Goal: Task Accomplishment & Management: Use online tool/utility

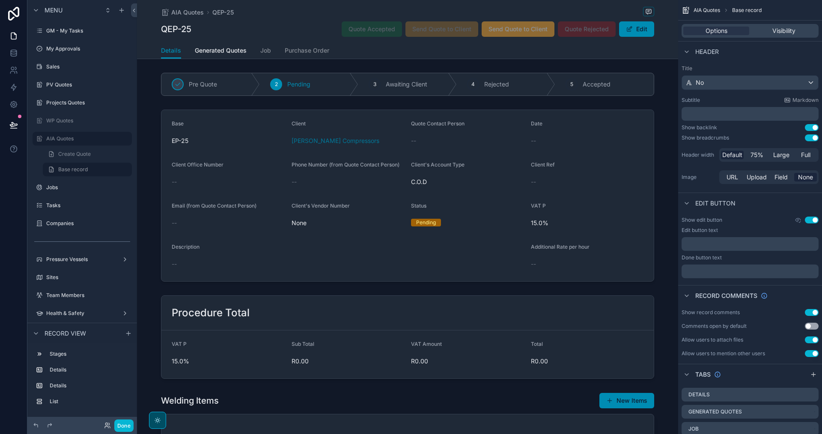
drag, startPoint x: 451, startPoint y: 287, endPoint x: 601, endPoint y: 54, distance: 277.5
click at [601, 54] on div "Details Generated Quotes Job Purchase Order" at bounding box center [407, 50] width 493 height 16
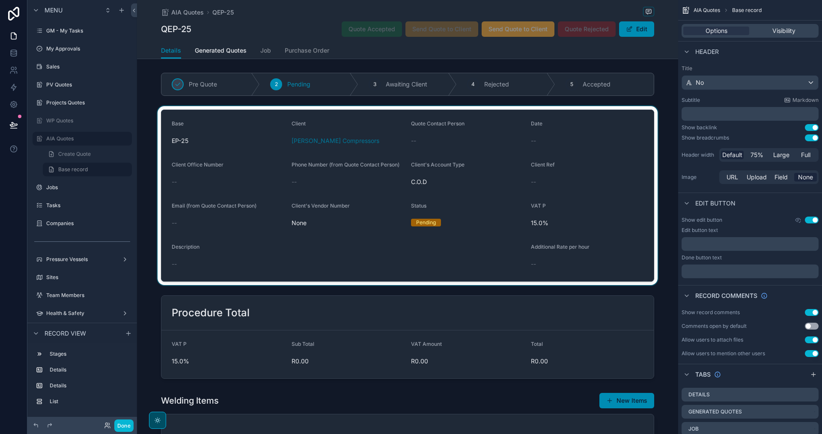
click at [618, 133] on div "scrollable content" at bounding box center [407, 195] width 541 height 179
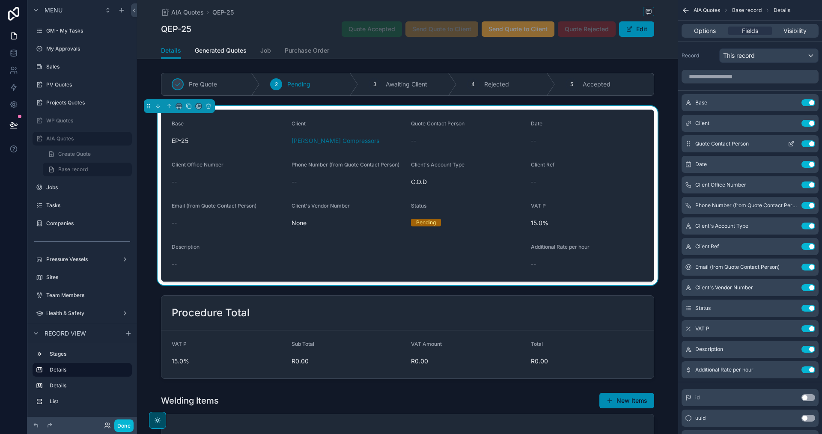
click at [793, 141] on icon "scrollable content" at bounding box center [792, 142] width 3 height 3
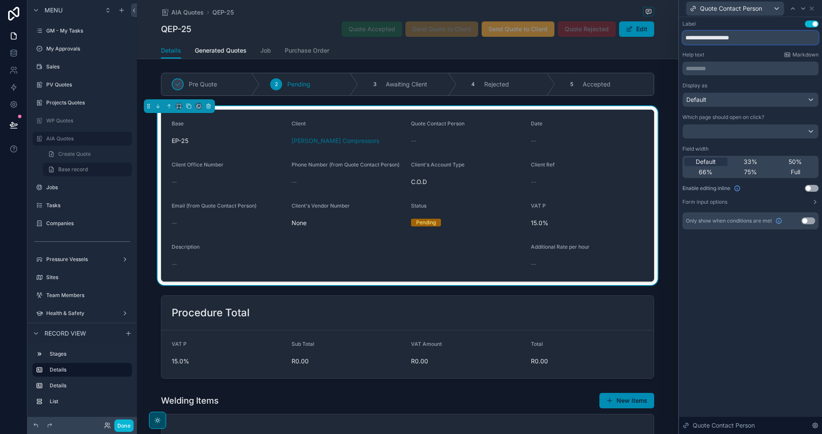
drag, startPoint x: 754, startPoint y: 37, endPoint x: 665, endPoint y: 31, distance: 89.7
click at [665, 31] on div "**********" at bounding box center [411, 217] width 822 height 434
type input "*********"
click at [812, 9] on icon at bounding box center [812, 8] width 7 height 7
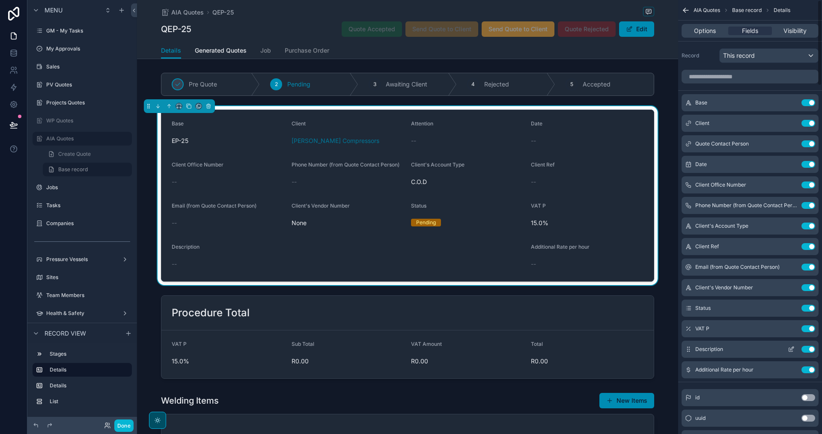
drag, startPoint x: 590, startPoint y: 203, endPoint x: 791, endPoint y: 356, distance: 253.0
click at [590, 203] on div "VAT P" at bounding box center [587, 208] width 113 height 10
click at [491, 243] on form "Base EP-25 Client [PERSON_NAME] Compressors Attention -- Date -- Client Office …" at bounding box center [407, 195] width 492 height 171
click at [632, 31] on button "Edit" at bounding box center [636, 28] width 35 height 15
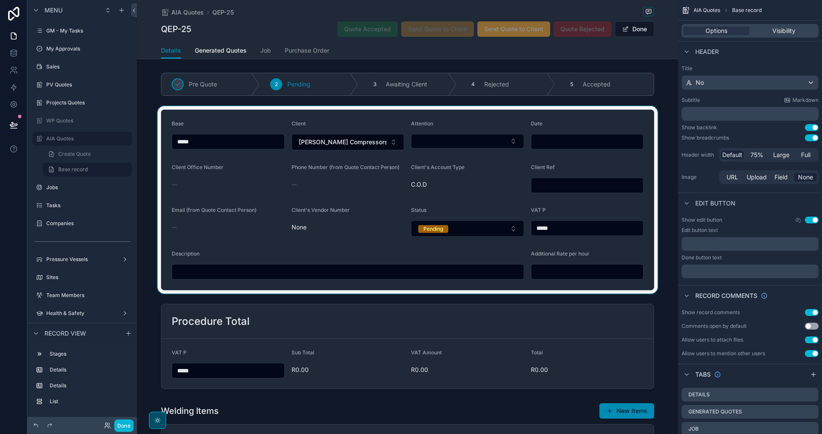
click at [510, 142] on div "scrollable content" at bounding box center [407, 200] width 541 height 188
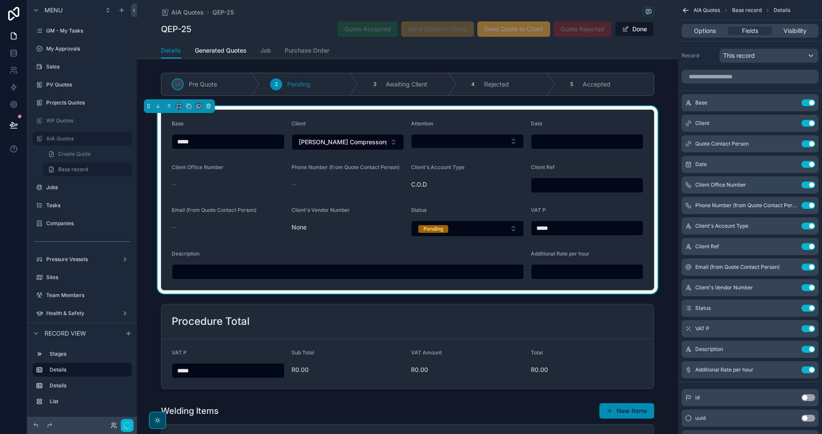
click at [510, 142] on button "Select Button" at bounding box center [467, 141] width 113 height 15
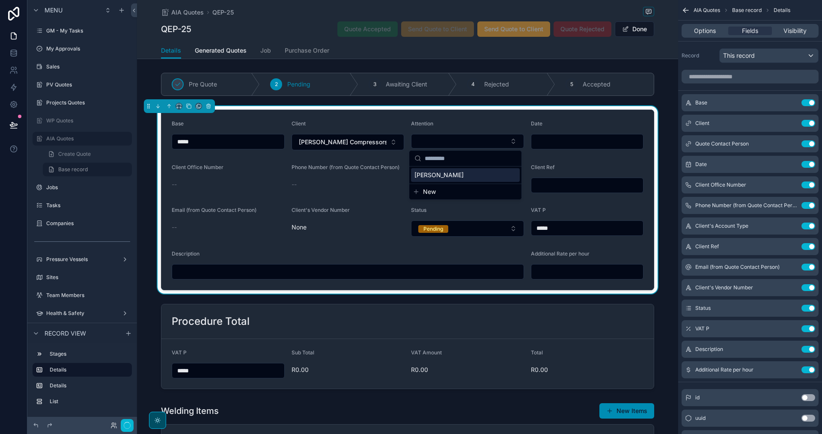
click at [454, 172] on div "[PERSON_NAME]" at bounding box center [465, 175] width 109 height 14
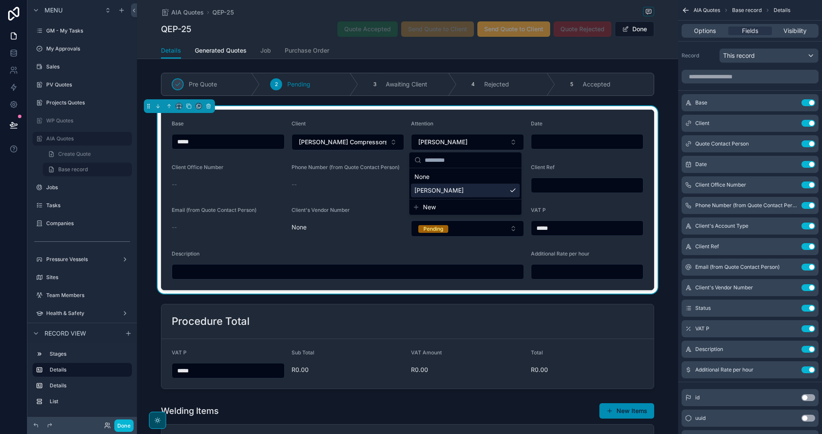
click at [564, 145] on input "scrollable content" at bounding box center [587, 142] width 112 height 12
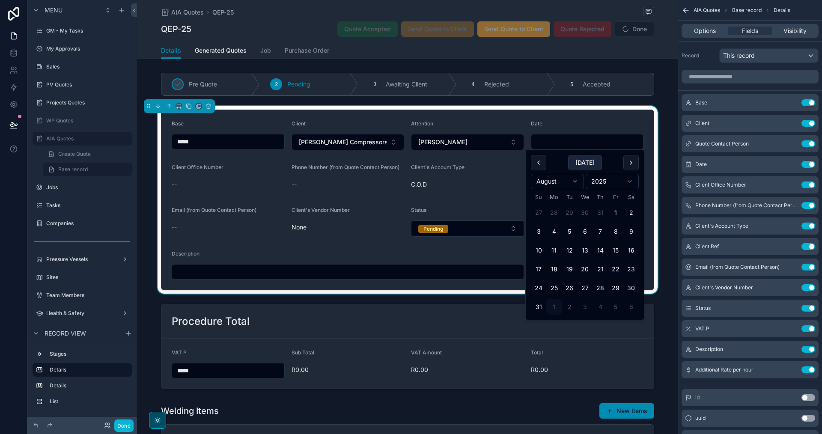
click at [586, 164] on button "[DATE]" at bounding box center [585, 162] width 34 height 15
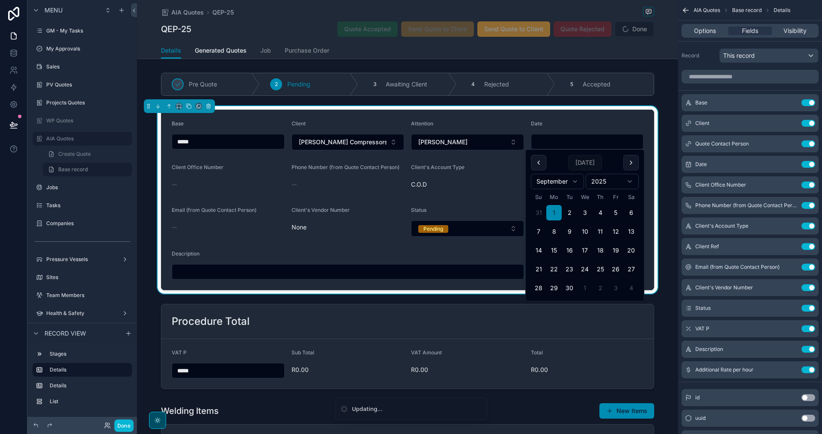
type input "********"
click at [585, 161] on span "[DATE]" at bounding box center [585, 162] width 34 height 15
click at [559, 211] on button "1" at bounding box center [553, 212] width 15 height 15
click at [485, 181] on span "C.O.D" at bounding box center [467, 184] width 113 height 9
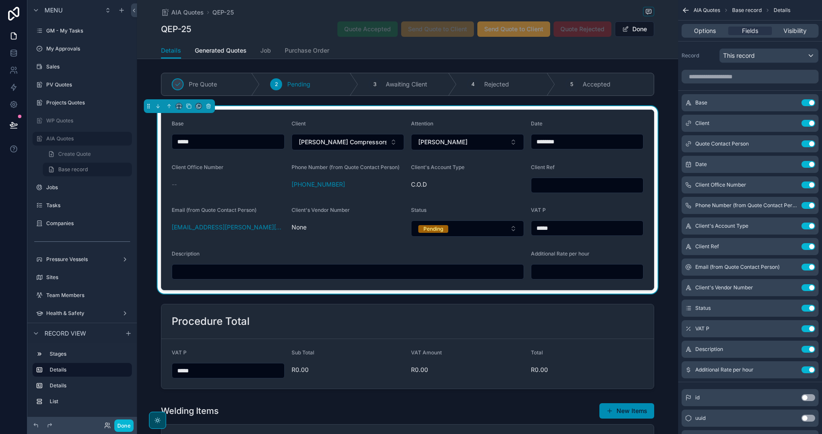
click at [574, 189] on input "scrollable content" at bounding box center [587, 185] width 112 height 12
type input "****"
click at [435, 272] on input "scrollable content" at bounding box center [348, 272] width 352 height 12
type input "****"
click at [577, 275] on input "scrollable content" at bounding box center [587, 272] width 112 height 12
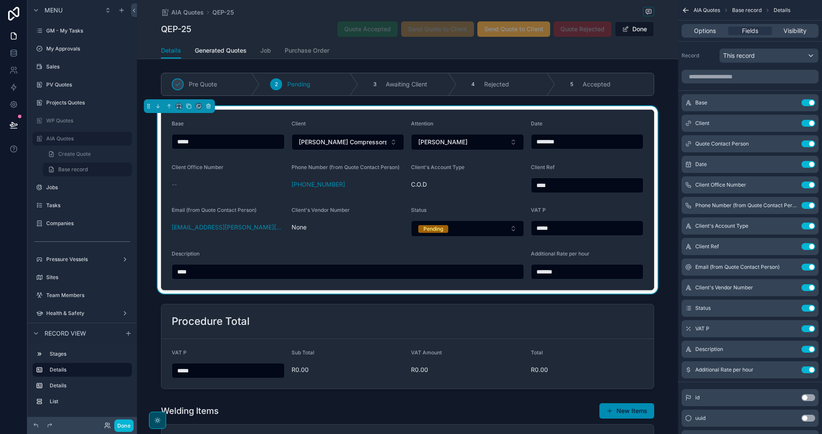
drag, startPoint x: 574, startPoint y: 273, endPoint x: 482, endPoint y: 273, distance: 91.6
click at [484, 273] on form "Base ***** Client [PERSON_NAME] Compressors Attention [PERSON_NAME] Date ******…" at bounding box center [407, 200] width 492 height 180
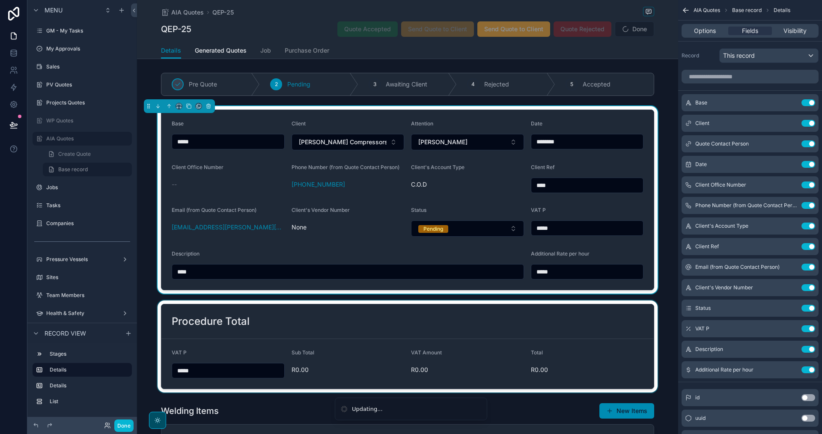
scroll to position [86, 0]
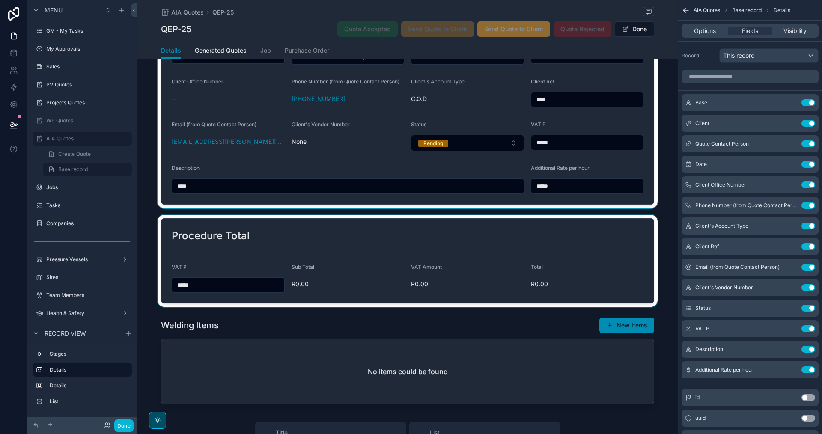
type input "*****"
click at [466, 256] on div "scrollable content" at bounding box center [407, 261] width 541 height 92
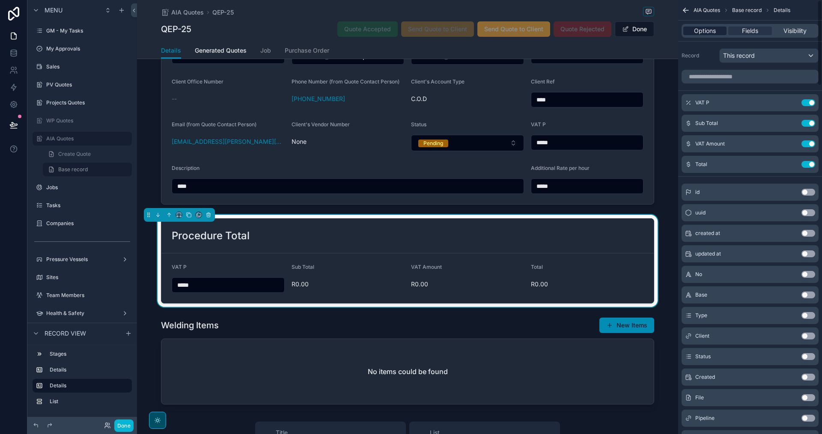
click at [712, 31] on span "Options" at bounding box center [705, 31] width 22 height 9
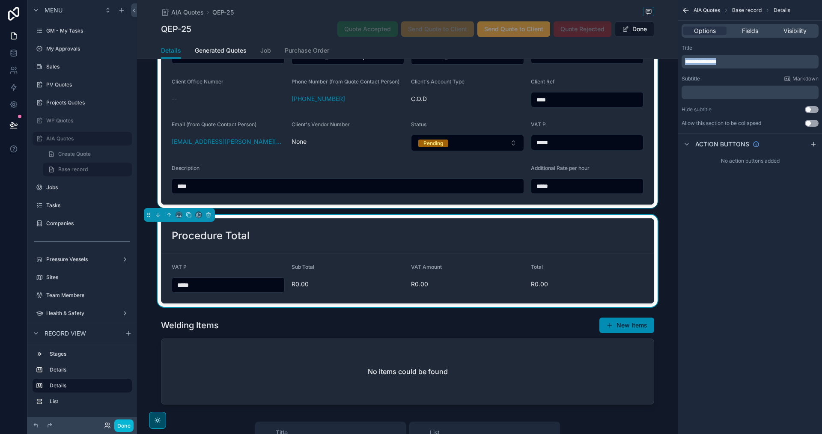
drag, startPoint x: 733, startPoint y: 63, endPoint x: 656, endPoint y: 63, distance: 77.1
click at [656, 63] on div "[PERSON_NAME] CC Alt 1 GM - My Tasks 0 My Approvals Sales PV Quotes Projects Qu…" at bounding box center [479, 217] width 685 height 434
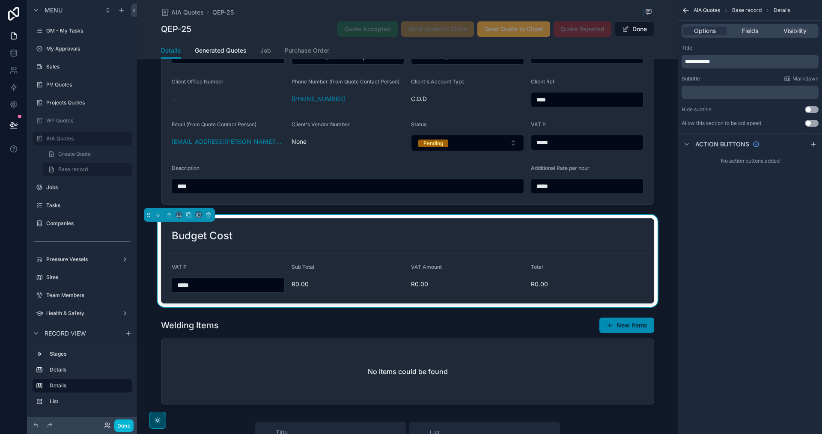
click at [727, 62] on p "**********" at bounding box center [751, 61] width 132 height 7
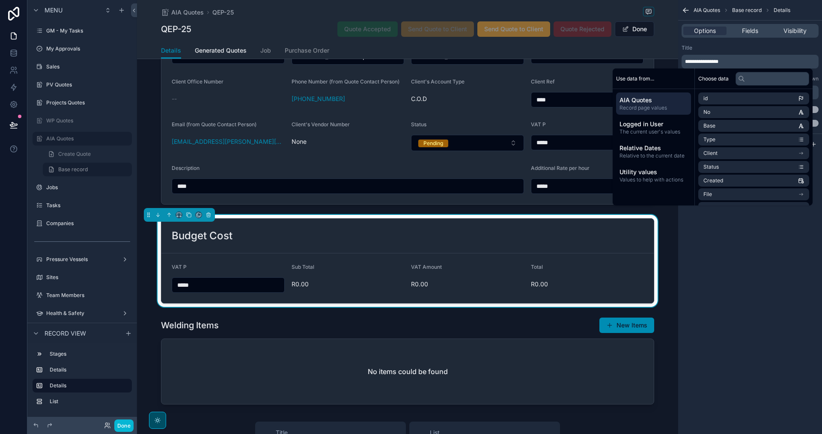
click at [784, 272] on div "**********" at bounding box center [750, 217] width 144 height 434
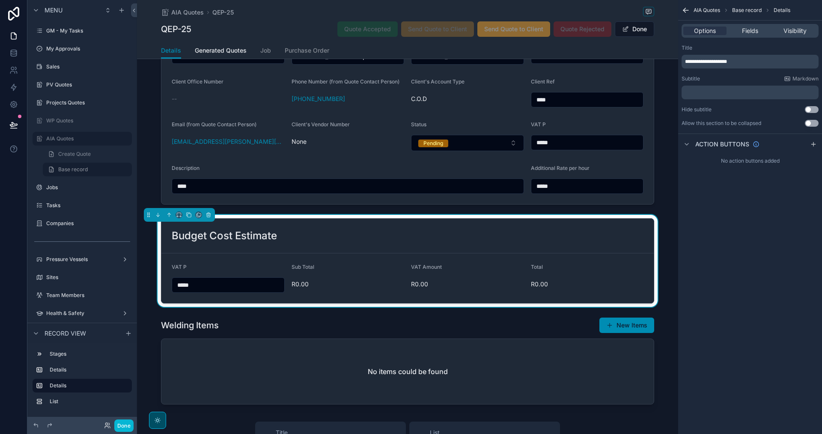
click at [459, 329] on div "scrollable content" at bounding box center [407, 361] width 541 height 94
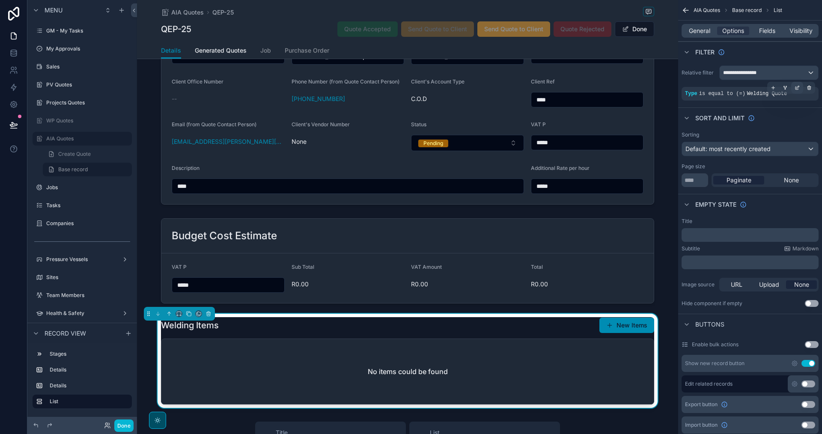
click at [795, 89] on icon "scrollable content" at bounding box center [797, 87] width 5 height 5
click at [625, 101] on span "Welding Quote" at bounding box center [613, 98] width 42 height 9
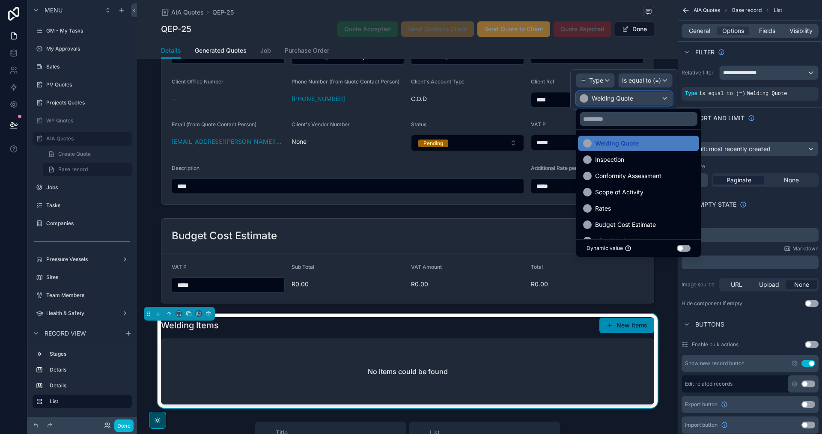
scroll to position [0, 0]
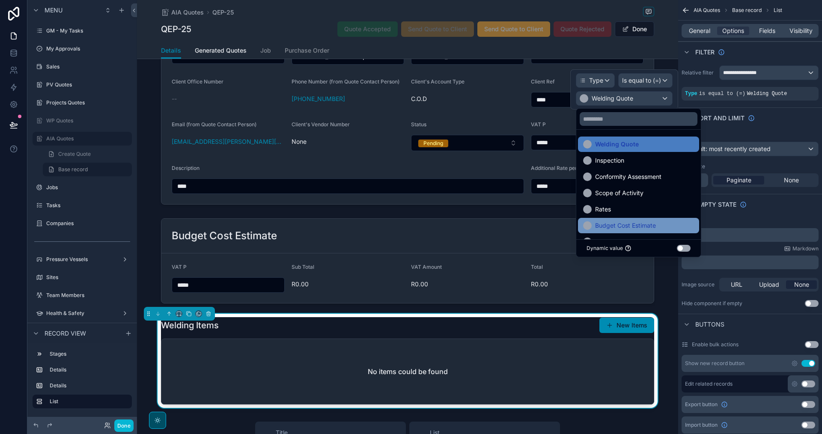
click at [633, 229] on span "Budget Cost Estimate" at bounding box center [625, 226] width 61 height 10
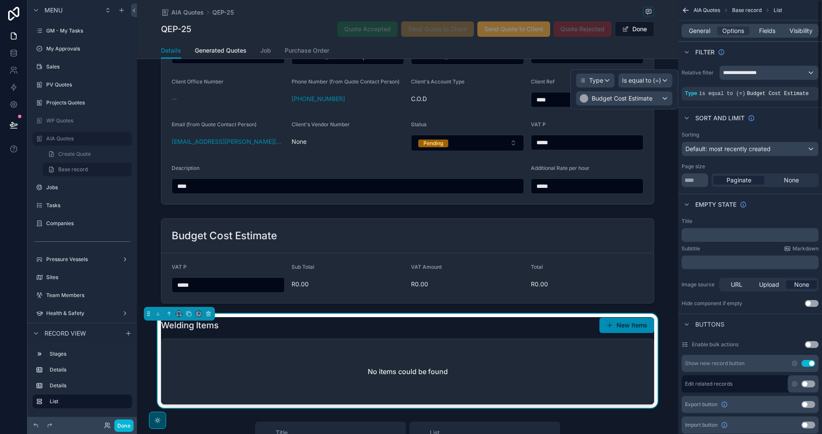
click at [795, 122] on div "Sort And Limit" at bounding box center [750, 117] width 144 height 21
click at [615, 329] on button "New Items" at bounding box center [627, 325] width 55 height 15
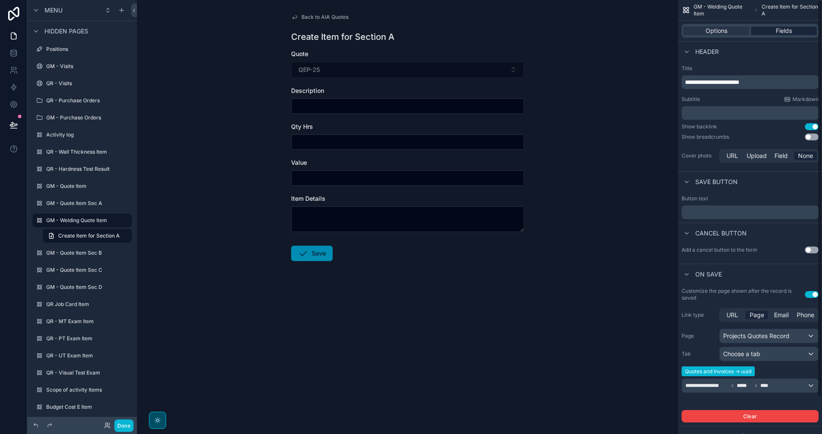
click at [782, 30] on span "Fields" at bounding box center [784, 31] width 16 height 9
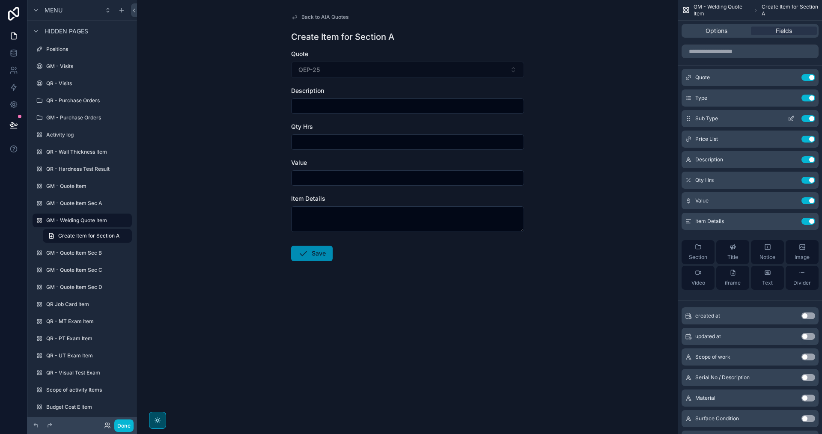
click at [793, 117] on icon "scrollable content" at bounding box center [793, 116] width 1 height 1
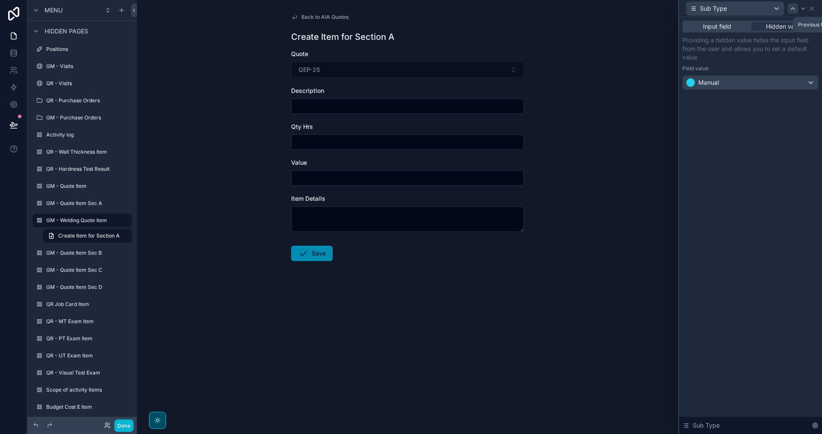
click at [792, 9] on icon at bounding box center [792, 9] width 3 height 2
click at [780, 88] on div "Welding Quote" at bounding box center [750, 83] width 135 height 14
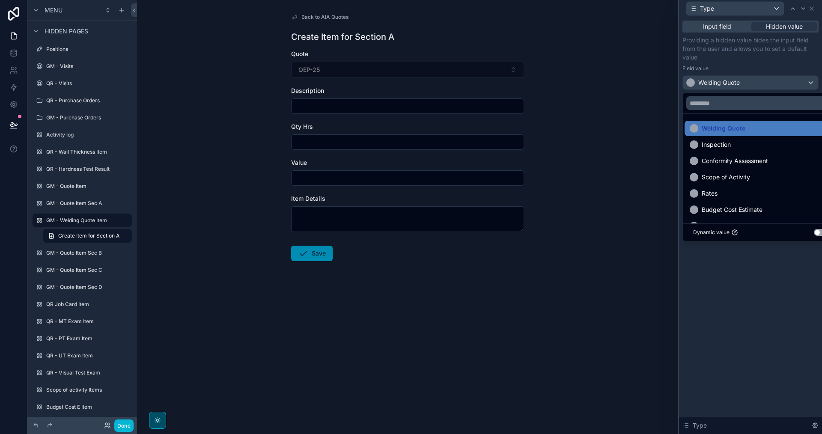
click at [812, 9] on div at bounding box center [750, 217] width 143 height 434
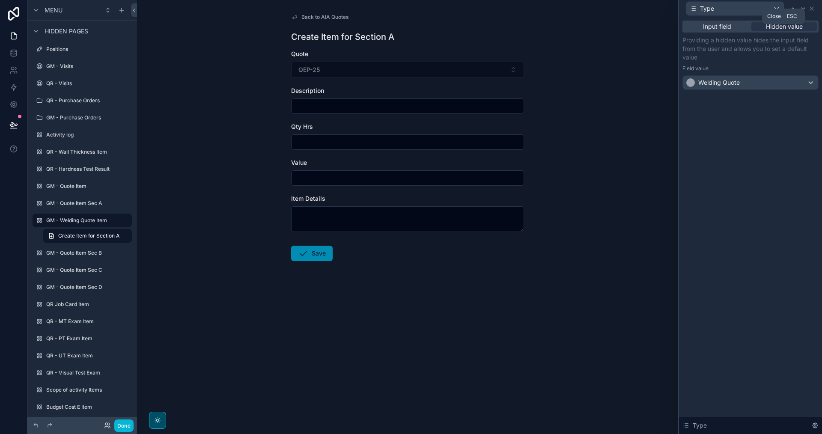
click at [812, 9] on icon at bounding box center [812, 8] width 7 height 7
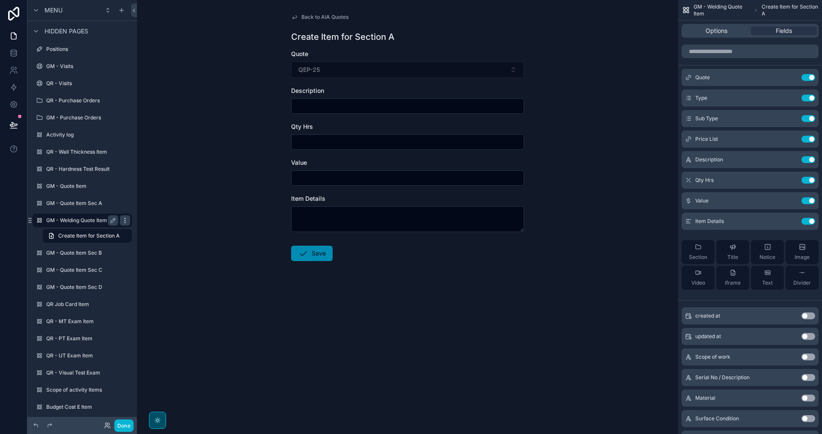
click at [123, 221] on icon "scrollable content" at bounding box center [125, 220] width 7 height 7
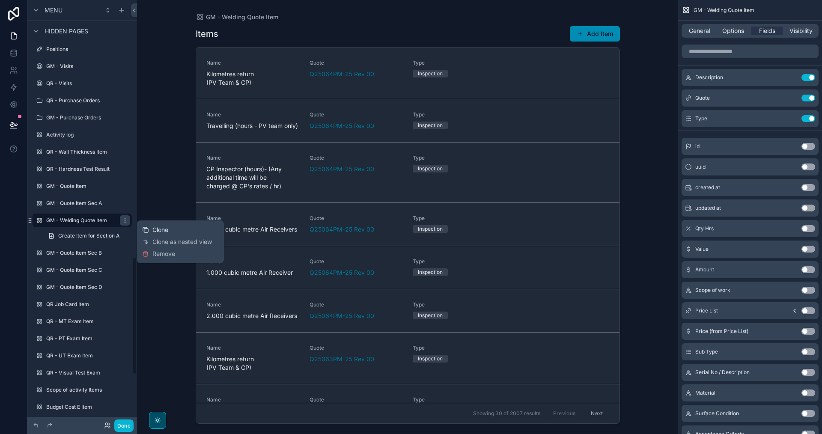
click at [161, 228] on span "Clone" at bounding box center [160, 230] width 16 height 9
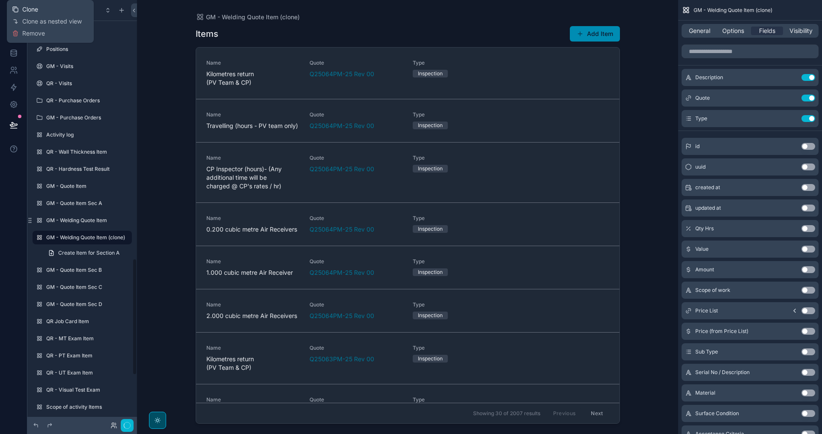
scroll to position [942, 0]
click at [112, 221] on icon "scrollable content" at bounding box center [113, 220] width 4 height 4
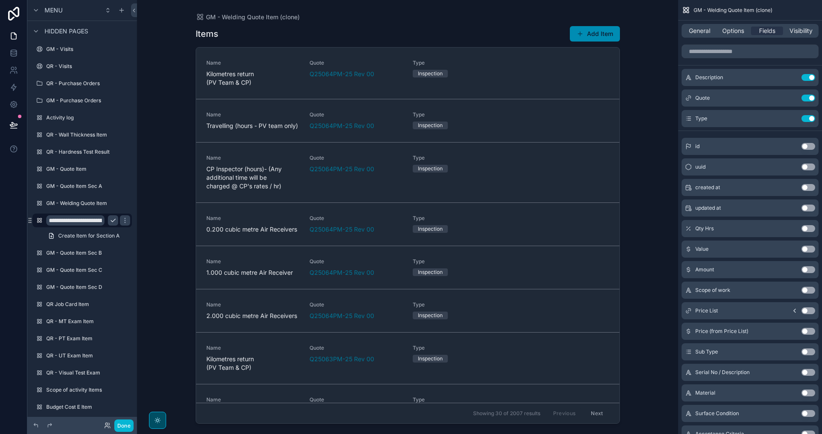
click at [98, 221] on input "**********" at bounding box center [75, 220] width 58 height 10
type input "**********"
click at [122, 220] on icon "scrollable content" at bounding box center [125, 220] width 7 height 7
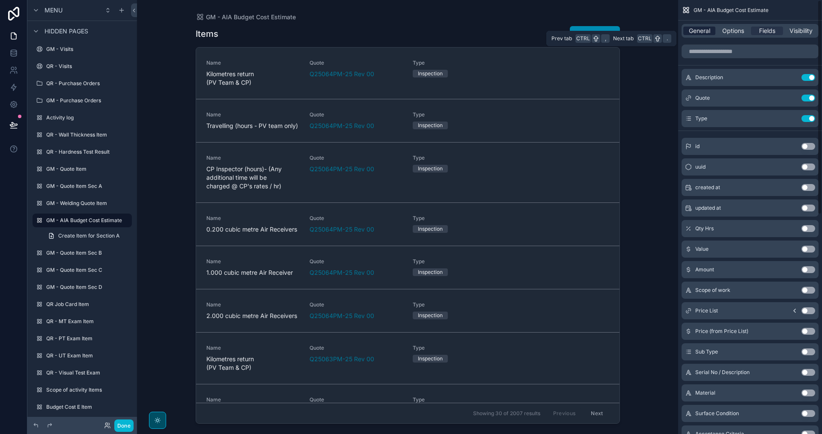
click at [704, 32] on span "General" at bounding box center [699, 31] width 21 height 9
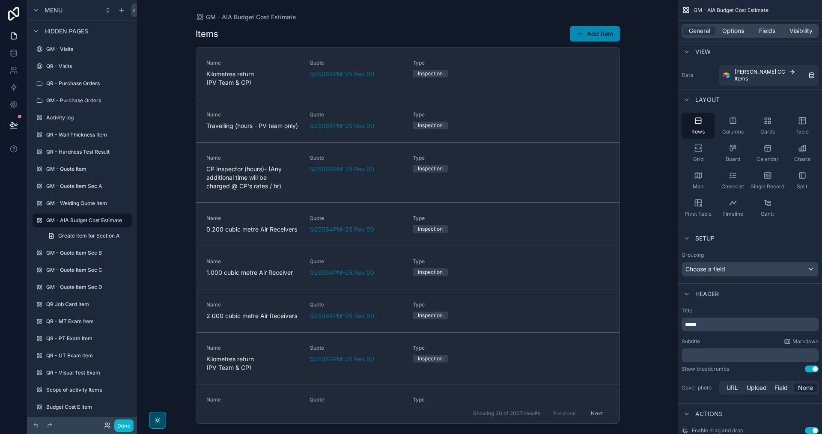
click at [590, 36] on div "scrollable content" at bounding box center [408, 212] width 438 height 424
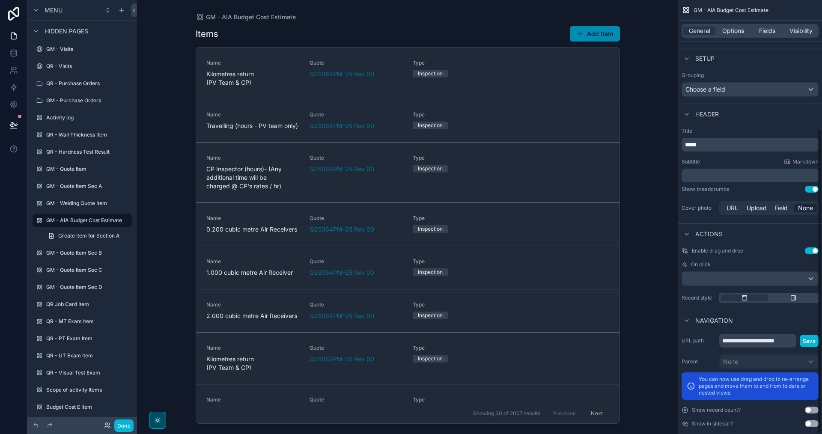
scroll to position [183, 0]
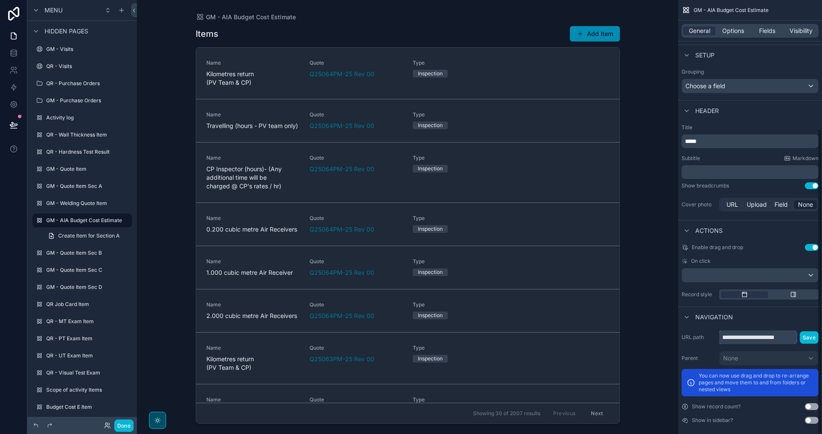
click at [780, 334] on input "**********" at bounding box center [757, 338] width 77 height 14
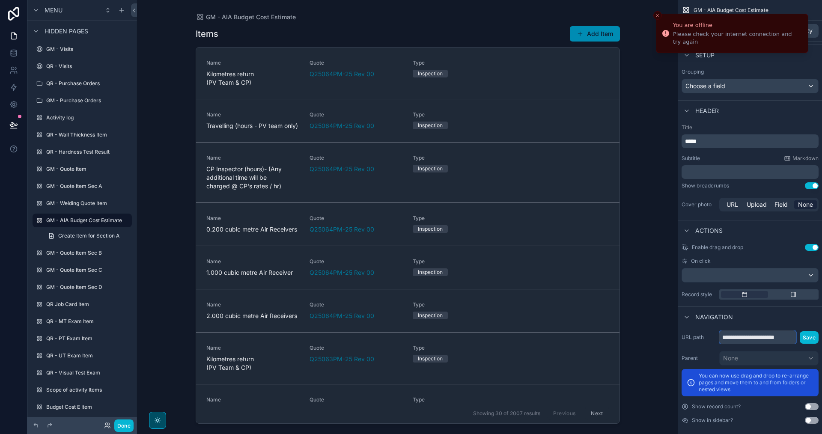
scroll to position [0, 3]
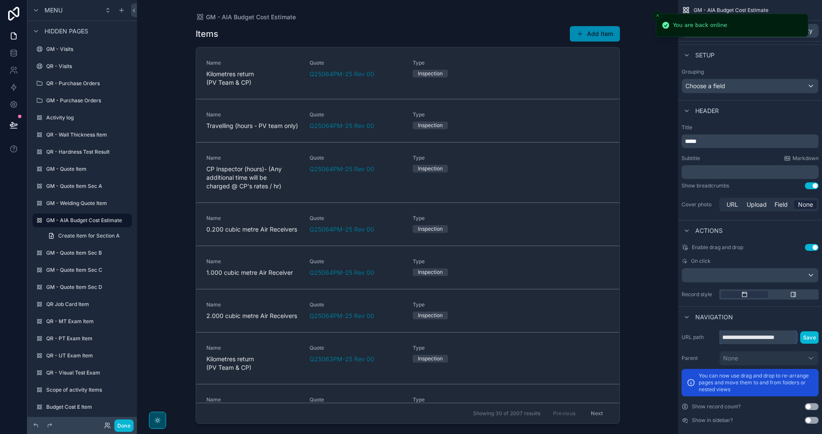
click at [788, 332] on input "**********" at bounding box center [758, 338] width 78 height 14
click at [794, 331] on input "**********" at bounding box center [758, 338] width 78 height 14
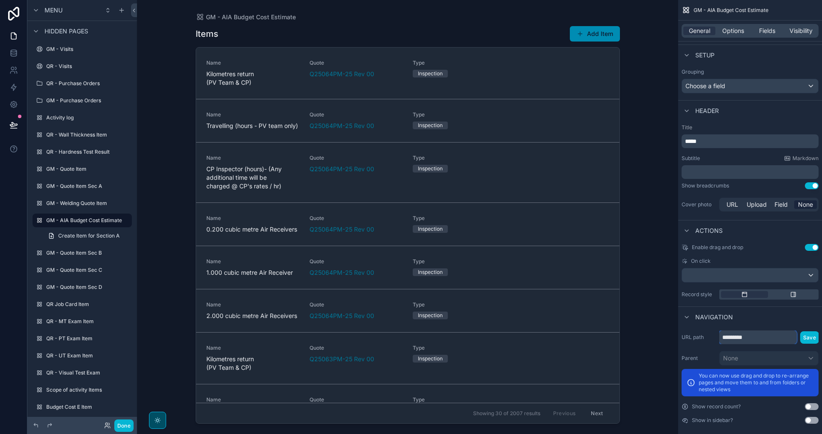
scroll to position [0, 0]
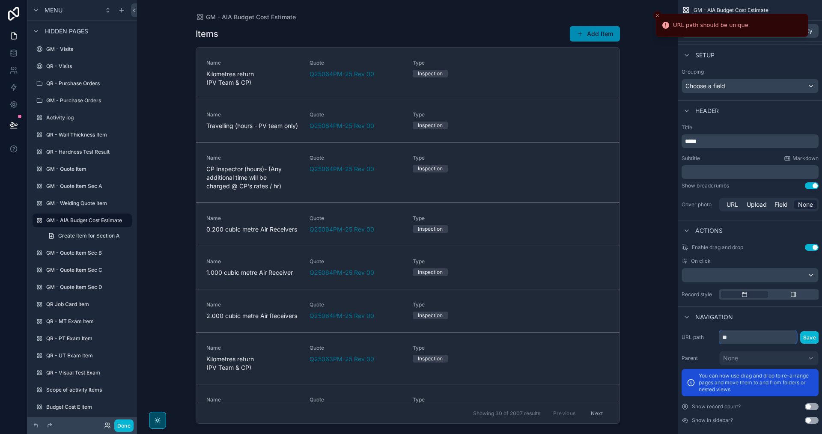
type input "*"
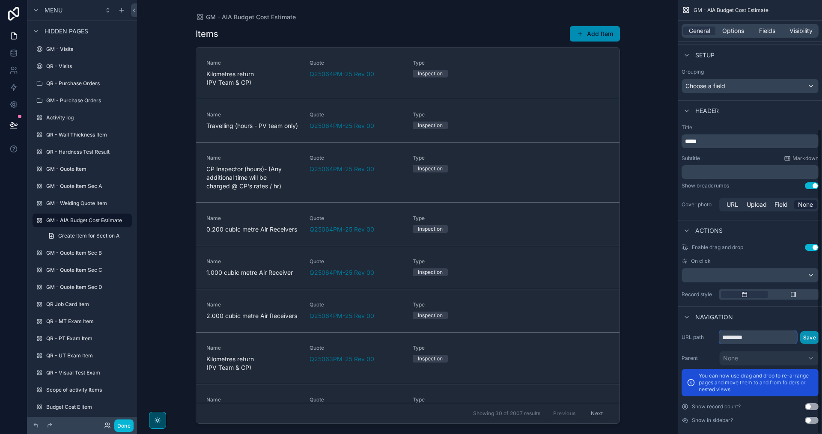
type input "*********"
click at [810, 331] on button "Save" at bounding box center [809, 337] width 19 height 12
click at [579, 38] on button "Add Item" at bounding box center [595, 33] width 50 height 15
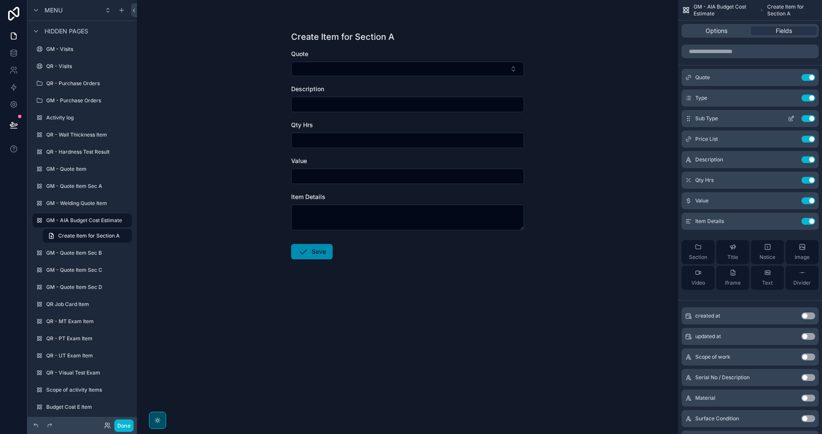
click at [791, 119] on icon "scrollable content" at bounding box center [792, 117] width 3 height 3
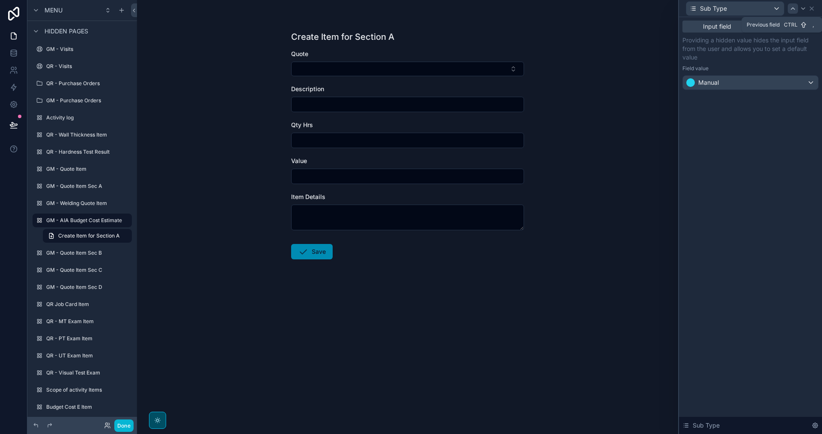
click at [794, 9] on icon at bounding box center [793, 8] width 7 height 7
click at [768, 74] on div "Providing a hidden value hides the input field from the user and allows you to …" at bounding box center [751, 63] width 136 height 54
click at [772, 81] on div "Welding Quote" at bounding box center [750, 83] width 135 height 14
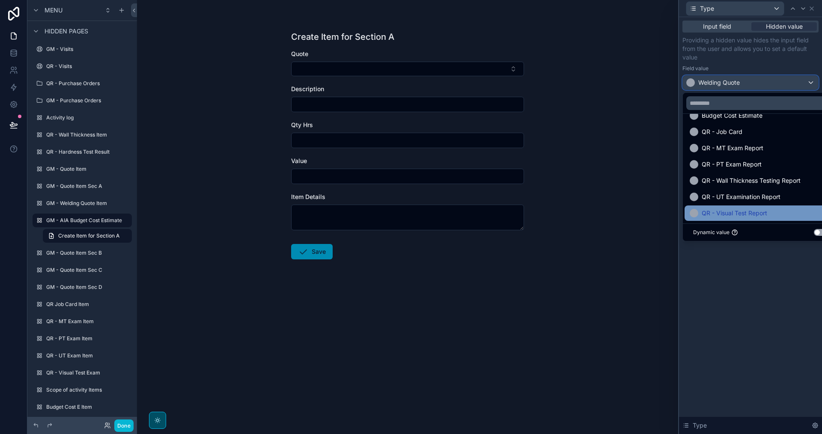
scroll to position [51, 0]
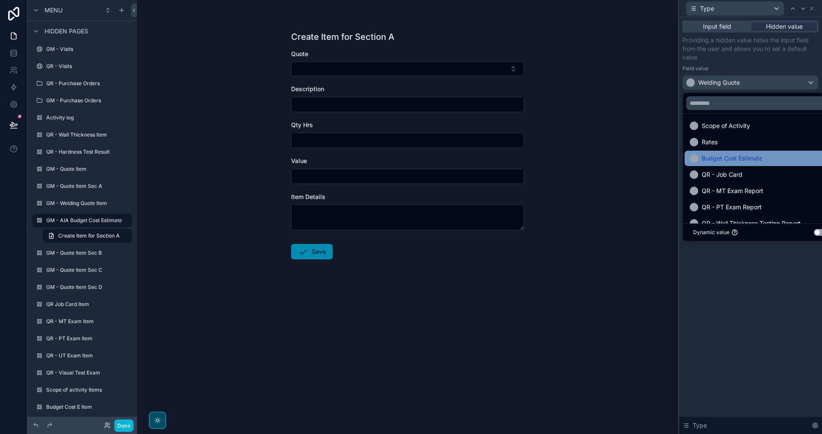
click at [748, 164] on div "Budget Cost Estimate" at bounding box center [761, 158] width 152 height 15
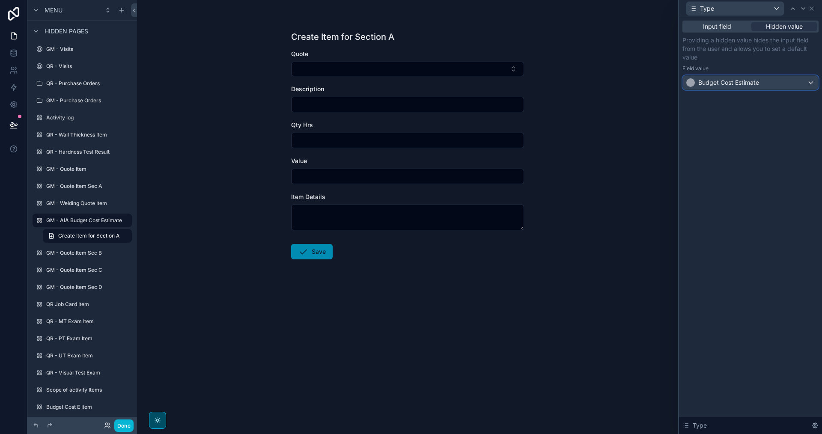
click at [757, 84] on span "Budget Cost Estimate" at bounding box center [728, 82] width 61 height 9
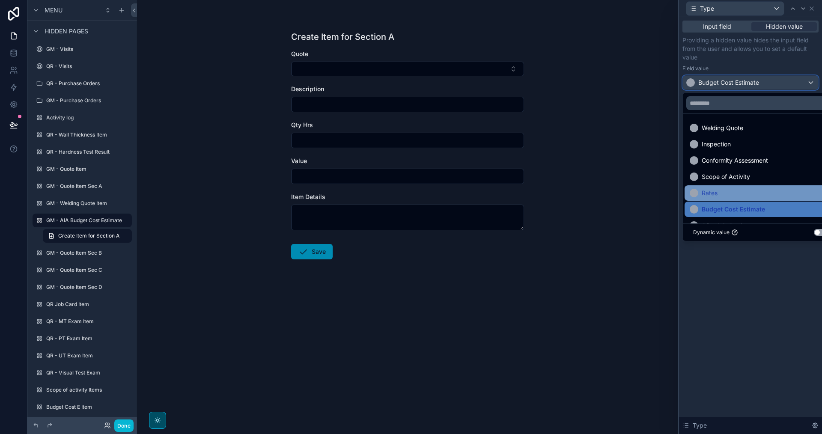
scroll to position [0, 0]
click at [725, 310] on div at bounding box center [750, 217] width 143 height 434
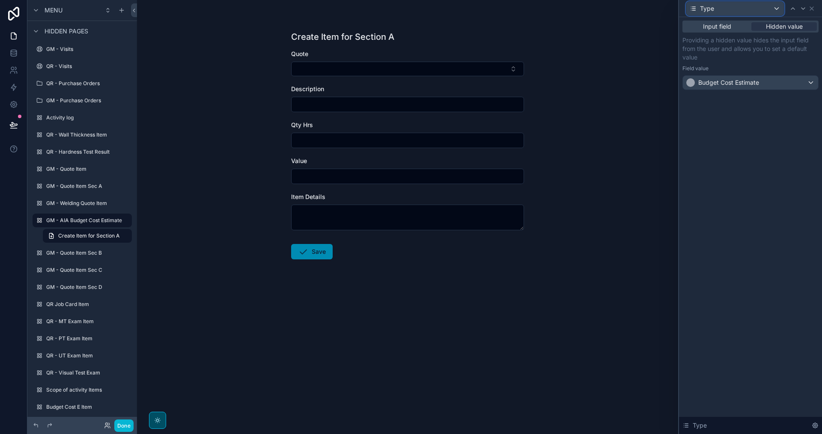
click at [776, 9] on div "Type" at bounding box center [735, 9] width 98 height 14
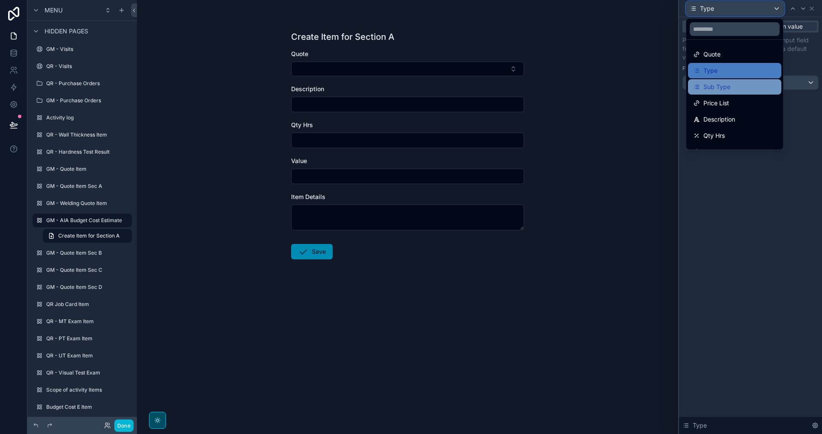
scroll to position [28, 0]
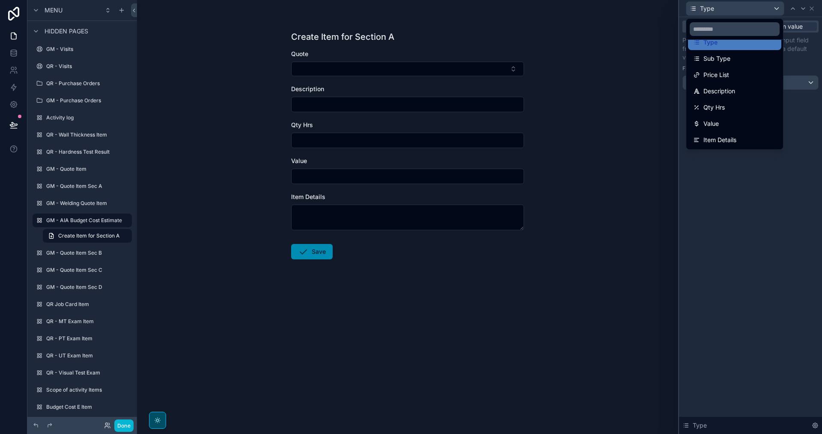
click at [764, 205] on div at bounding box center [750, 217] width 143 height 434
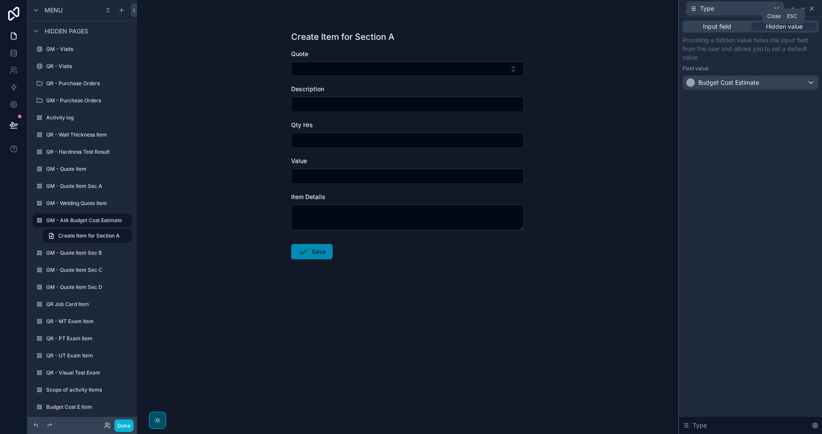
click at [812, 9] on icon at bounding box center [811, 8] width 3 height 3
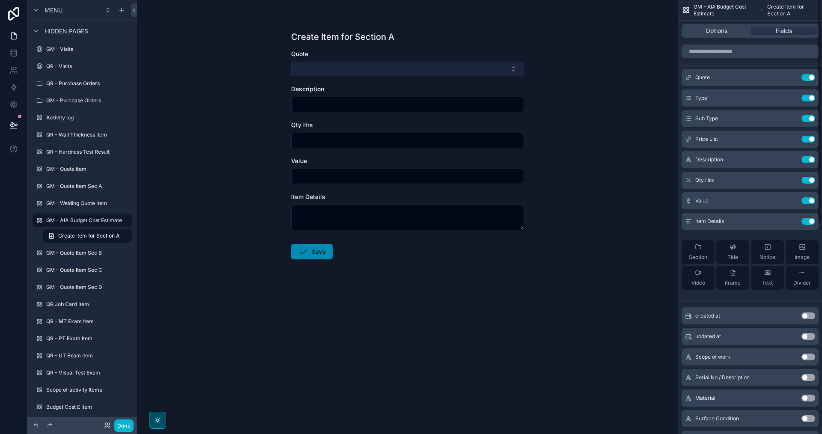
click at [382, 64] on button "Select Button" at bounding box center [407, 69] width 233 height 15
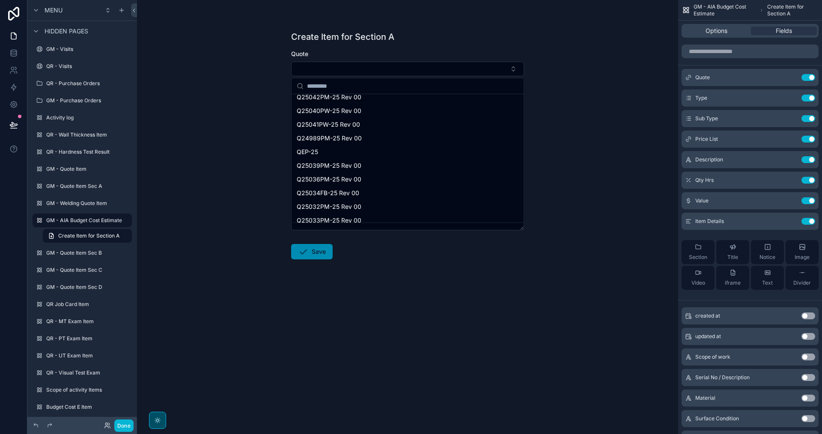
scroll to position [0, 0]
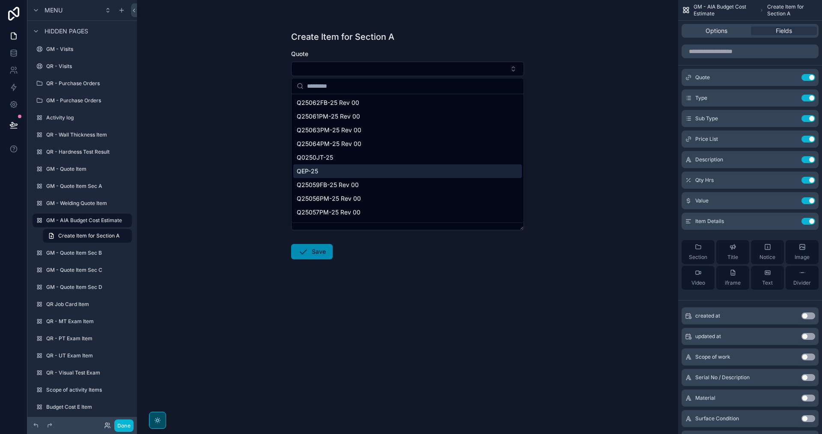
click at [364, 165] on div "QEP-25" at bounding box center [407, 171] width 229 height 14
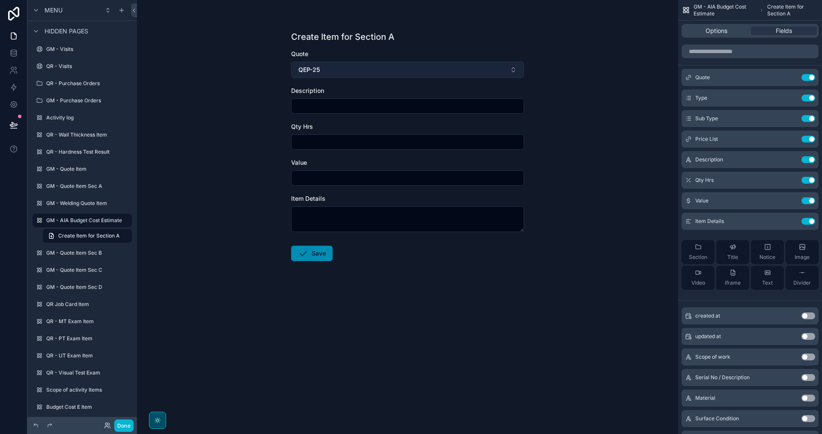
click at [514, 65] on button "QEP-25" at bounding box center [407, 70] width 233 height 16
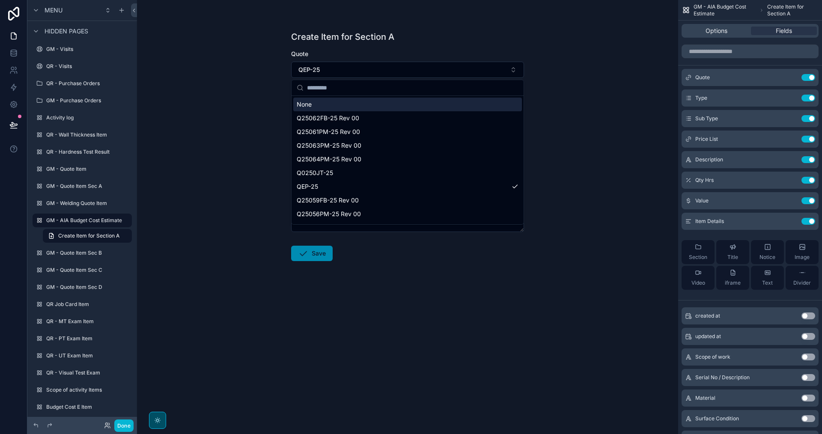
click at [385, 104] on div "None" at bounding box center [407, 105] width 229 height 14
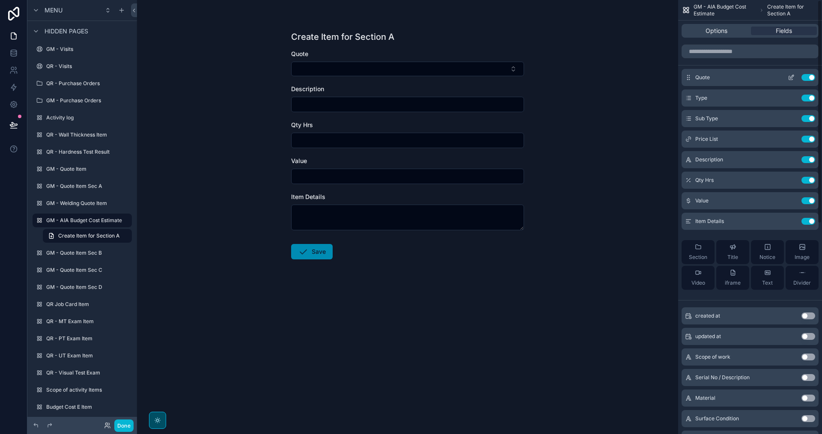
click at [790, 78] on icon "scrollable content" at bounding box center [791, 77] width 7 height 7
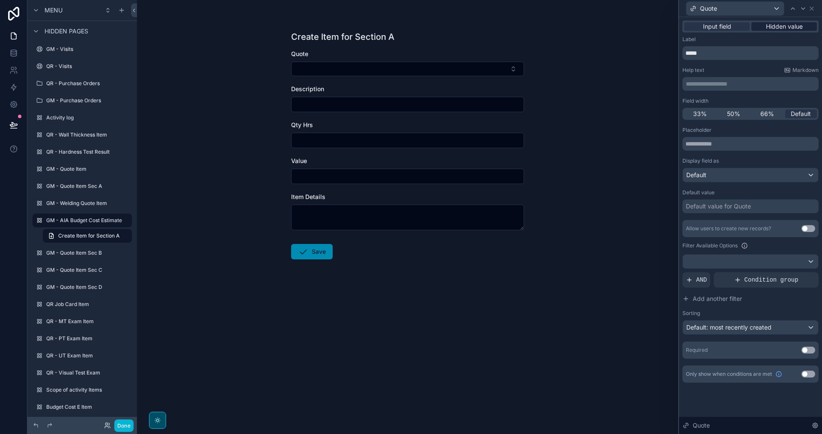
click at [776, 27] on span "Hidden value" at bounding box center [784, 26] width 37 height 9
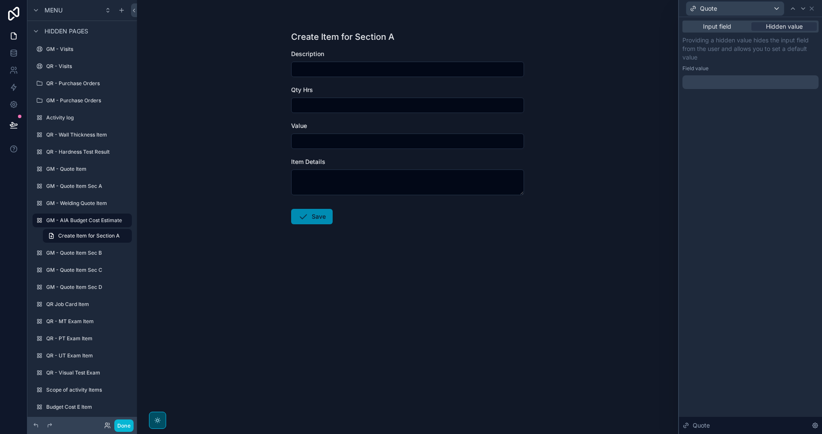
click at [713, 82] on div at bounding box center [751, 82] width 136 height 14
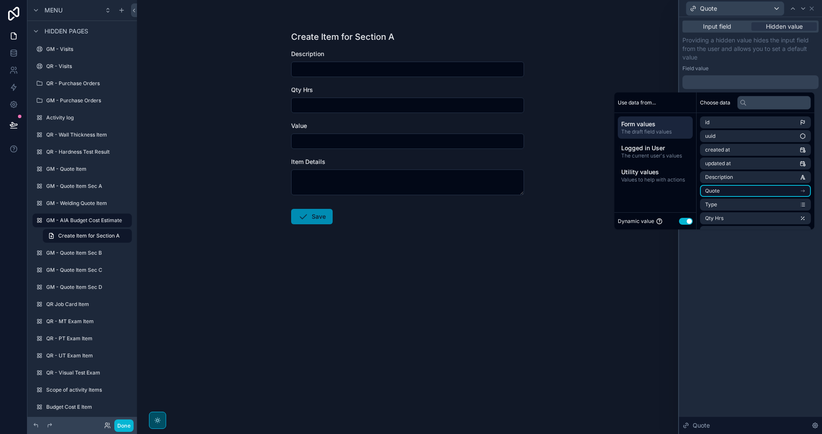
click at [730, 193] on li "Quote" at bounding box center [755, 191] width 111 height 12
click at [734, 137] on li "id" at bounding box center [755, 138] width 111 height 12
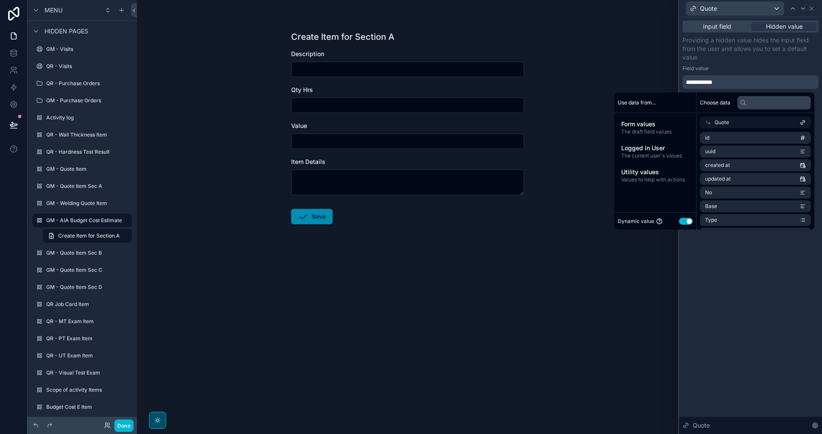
click at [787, 48] on p "Providing a hidden value hides the input field from the user and allows you to …" at bounding box center [751, 49] width 136 height 26
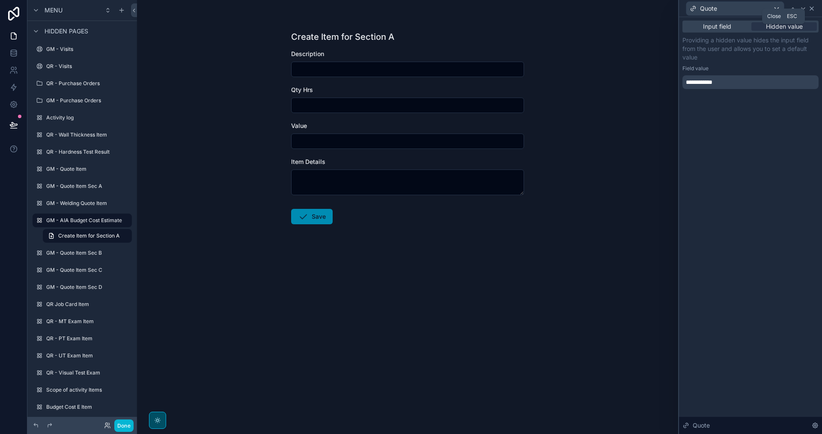
click at [811, 9] on icon at bounding box center [811, 8] width 3 height 3
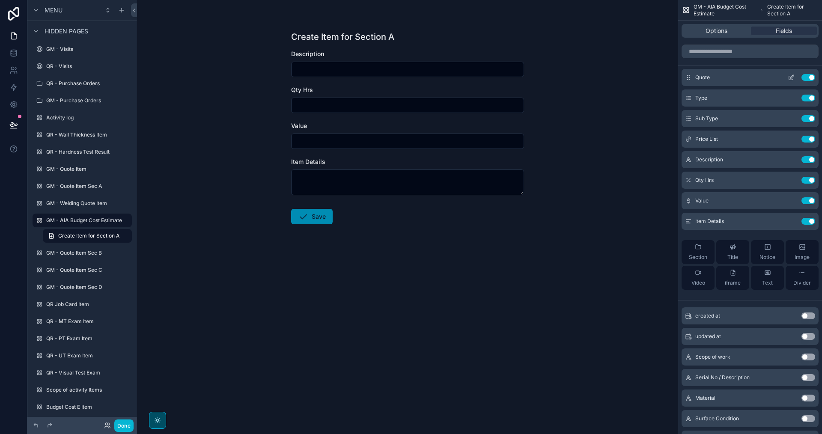
click at [791, 80] on icon "scrollable content" at bounding box center [791, 78] width 4 height 4
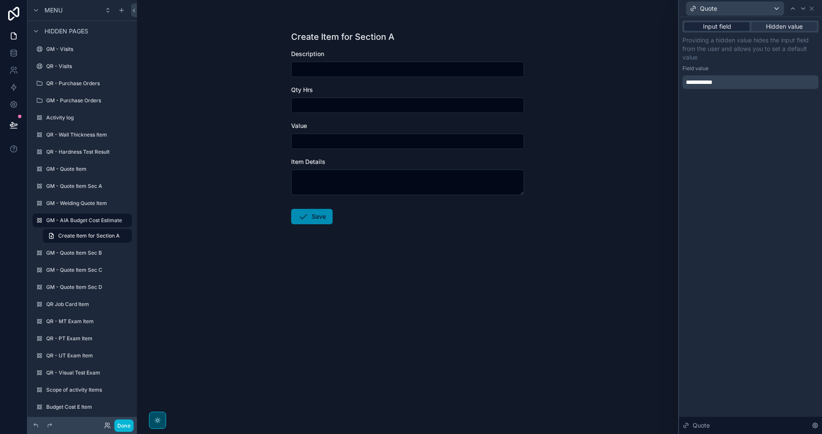
click at [730, 25] on span "Input field" at bounding box center [717, 26] width 28 height 9
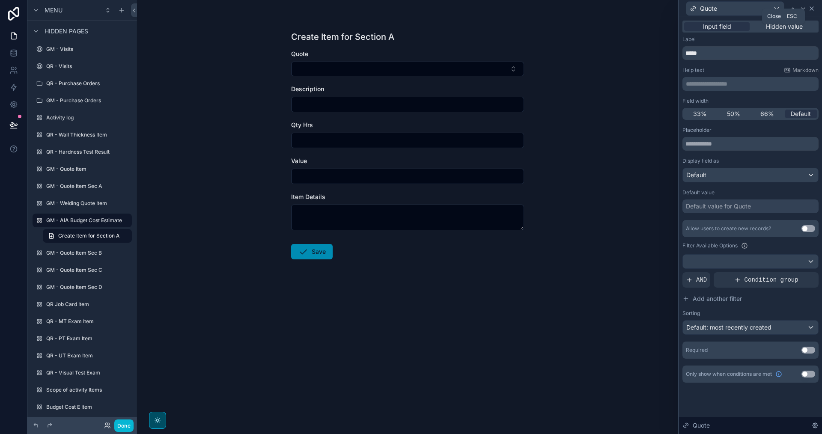
click at [811, 8] on icon at bounding box center [812, 8] width 7 height 7
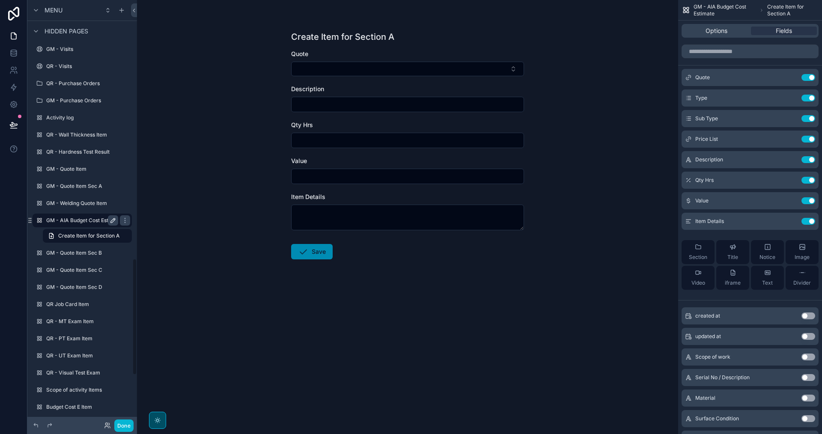
click at [89, 223] on label "GM - AIA Budget Cost Estimate" at bounding box center [84, 220] width 76 height 7
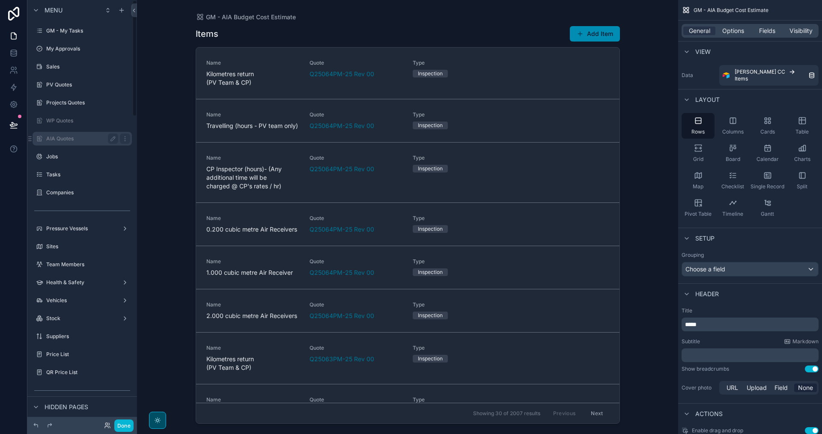
click at [68, 139] on label "AIA Quotes" at bounding box center [80, 138] width 69 height 7
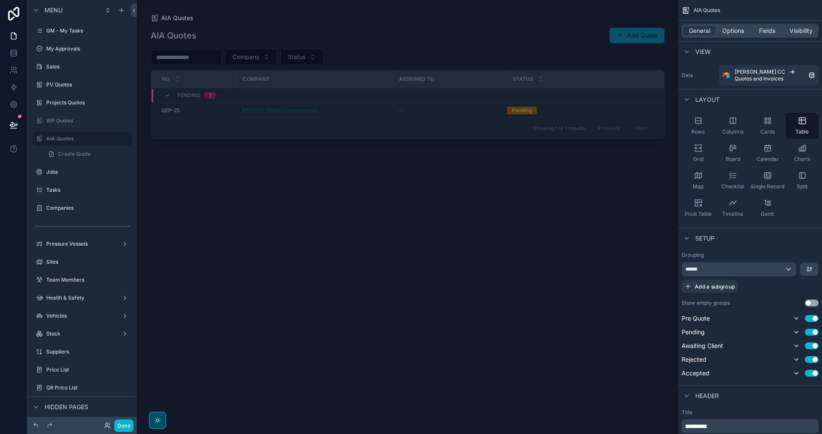
click at [375, 117] on div "scrollable content" at bounding box center [407, 212] width 541 height 424
click at [372, 111] on div "[PERSON_NAME] Compressors" at bounding box center [315, 110] width 146 height 7
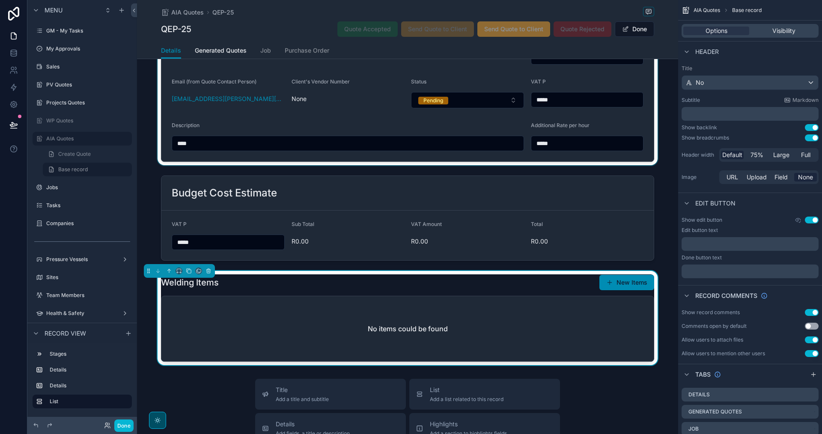
scroll to position [171, 0]
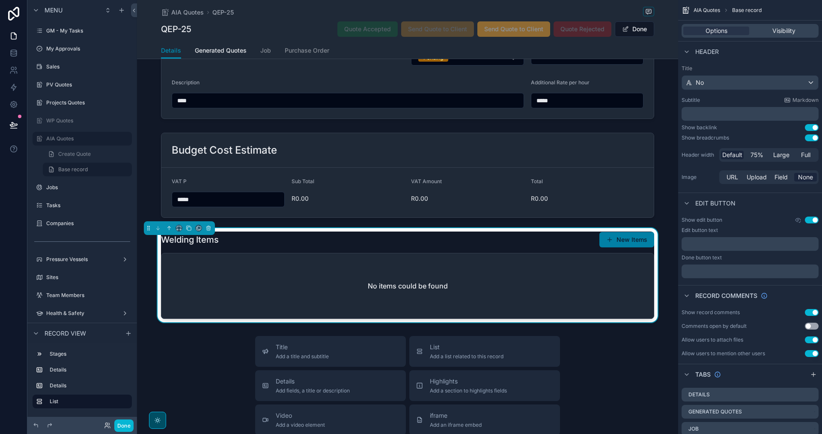
click at [631, 240] on button "New Items" at bounding box center [627, 239] width 55 height 15
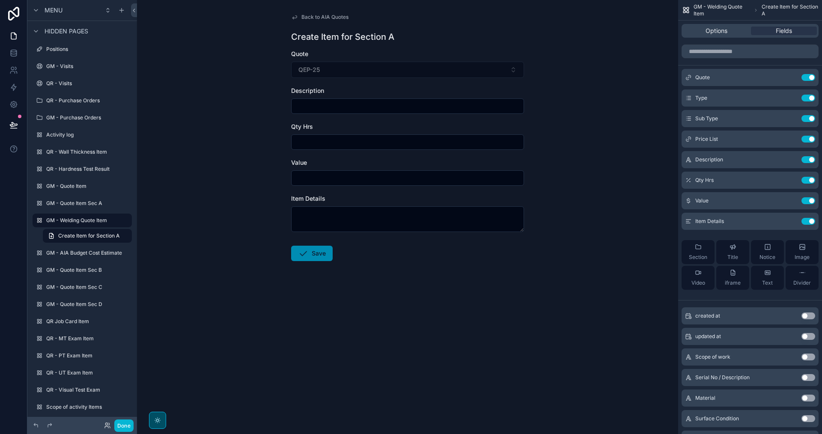
click at [317, 15] on span "Back to AIA Quotes" at bounding box center [324, 17] width 47 height 7
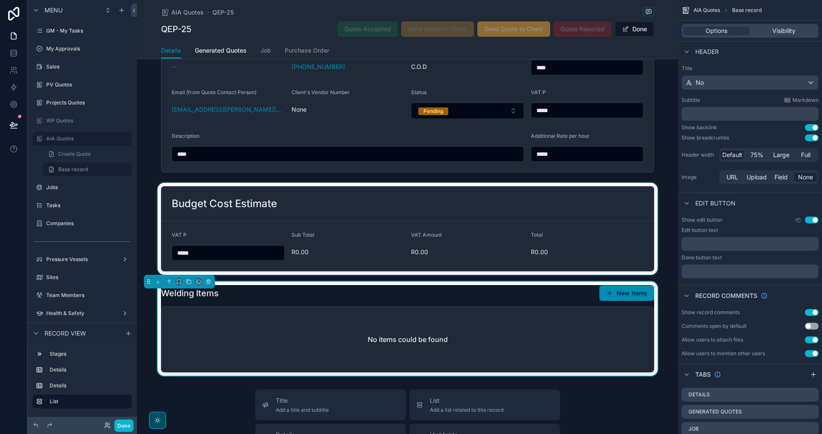
scroll to position [128, 0]
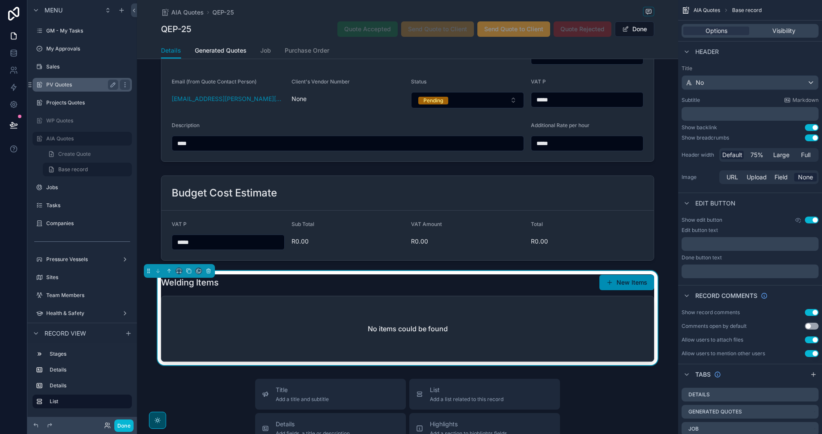
click at [64, 83] on label "PV Quotes" at bounding box center [80, 84] width 69 height 7
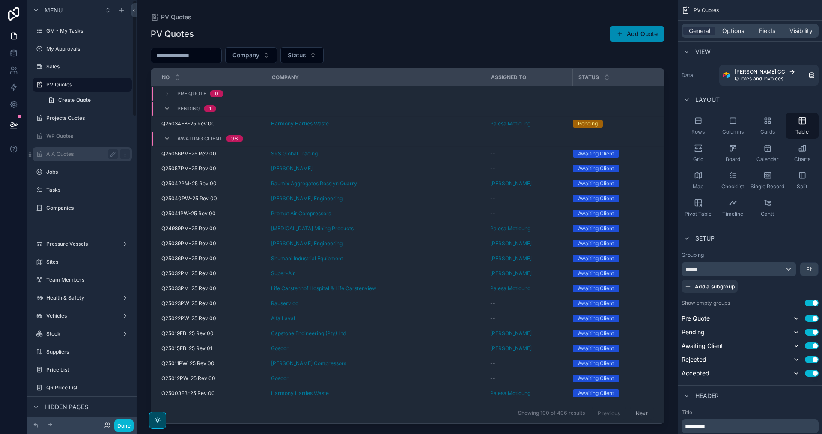
click at [57, 153] on label "AIA Quotes" at bounding box center [80, 154] width 69 height 7
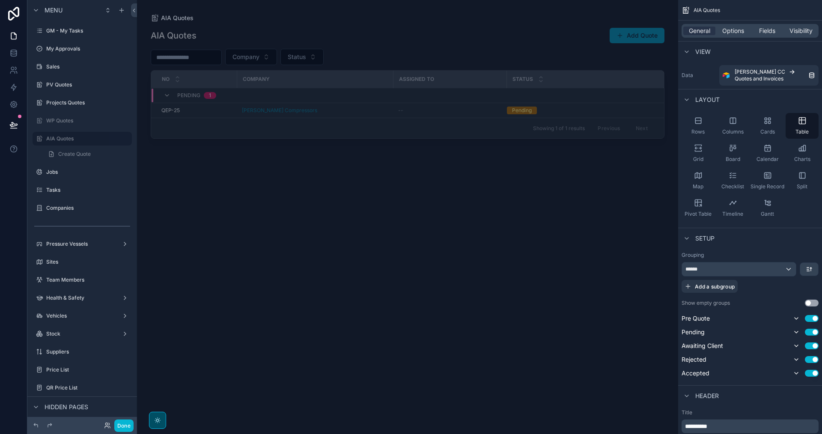
click at [451, 111] on div "scrollable content" at bounding box center [407, 212] width 541 height 424
click at [451, 111] on div "--" at bounding box center [449, 110] width 103 height 7
click at [451, 116] on div "AIA Quotes AIA Quotes Add Quote Company Status No Company Assigned to Status Pe…" at bounding box center [407, 217] width 541 height 434
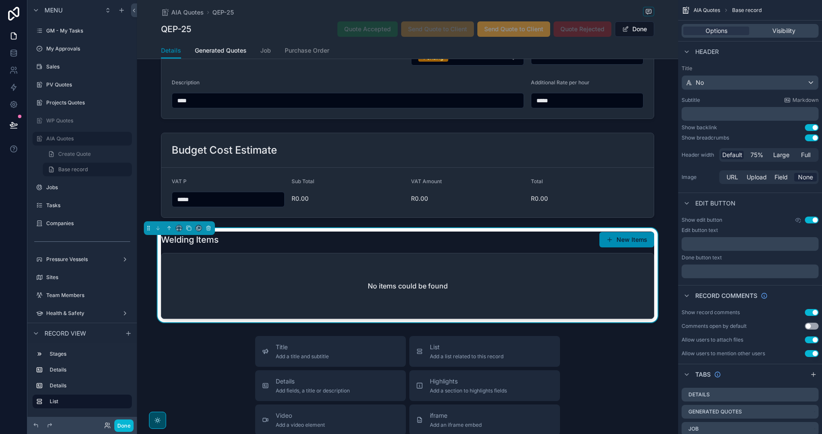
click at [531, 236] on div "Welding Items New Items" at bounding box center [407, 240] width 493 height 16
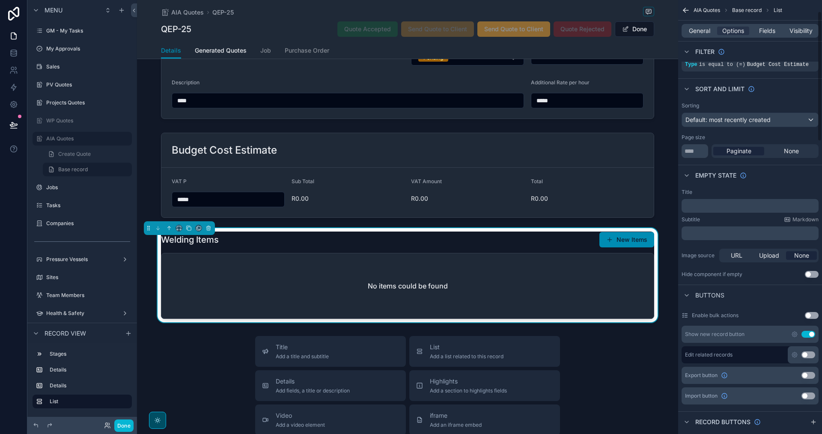
scroll to position [43, 0]
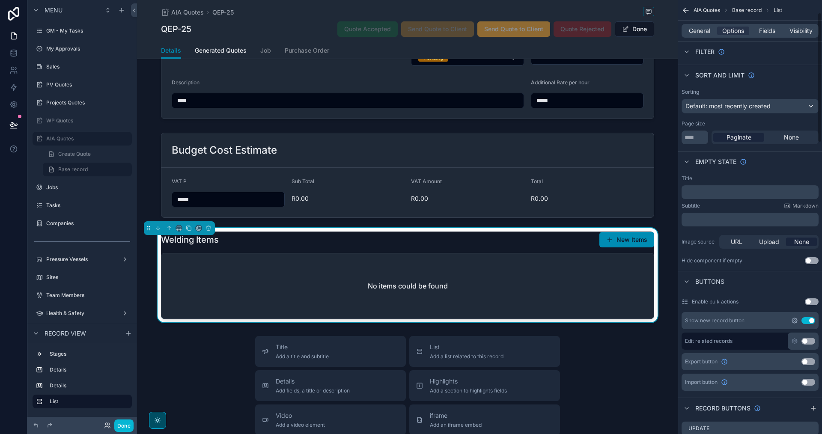
click at [793, 319] on icon "scrollable content" at bounding box center [794, 320] width 5 height 5
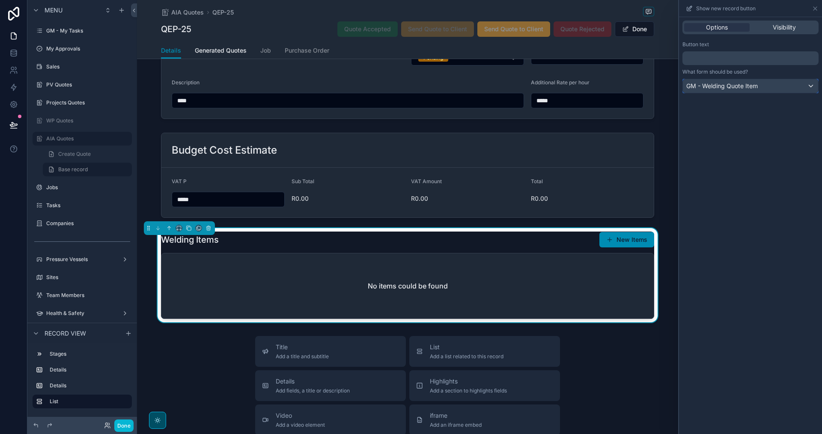
click at [745, 88] on span "GM - Welding Quote Item" at bounding box center [722, 86] width 72 height 9
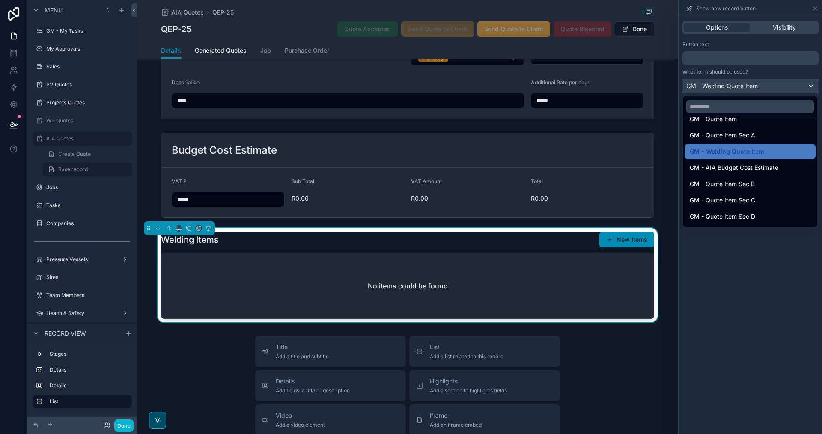
scroll to position [86, 0]
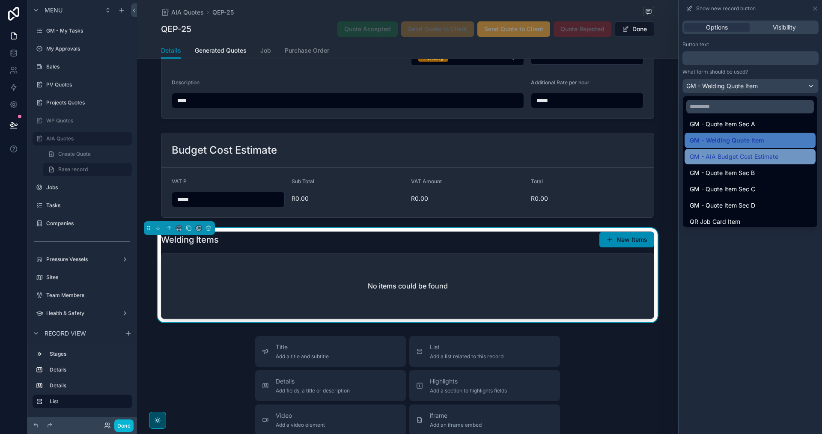
click at [765, 158] on span "GM - AIA Budget Cost Estimate" at bounding box center [734, 157] width 89 height 10
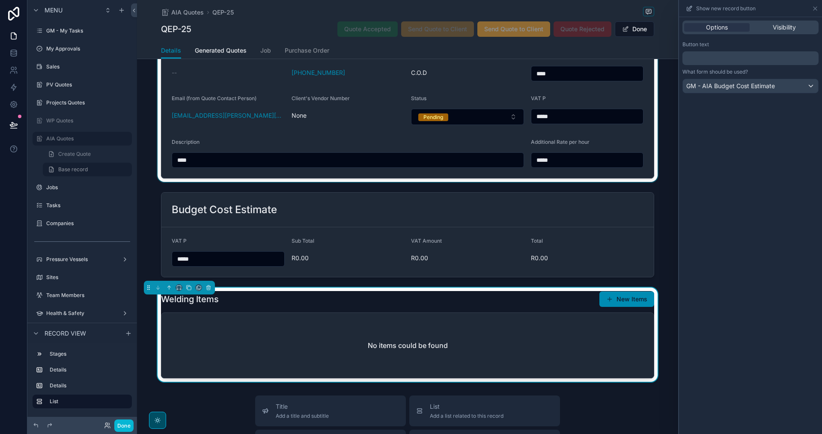
scroll to position [171, 0]
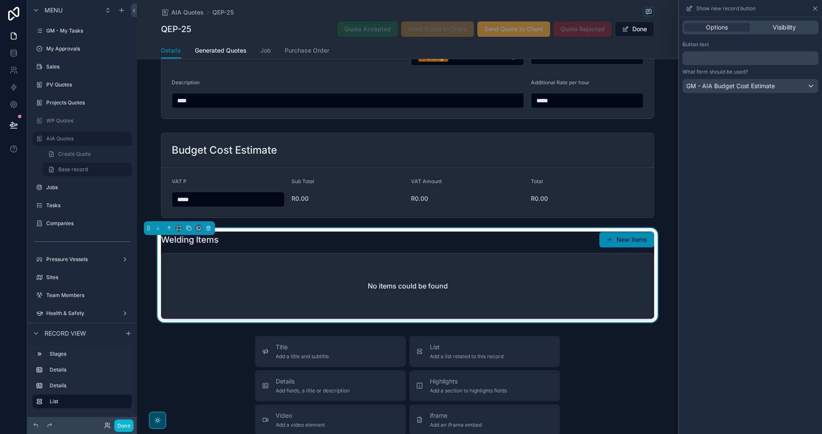
click at [816, 9] on icon at bounding box center [815, 8] width 7 height 7
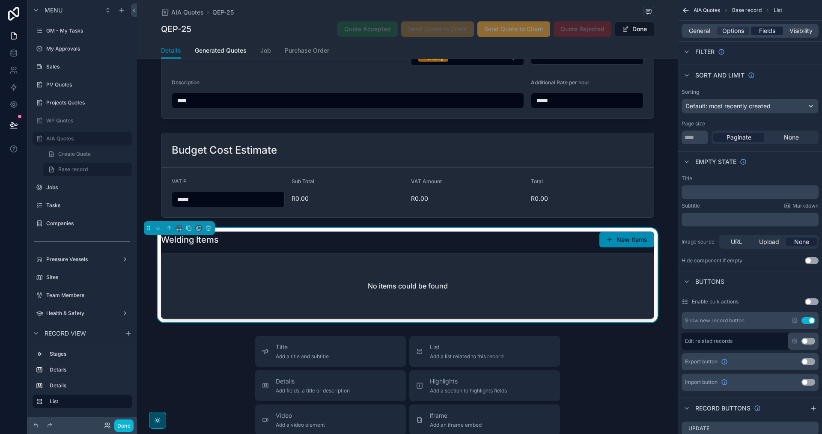
click at [768, 32] on span "Fields" at bounding box center [767, 31] width 16 height 9
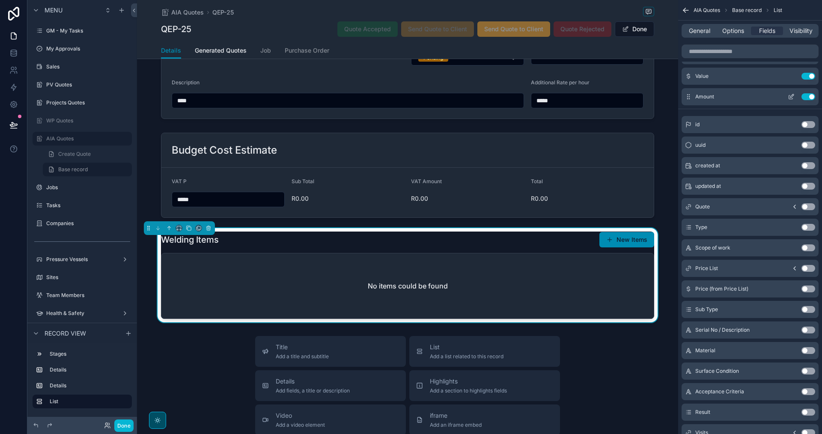
scroll to position [0, 0]
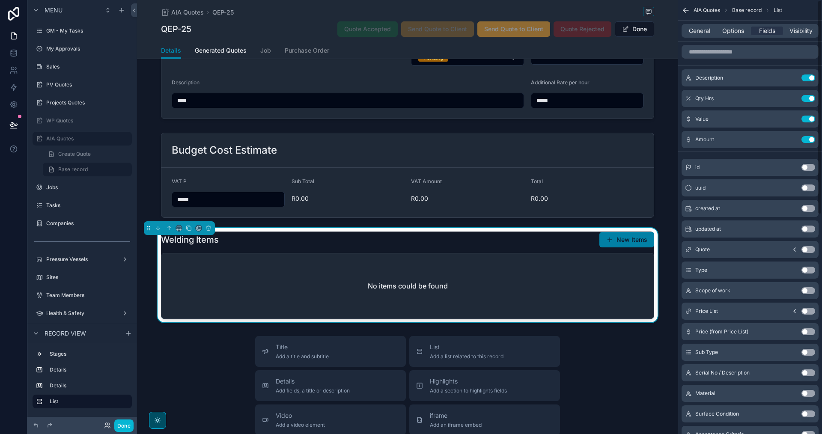
click at [623, 241] on button "New Items" at bounding box center [627, 239] width 55 height 15
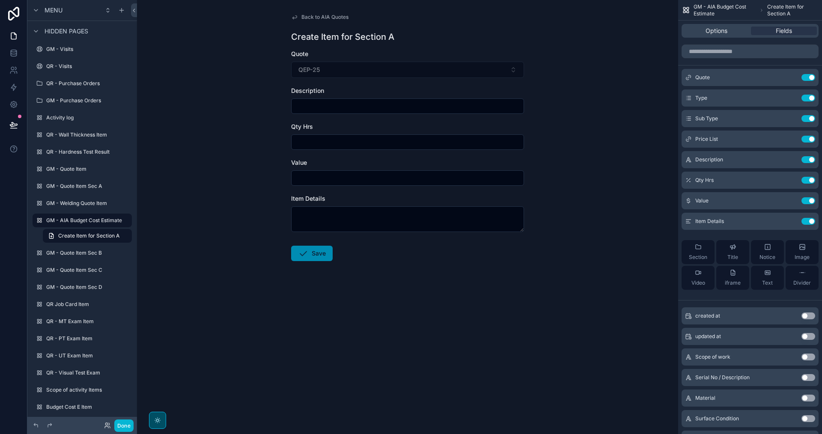
click at [480, 104] on input "scrollable content" at bounding box center [408, 106] width 232 height 12
click at [460, 110] on input "scrollable content" at bounding box center [408, 106] width 232 height 12
click at [563, 105] on div "Back to AIA Quotes Create Item for Section A Quote QEP-25 Description Qty Hrs V…" at bounding box center [407, 217] width 541 height 434
click at [333, 107] on input "scrollable content" at bounding box center [408, 106] width 232 height 12
paste input "**********"
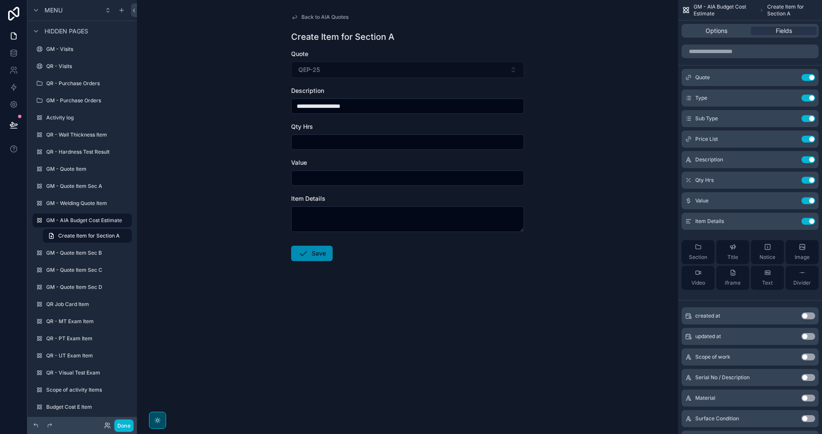
type input "**********"
click at [789, 183] on icon "scrollable content" at bounding box center [791, 180] width 7 height 7
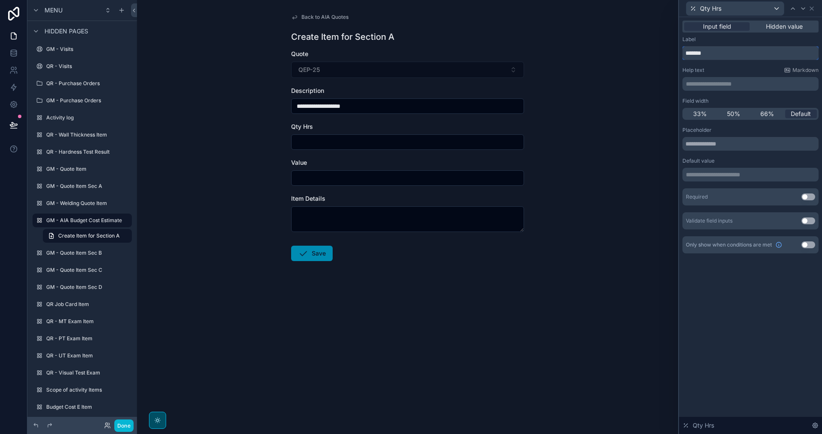
click at [715, 53] on input "*******" at bounding box center [751, 53] width 136 height 14
type input "***"
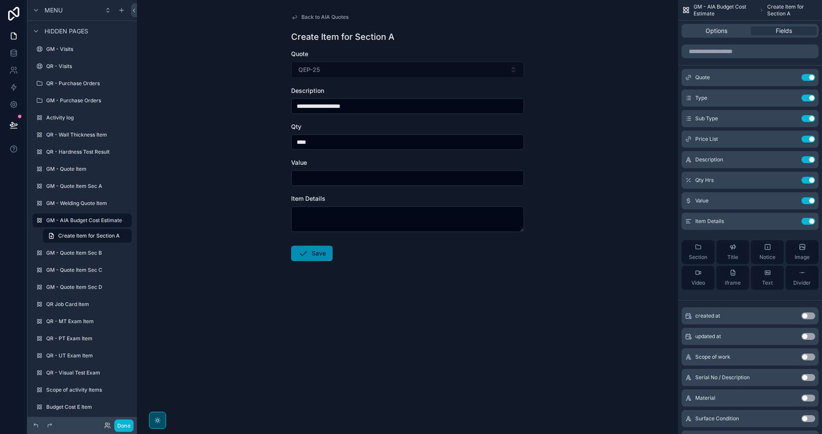
type input "****"
click at [366, 178] on input "scrollable content" at bounding box center [408, 178] width 232 height 12
drag, startPoint x: 810, startPoint y: 220, endPoint x: 784, endPoint y: 243, distance: 34.3
click at [810, 220] on button "Use setting" at bounding box center [809, 221] width 14 height 7
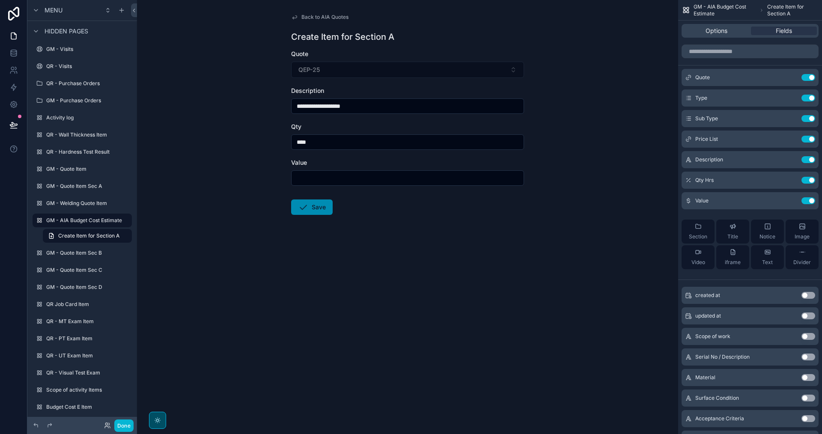
click at [484, 181] on input "scrollable content" at bounding box center [408, 178] width 232 height 12
click at [364, 176] on input "scrollable content" at bounding box center [408, 178] width 232 height 12
type input "*******"
click at [316, 208] on button "Save" at bounding box center [312, 207] width 42 height 15
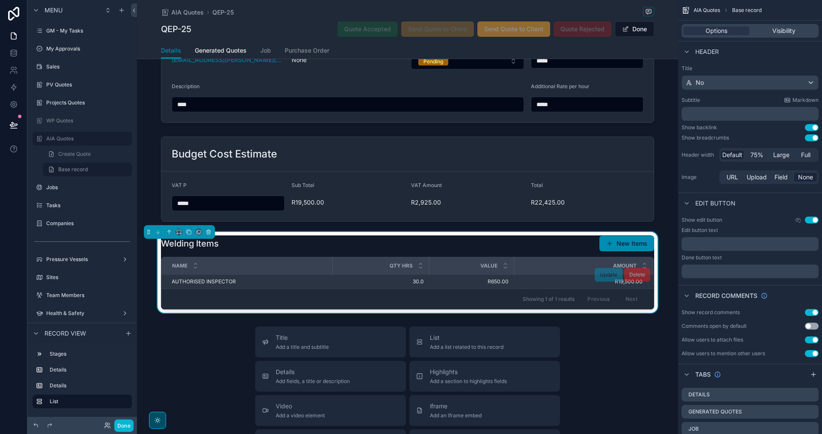
scroll to position [171, 0]
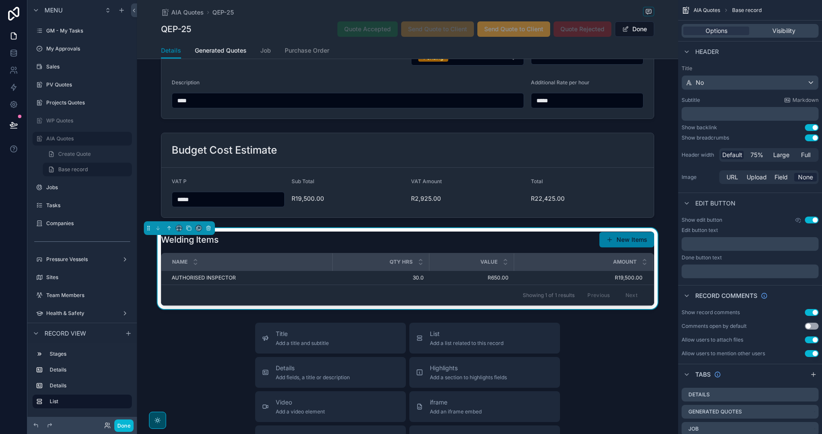
click at [612, 237] on button "New Items" at bounding box center [627, 239] width 55 height 15
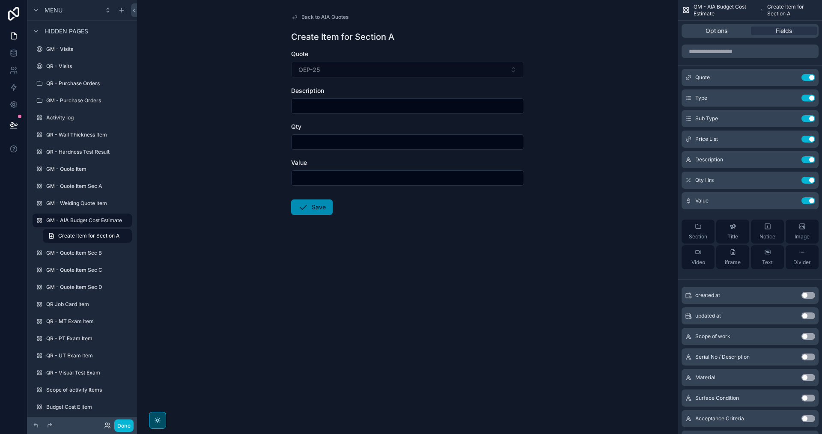
click at [357, 109] on input "scrollable content" at bounding box center [408, 106] width 232 height 12
click at [339, 109] on input "scrollable content" at bounding box center [408, 106] width 232 height 12
paste input "**********"
type input "**********"
click at [341, 145] on input "scrollable content" at bounding box center [408, 142] width 232 height 12
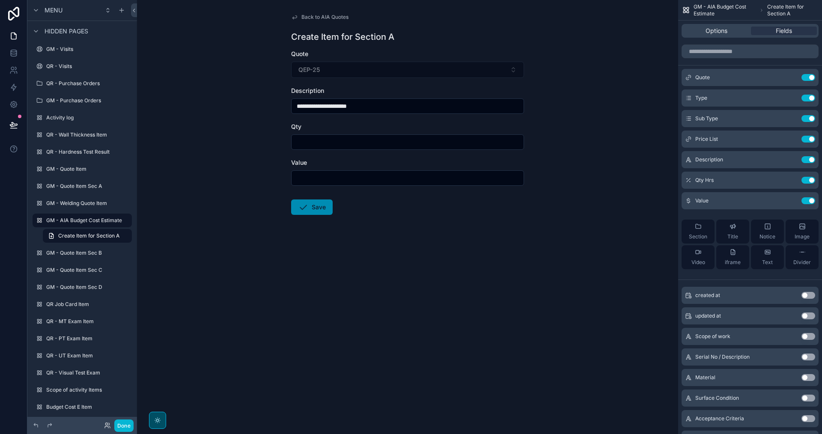
click at [380, 142] on input "scrollable content" at bounding box center [408, 142] width 232 height 12
click at [379, 143] on input "scrollable content" at bounding box center [408, 142] width 232 height 12
type input "*****"
click at [345, 179] on input "scrollable content" at bounding box center [408, 178] width 232 height 12
type input "*****"
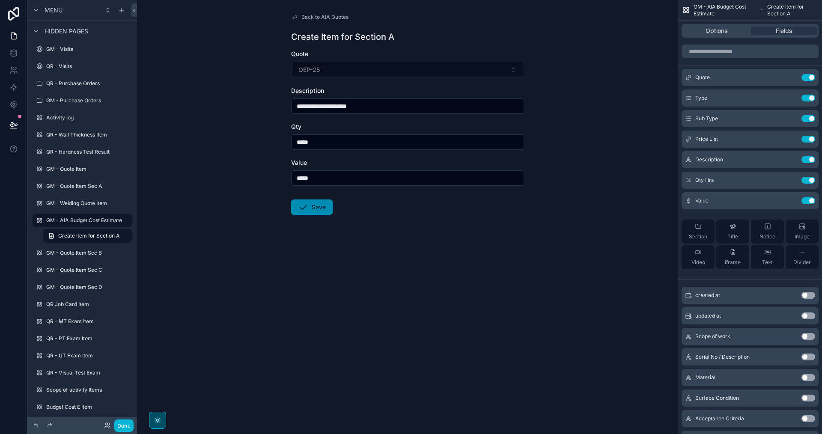
drag, startPoint x: 339, startPoint y: 140, endPoint x: 257, endPoint y: 140, distance: 81.8
click at [257, 140] on div "**********" at bounding box center [407, 217] width 541 height 434
type input "*****"
click at [504, 338] on div "**********" at bounding box center [407, 217] width 541 height 434
click at [310, 178] on input "*****" at bounding box center [408, 178] width 232 height 12
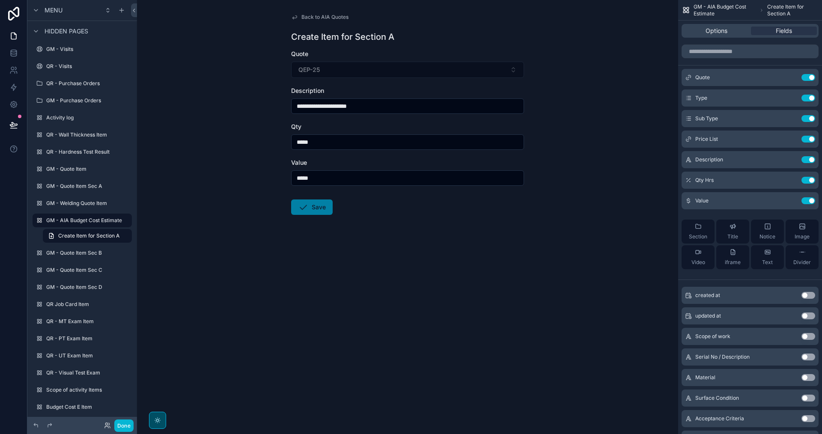
type input "*****"
click at [322, 205] on button "Save" at bounding box center [312, 207] width 42 height 15
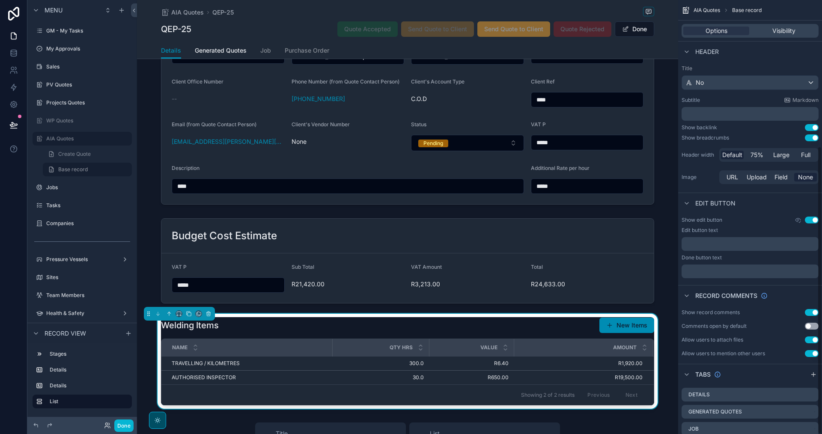
scroll to position [221, 0]
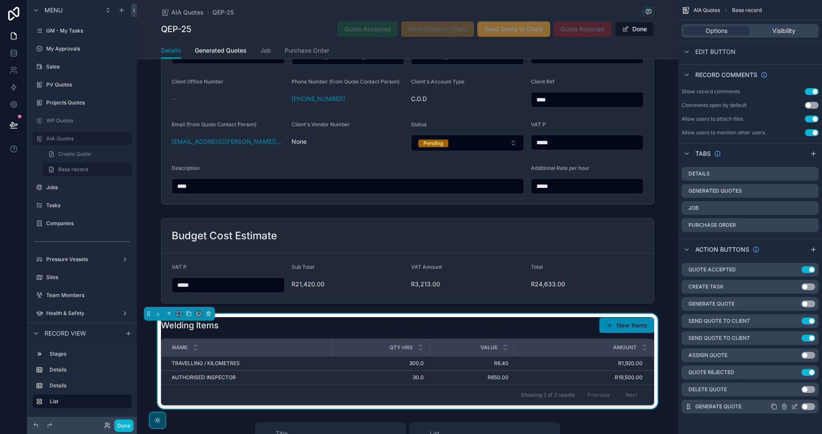
click at [776, 406] on icon "scrollable content" at bounding box center [775, 408] width 4 height 4
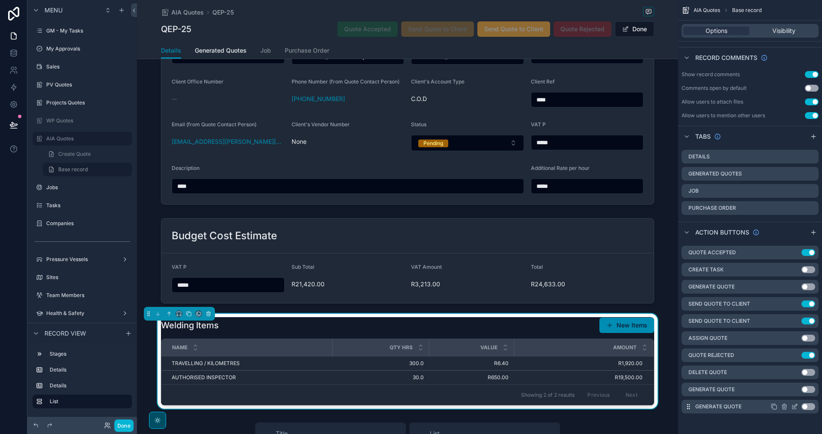
click at [796, 408] on icon "scrollable content" at bounding box center [794, 406] width 7 height 7
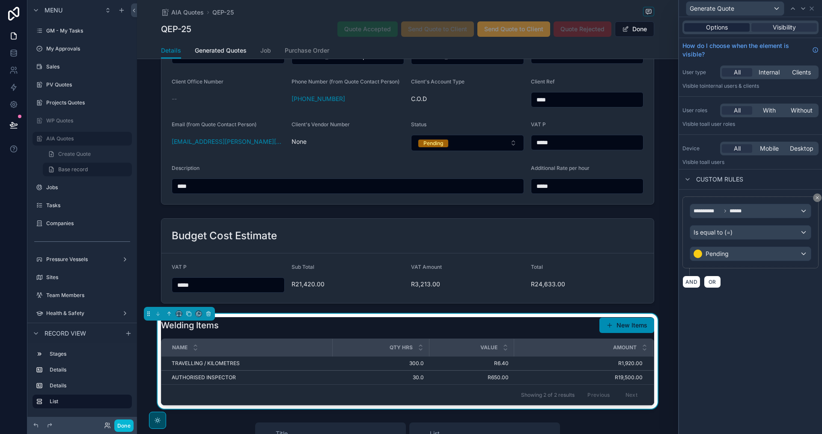
click at [716, 29] on span "Options" at bounding box center [717, 27] width 22 height 9
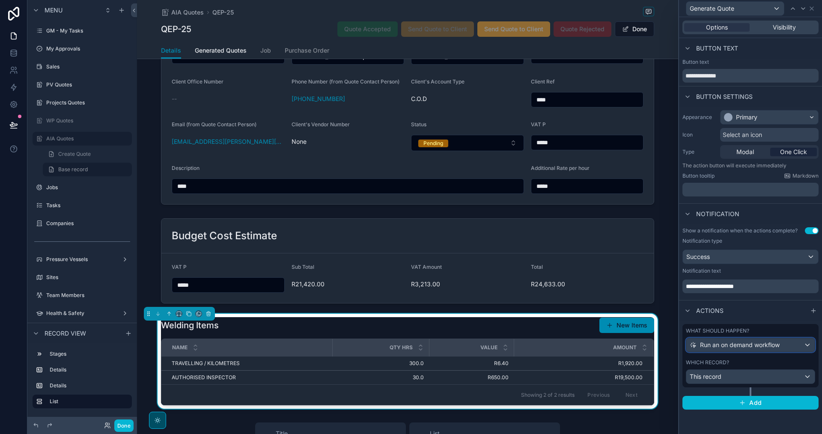
click at [752, 343] on span "Run an on demand workflow" at bounding box center [740, 345] width 80 height 9
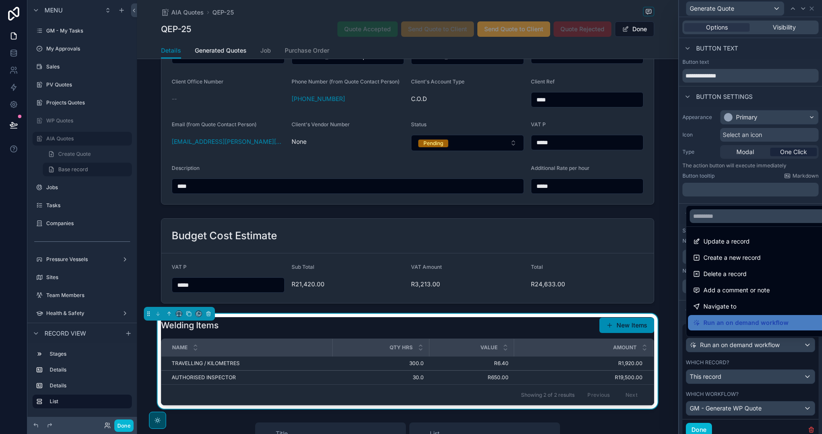
click at [752, 343] on div at bounding box center [750, 217] width 143 height 434
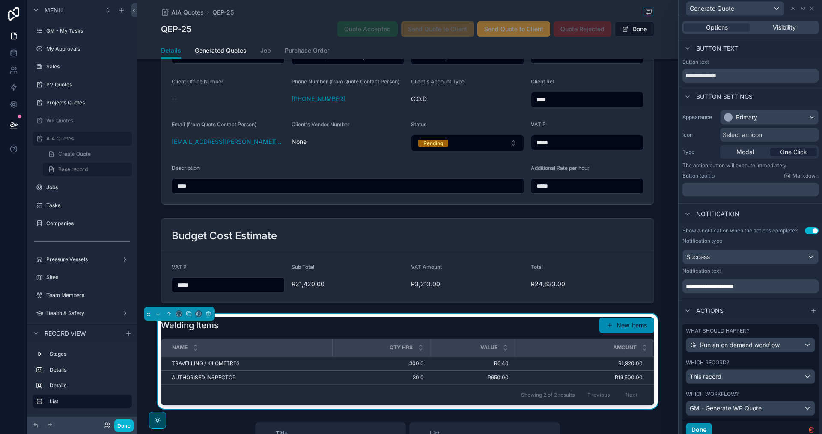
click at [704, 428] on button "Done" at bounding box center [699, 430] width 26 height 14
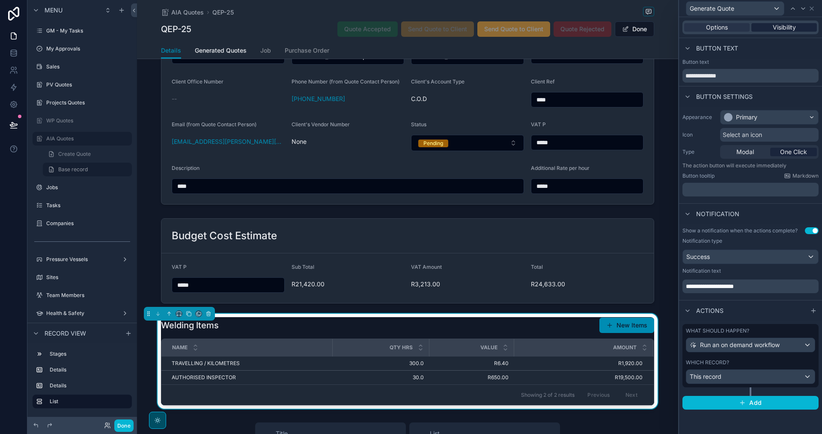
click at [767, 28] on div "Visibility" at bounding box center [785, 27] width 66 height 9
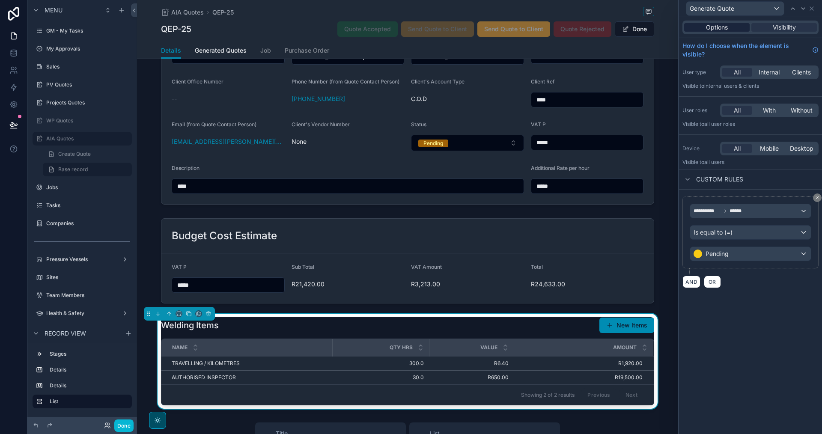
click at [727, 27] on span "Options" at bounding box center [717, 27] width 22 height 9
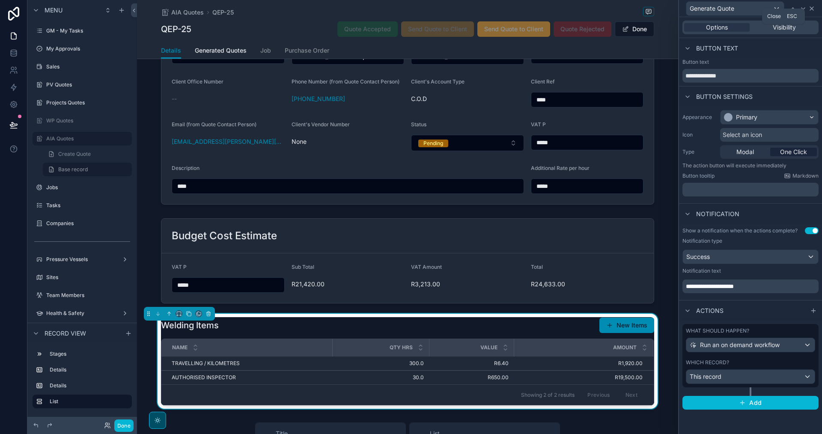
click at [813, 9] on icon at bounding box center [811, 8] width 3 height 3
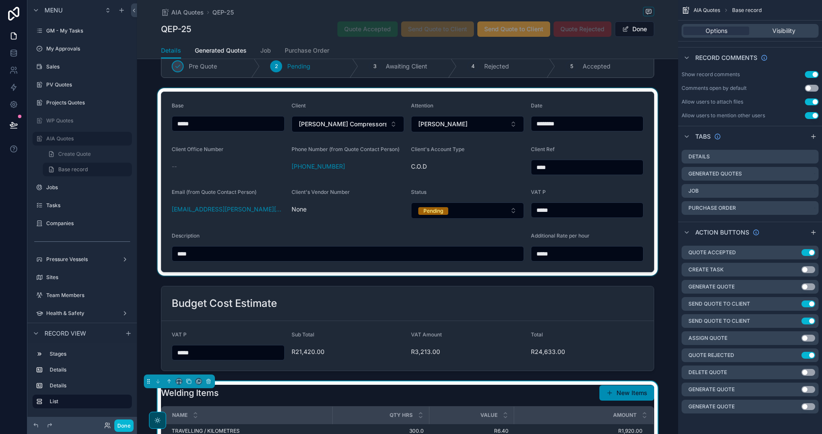
scroll to position [0, 0]
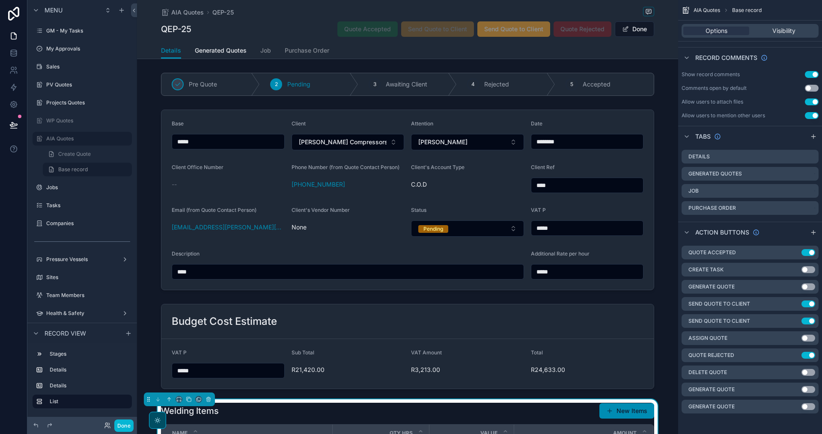
click at [805, 407] on button "Use setting" at bounding box center [809, 406] width 14 height 7
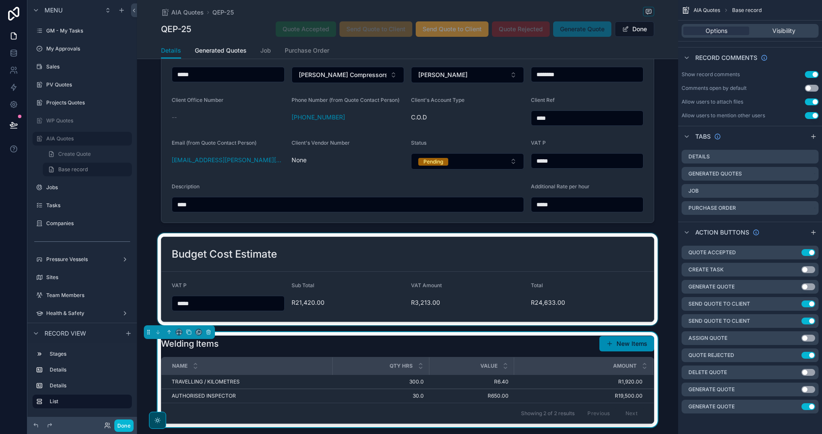
scroll to position [128, 0]
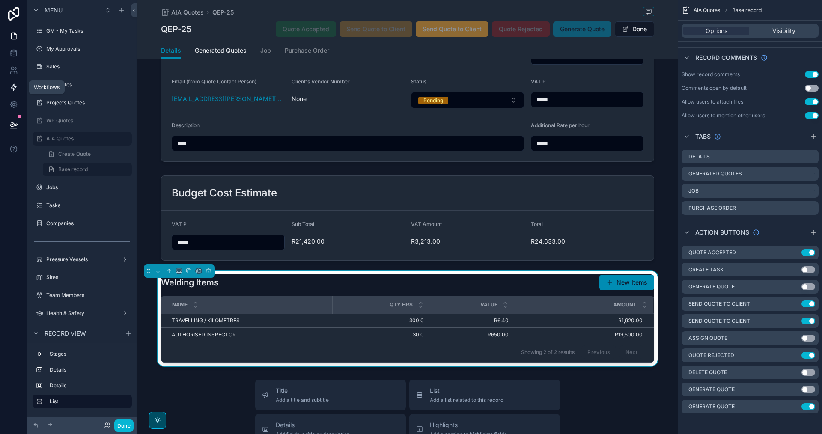
click at [15, 90] on icon at bounding box center [13, 87] width 9 height 9
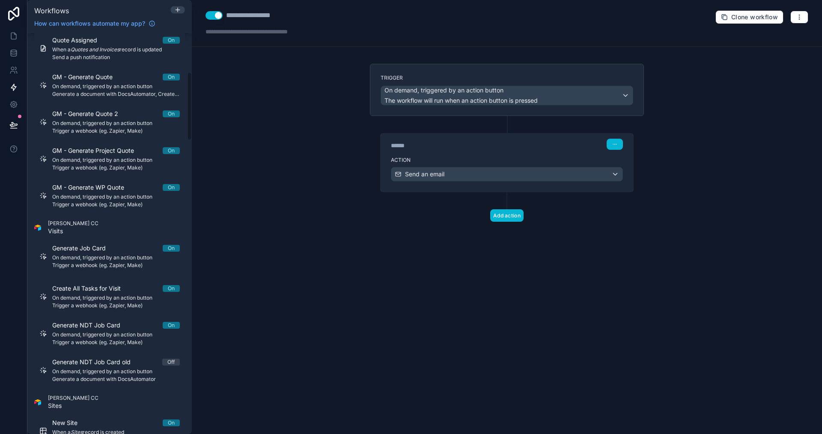
scroll to position [188, 0]
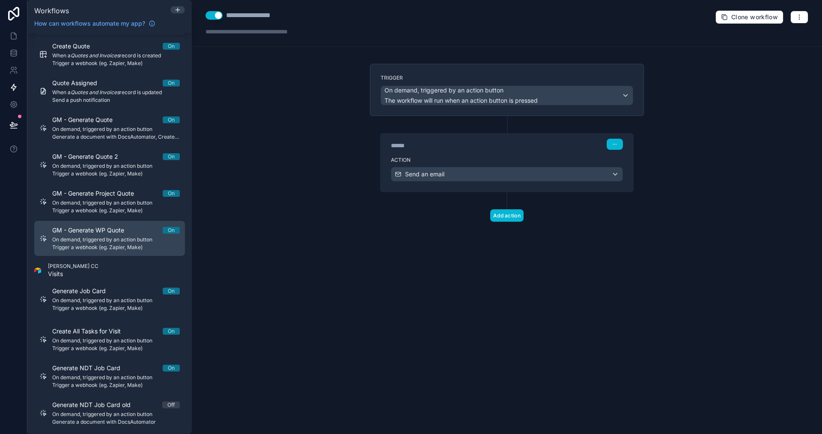
click at [161, 243] on span "On demand, triggered by an action button" at bounding box center [116, 239] width 128 height 7
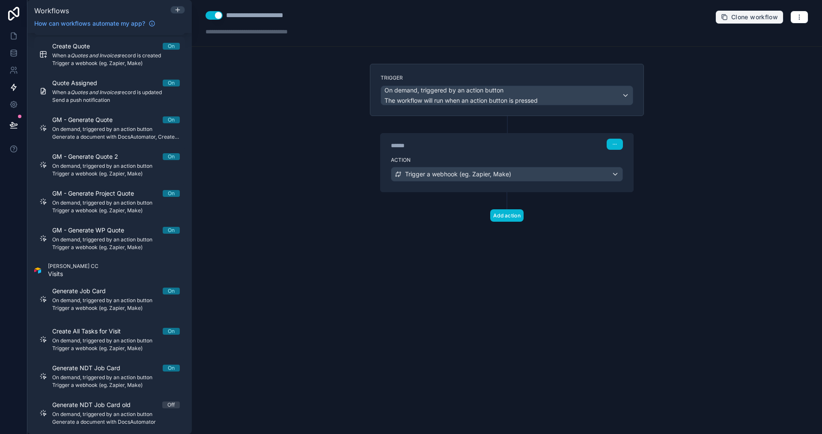
click at [726, 15] on icon "button" at bounding box center [725, 17] width 4 height 4
click at [749, 15] on span "Clone workflow" at bounding box center [754, 17] width 47 height 8
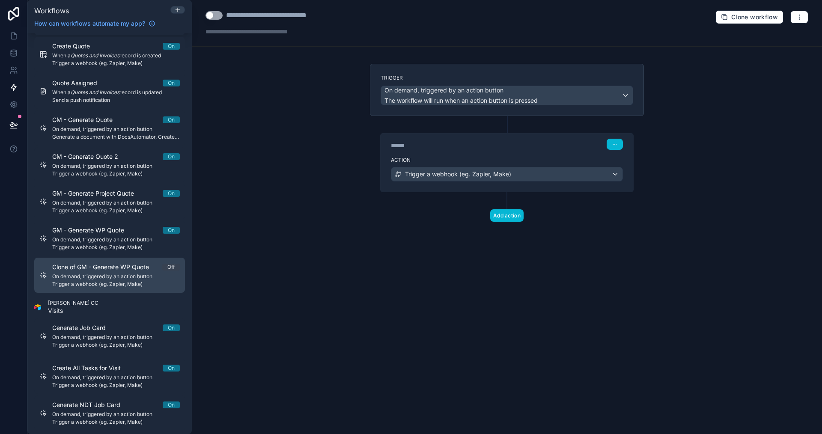
click at [125, 279] on span "On demand, triggered by an action button" at bounding box center [116, 276] width 128 height 7
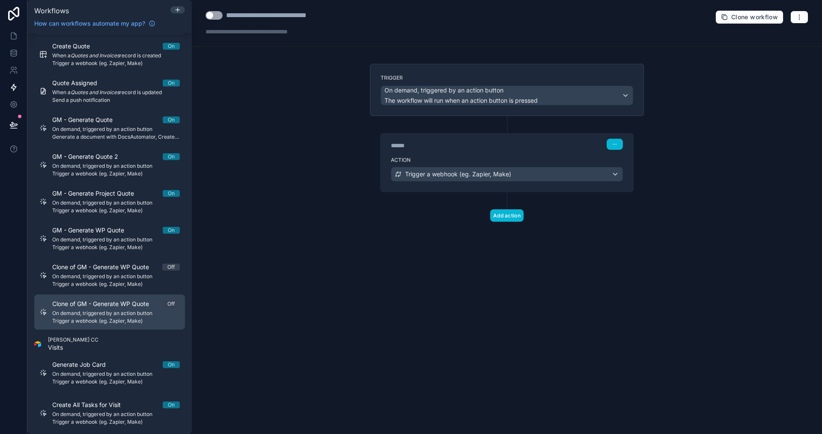
click at [131, 315] on span "On demand, triggered by an action button" at bounding box center [116, 313] width 128 height 7
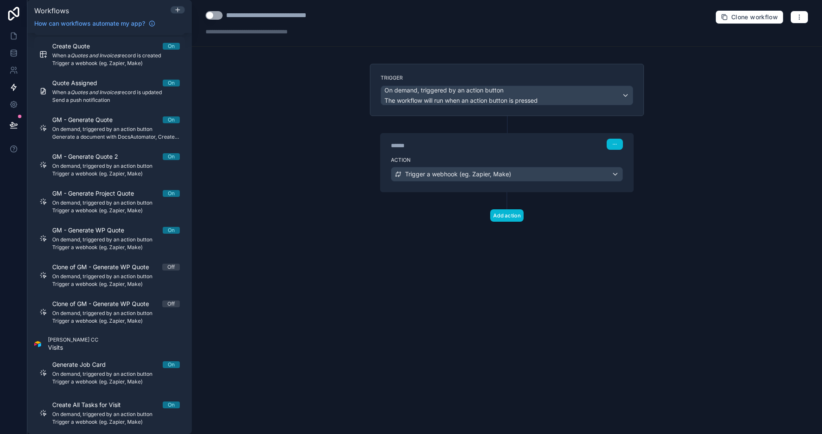
drag, startPoint x: 139, startPoint y: 272, endPoint x: 466, endPoint y: 261, distance: 327.4
click at [445, 278] on div "**********" at bounding box center [507, 217] width 630 height 434
click at [804, 16] on button "button" at bounding box center [800, 17] width 18 height 13
click at [777, 69] on button "Delete workflow" at bounding box center [770, 65] width 62 height 14
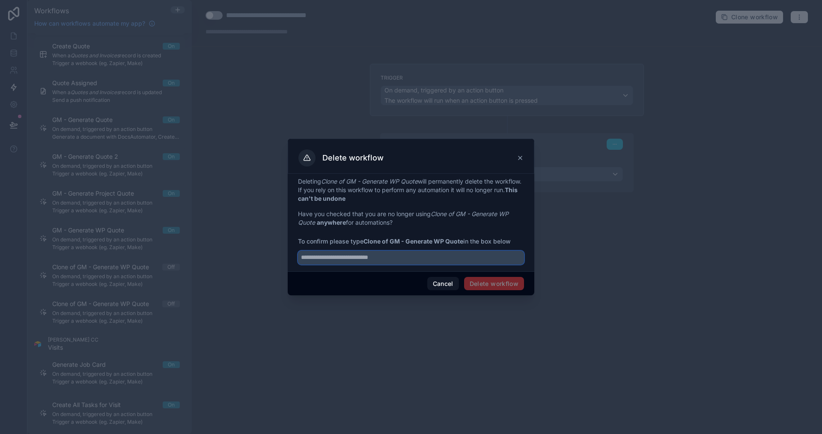
click at [395, 260] on input "text" at bounding box center [411, 258] width 226 height 14
click at [396, 260] on input "text" at bounding box center [411, 258] width 226 height 14
drag, startPoint x: 403, startPoint y: 260, endPoint x: 276, endPoint y: 259, distance: 127.2
click at [276, 259] on div "Delete workflow Deleting Clone of GM - Generate WP Quote will permanently delet…" at bounding box center [411, 217] width 822 height 434
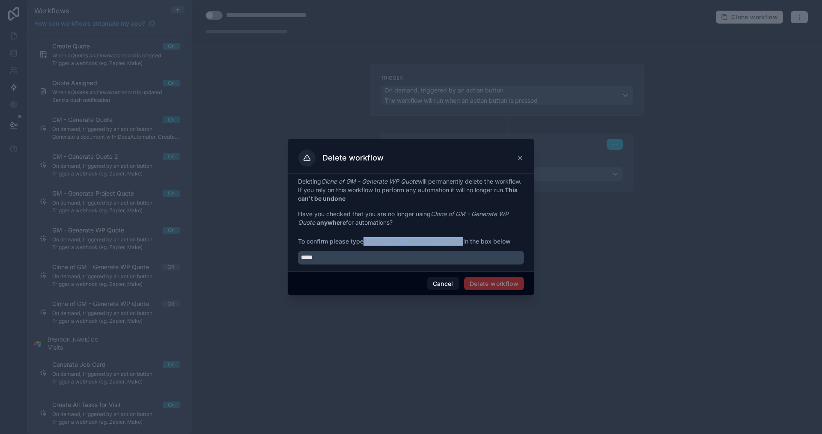
drag, startPoint x: 367, startPoint y: 241, endPoint x: 463, endPoint y: 242, distance: 96.4
click at [463, 242] on strong "Clone of GM - Generate WP Quote" at bounding box center [414, 241] width 100 height 7
copy strong "Clone of GM - Generate WP Quote"
drag, startPoint x: 378, startPoint y: 254, endPoint x: 268, endPoint y: 262, distance: 110.4
click at [268, 262] on div "Delete workflow Deleting Clone of GM - Generate WP Quote will permanently delet…" at bounding box center [411, 217] width 822 height 434
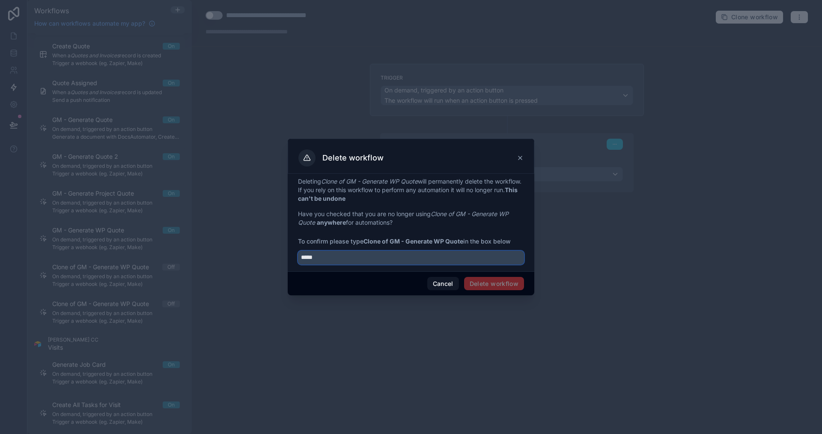
paste input "**********"
type input "**********"
click at [501, 284] on button "Delete workflow" at bounding box center [494, 284] width 60 height 14
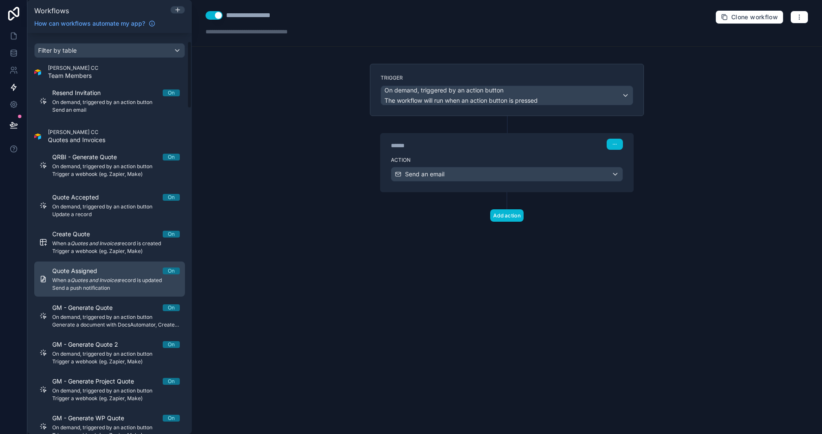
scroll to position [86, 0]
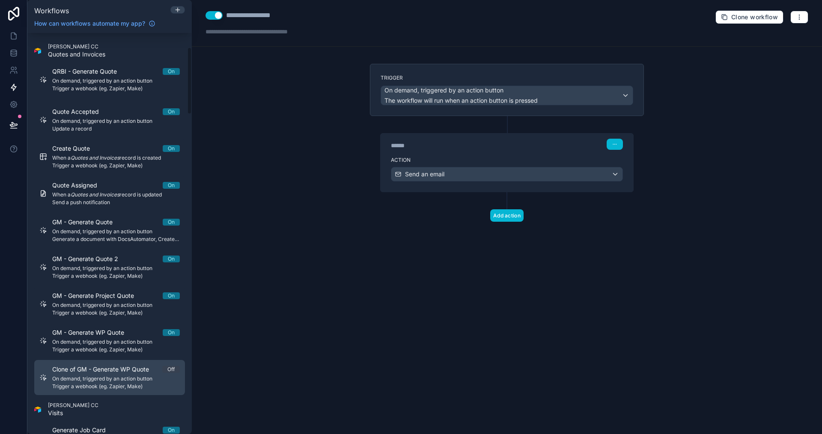
click at [120, 374] on div "Clone of GM - Generate WP Quote Off On demand, triggered by an action button Tr…" at bounding box center [116, 377] width 128 height 25
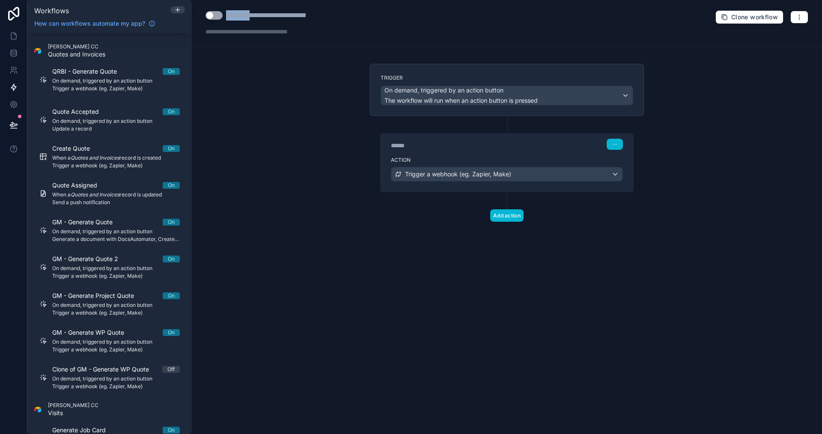
drag, startPoint x: 226, startPoint y: 16, endPoint x: 255, endPoint y: 16, distance: 29.1
click at [255, 16] on div "**********" at bounding box center [285, 15] width 119 height 10
type div "**********"
drag, startPoint x: 276, startPoint y: 15, endPoint x: 286, endPoint y: 15, distance: 9.9
click at [286, 15] on div "**********" at bounding box center [271, 15] width 90 height 10
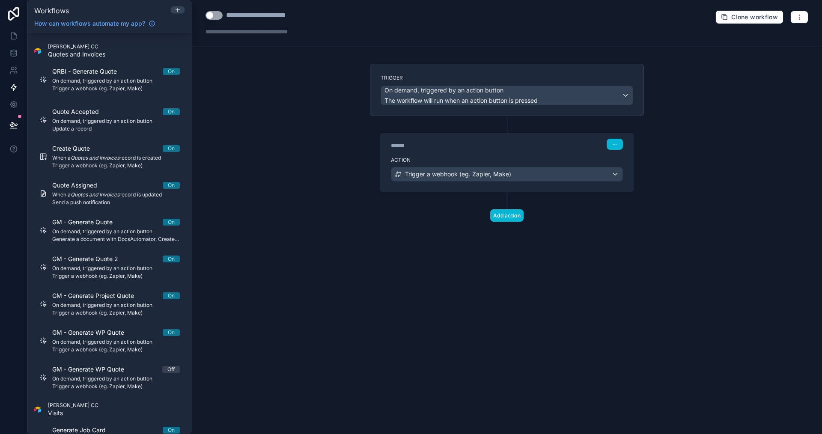
click at [751, 121] on div "**********" at bounding box center [507, 217] width 630 height 434
click at [208, 16] on button "Use setting" at bounding box center [214, 15] width 17 height 9
click at [590, 89] on div "On demand, triggered by an action button The workflow will run when an action b…" at bounding box center [507, 95] width 252 height 19
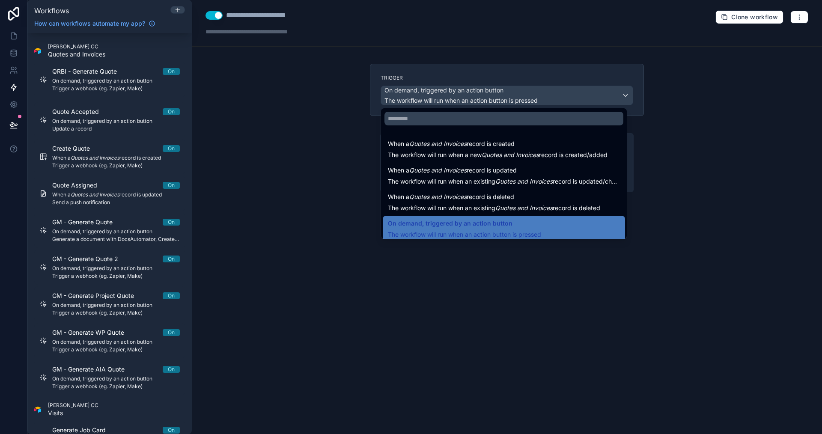
click at [593, 96] on div at bounding box center [411, 217] width 822 height 434
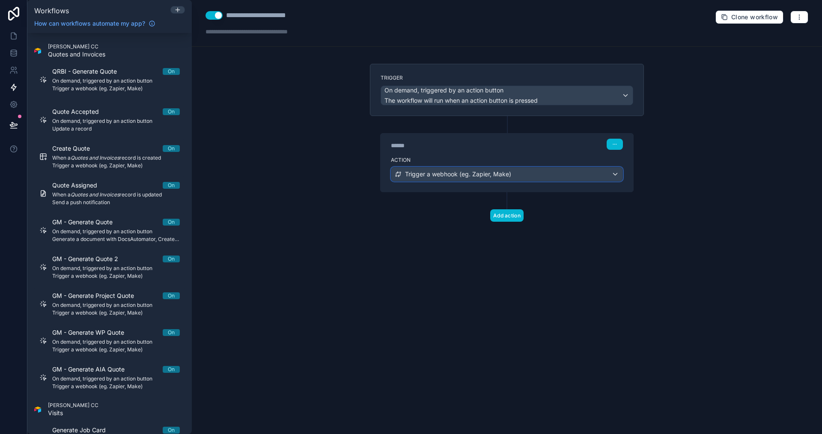
click at [496, 171] on span "Trigger a webhook (eg. Zapier, Make)" at bounding box center [458, 174] width 106 height 9
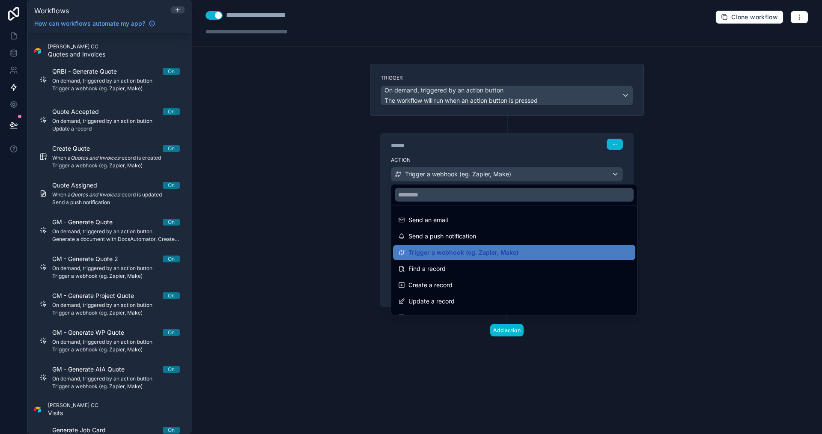
click at [522, 170] on div at bounding box center [411, 217] width 822 height 434
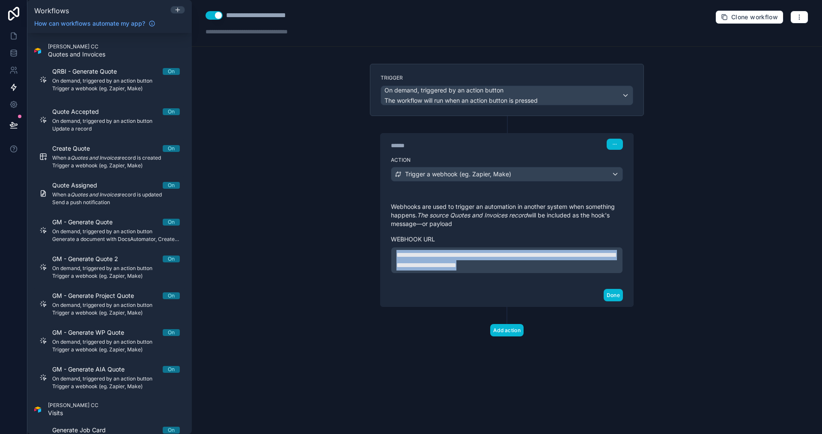
drag, startPoint x: 595, startPoint y: 269, endPoint x: 344, endPoint y: 234, distance: 253.4
click at [344, 235] on div "**********" at bounding box center [507, 217] width 630 height 434
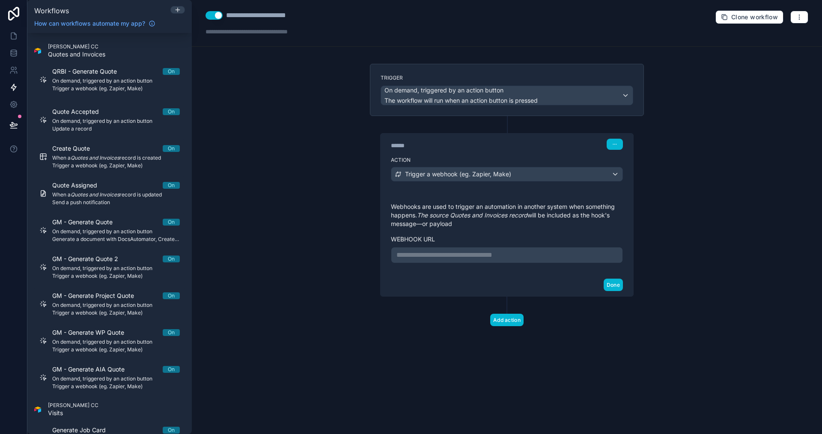
click at [469, 255] on p "**********" at bounding box center [507, 255] width 221 height 10
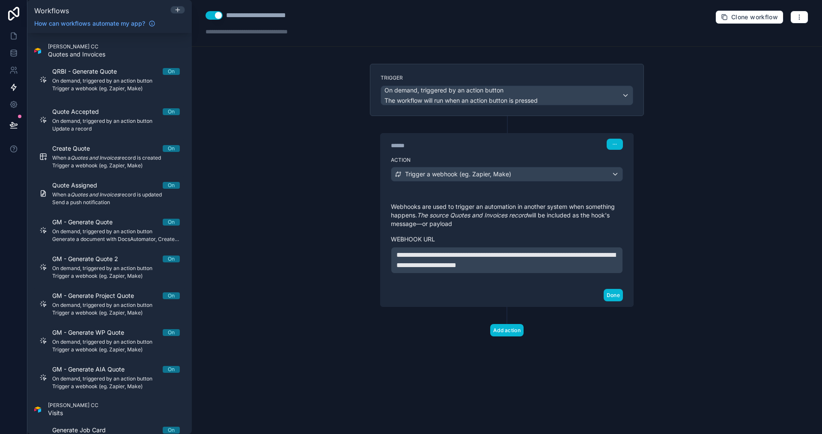
click at [713, 205] on div "**********" at bounding box center [507, 217] width 630 height 434
click at [612, 296] on button "Done" at bounding box center [613, 295] width 19 height 12
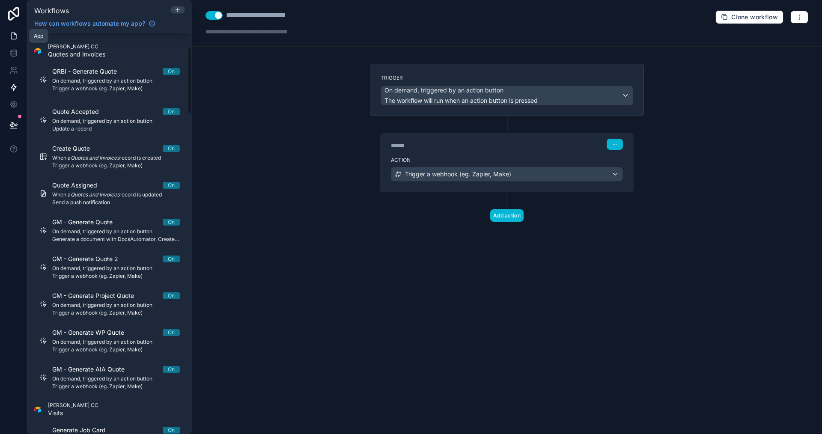
click at [17, 34] on icon at bounding box center [13, 36] width 9 height 9
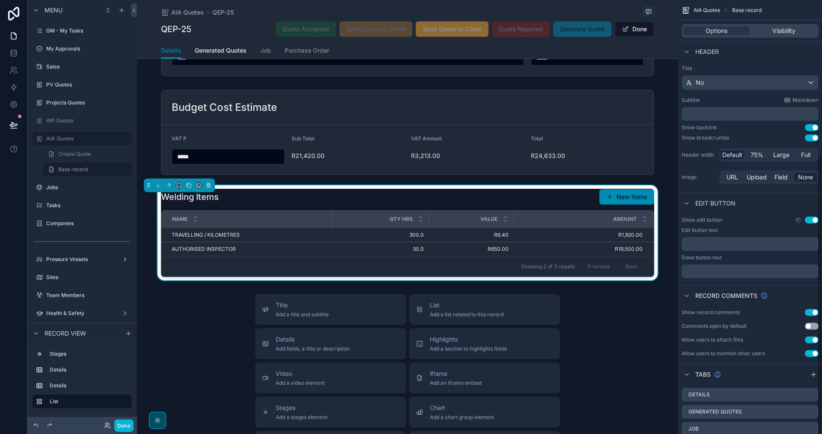
scroll to position [238, 0]
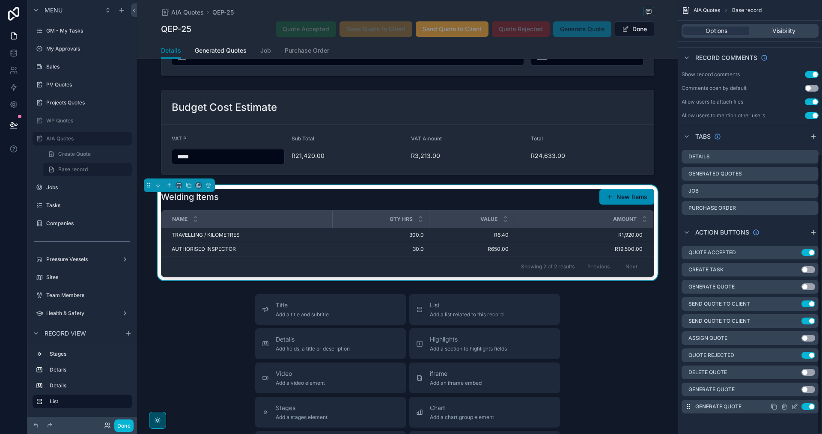
click at [796, 408] on icon "scrollable content" at bounding box center [794, 406] width 7 height 7
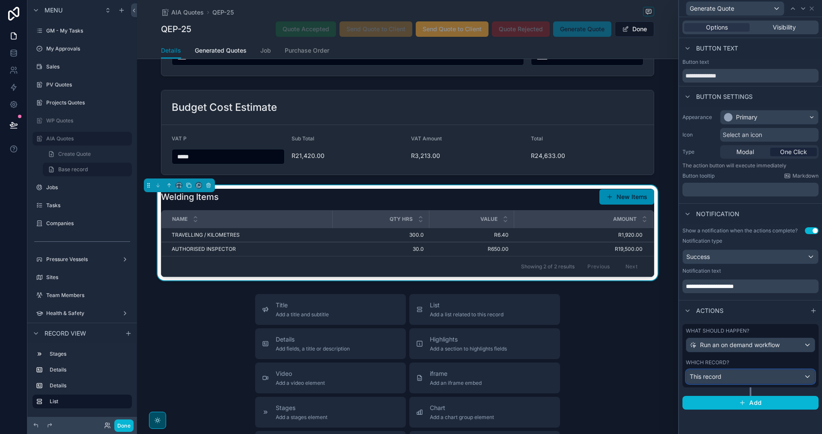
click at [746, 379] on div "This record" at bounding box center [750, 377] width 128 height 14
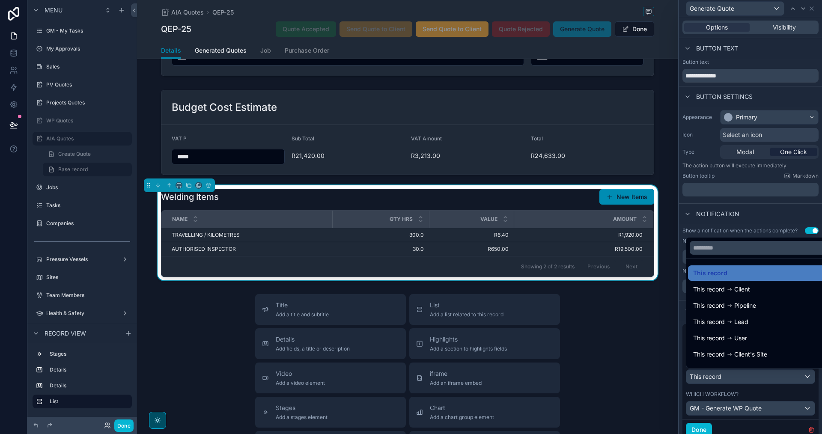
click at [746, 379] on div at bounding box center [750, 217] width 143 height 434
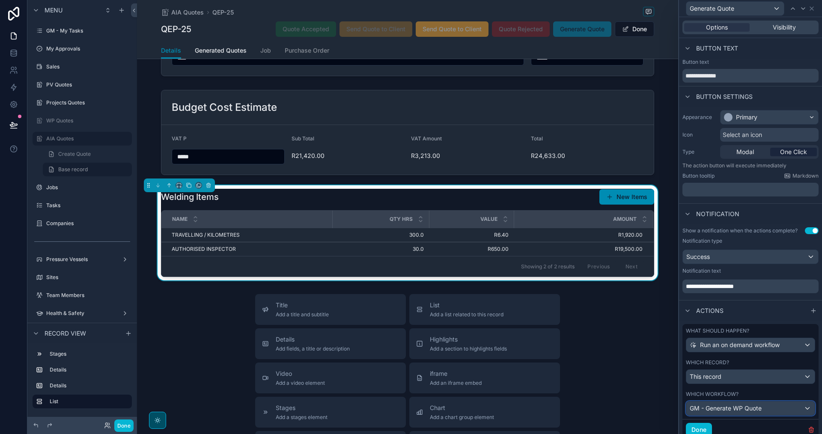
click at [740, 410] on span "GM - Generate WP Quote" at bounding box center [726, 408] width 72 height 9
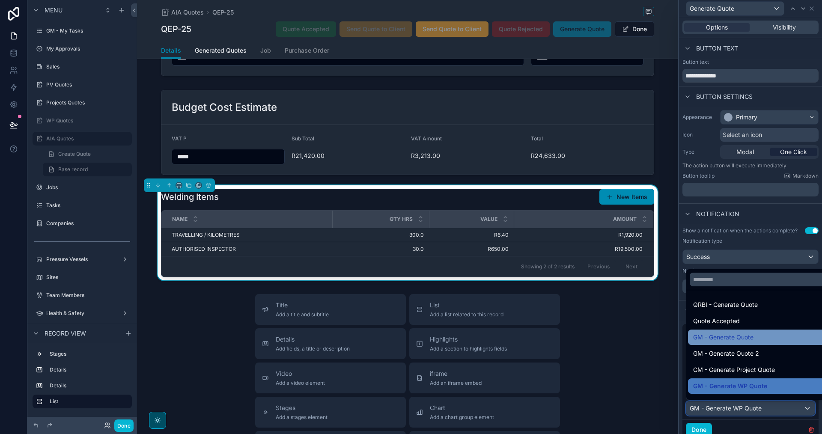
scroll to position [12, 0]
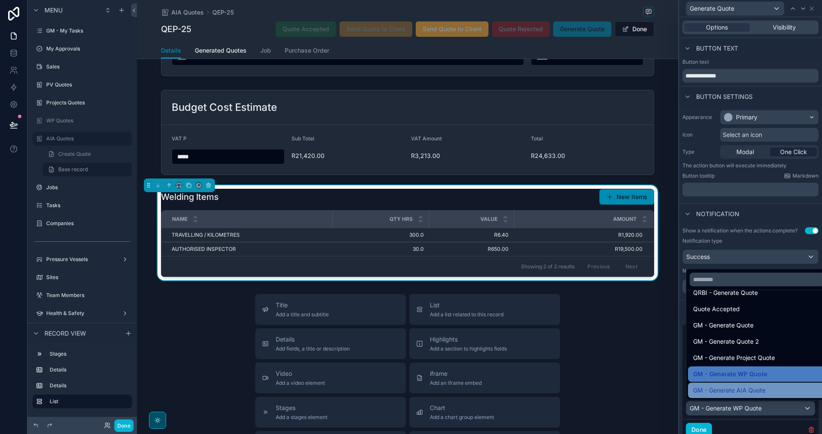
click at [753, 387] on span "GM - Generate AIA Quote" at bounding box center [729, 390] width 72 height 10
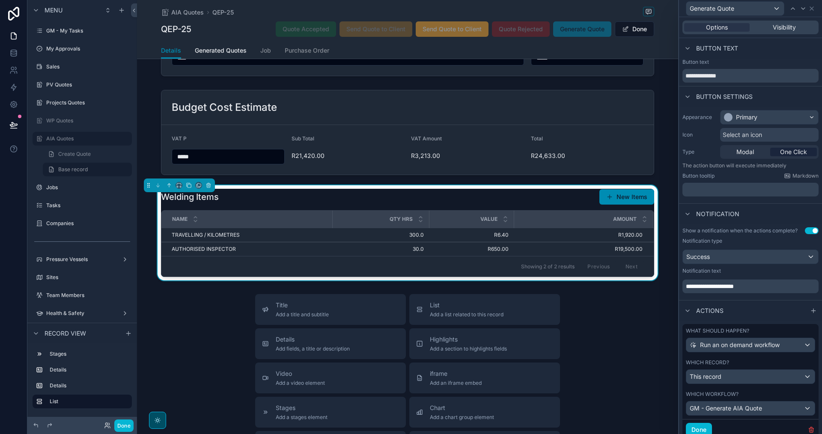
scroll to position [31, 0]
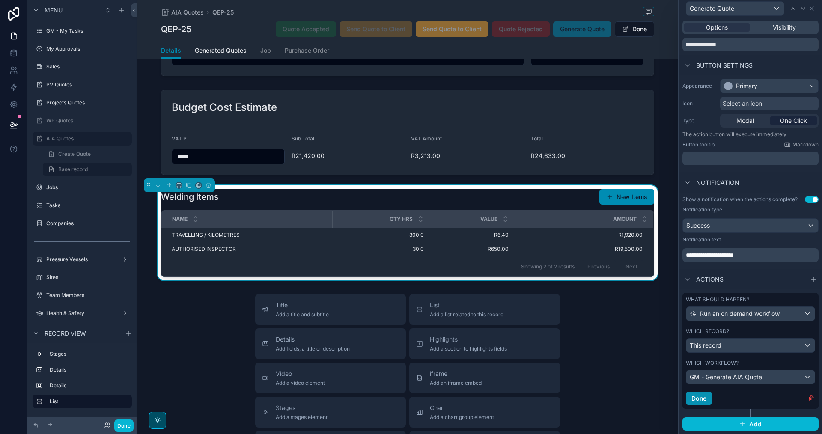
click at [698, 400] on button "Done" at bounding box center [699, 399] width 26 height 14
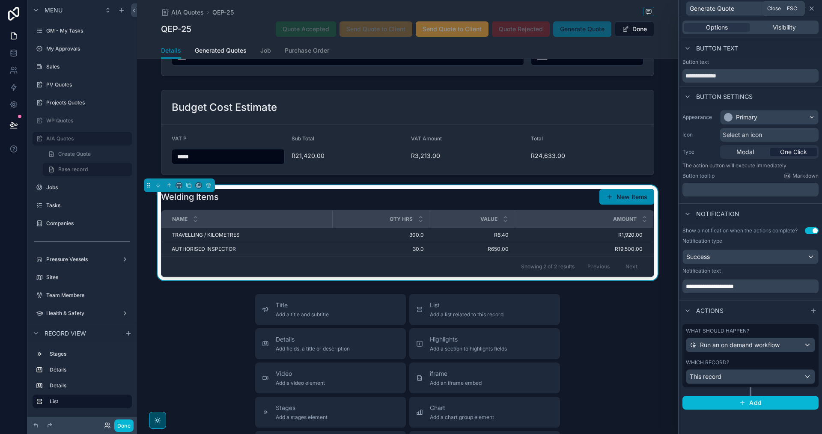
click at [813, 10] on icon at bounding box center [812, 8] width 7 height 7
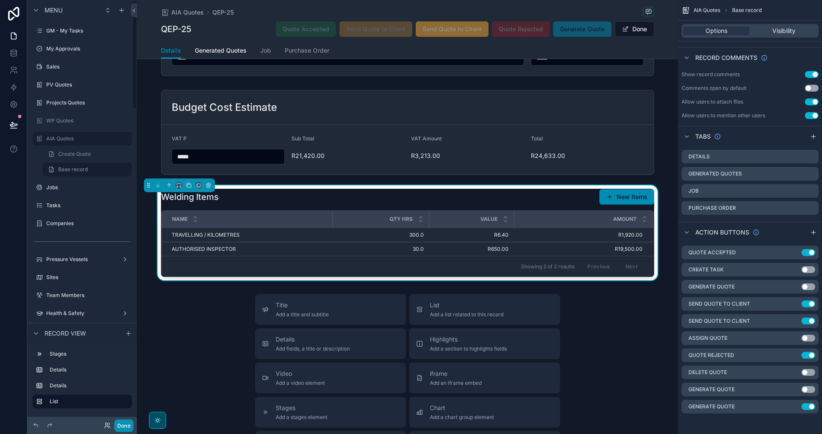
click at [121, 425] on button "Done" at bounding box center [123, 426] width 19 height 12
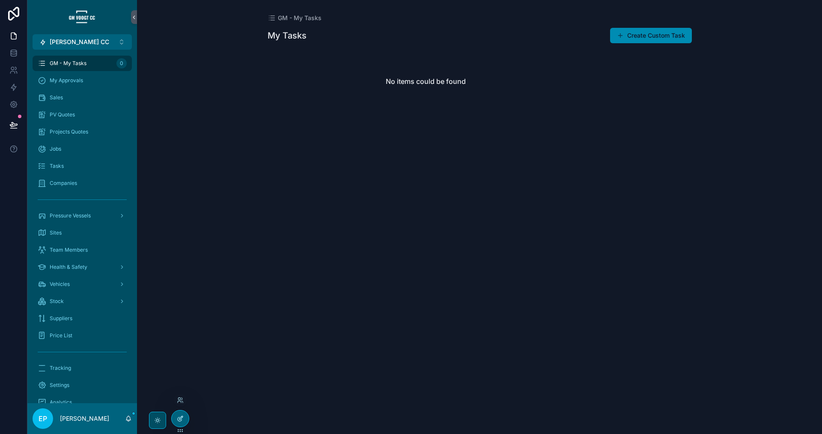
click at [181, 418] on icon at bounding box center [180, 418] width 7 height 7
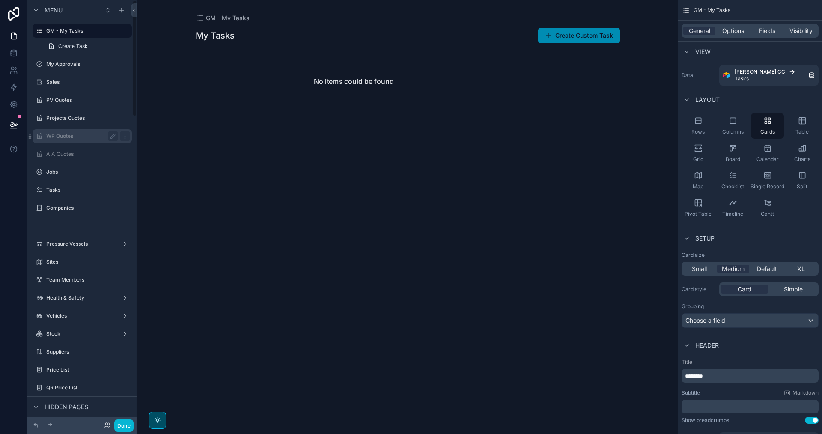
click at [90, 139] on label "WP Quotes" at bounding box center [80, 136] width 69 height 7
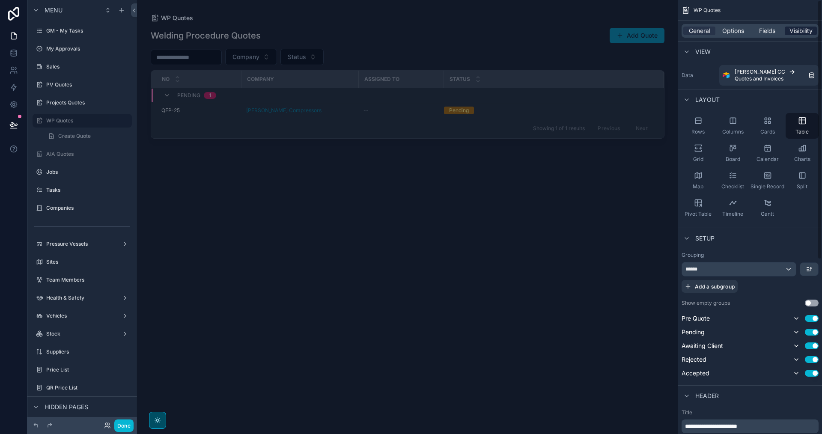
click at [803, 32] on span "Visibility" at bounding box center [801, 31] width 23 height 9
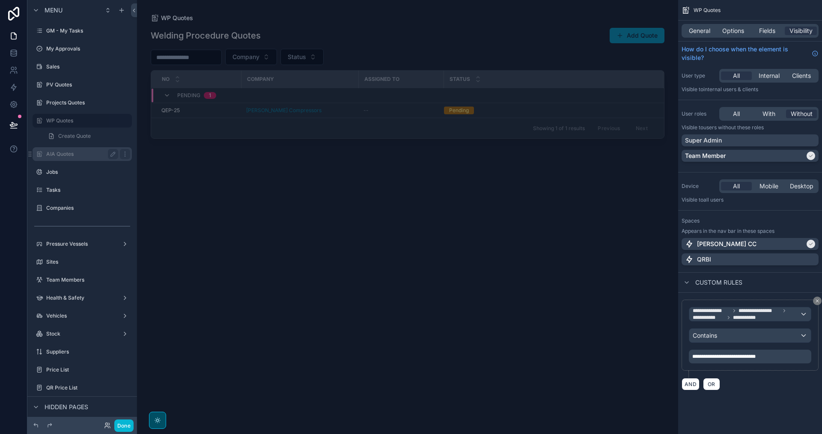
click at [68, 155] on label "AIA Quotes" at bounding box center [80, 154] width 69 height 7
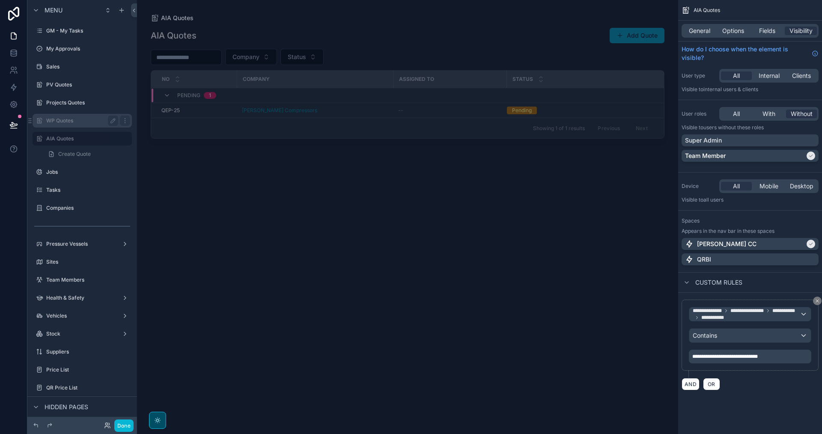
click at [79, 121] on label "WP Quotes" at bounding box center [80, 120] width 69 height 7
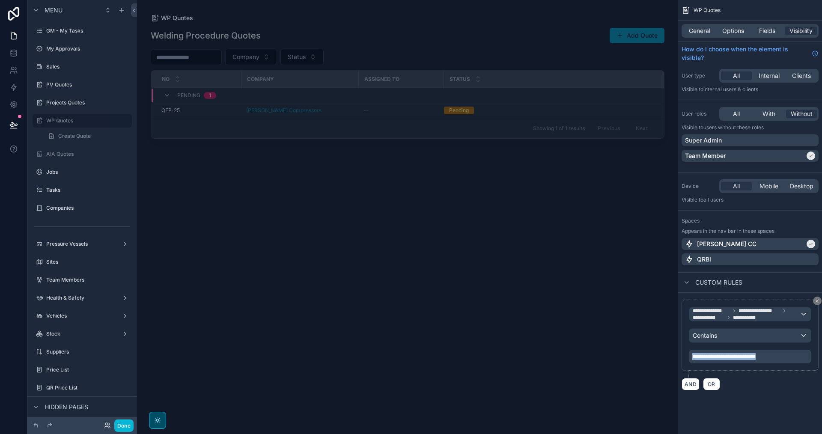
drag, startPoint x: 781, startPoint y: 356, endPoint x: 658, endPoint y: 355, distance: 123.3
click at [658, 355] on div "[PERSON_NAME] CC Alt 1 GM - My Tasks 0 My Approvals Sales PV Quotes Projects Qu…" at bounding box center [479, 217] width 685 height 434
click at [812, 410] on div "**********" at bounding box center [750, 205] width 144 height 411
click at [712, 335] on span "Contains" at bounding box center [705, 335] width 24 height 9
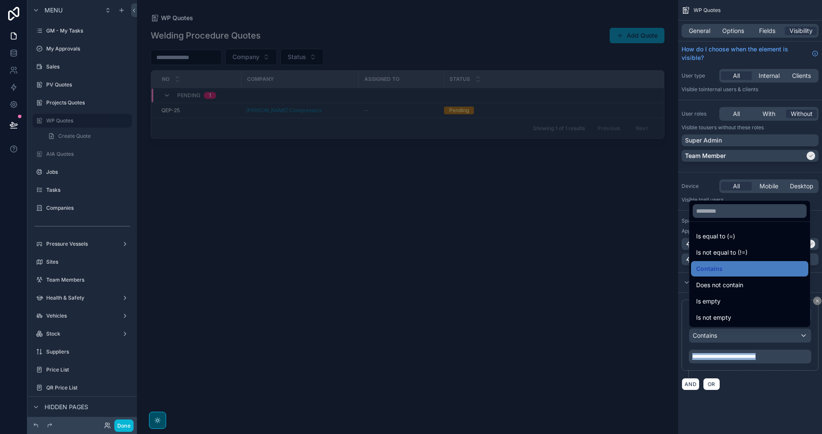
click at [709, 318] on span "Is not empty" at bounding box center [713, 318] width 35 height 10
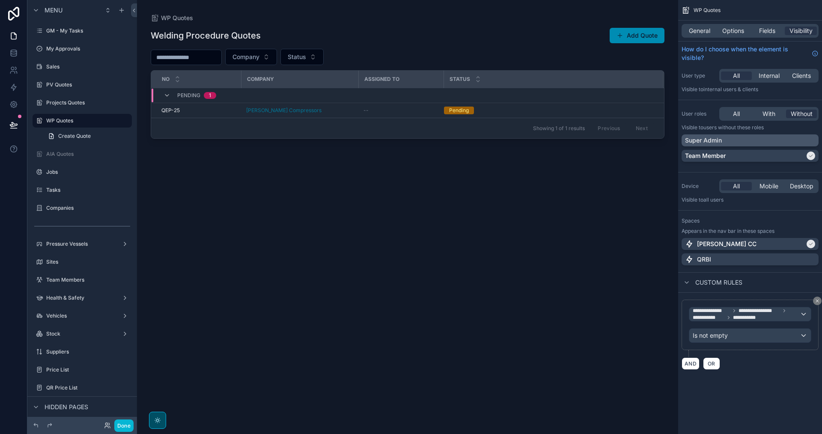
click at [786, 144] on div "Super Admin" at bounding box center [750, 140] width 130 height 9
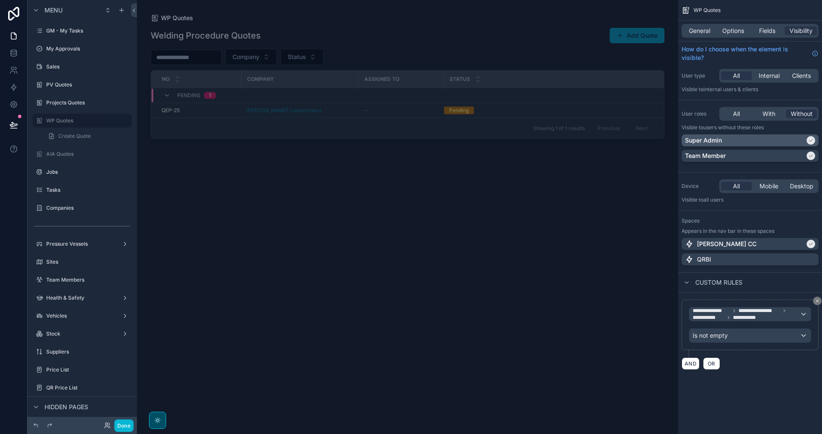
click at [786, 143] on div "Super Admin" at bounding box center [745, 140] width 120 height 9
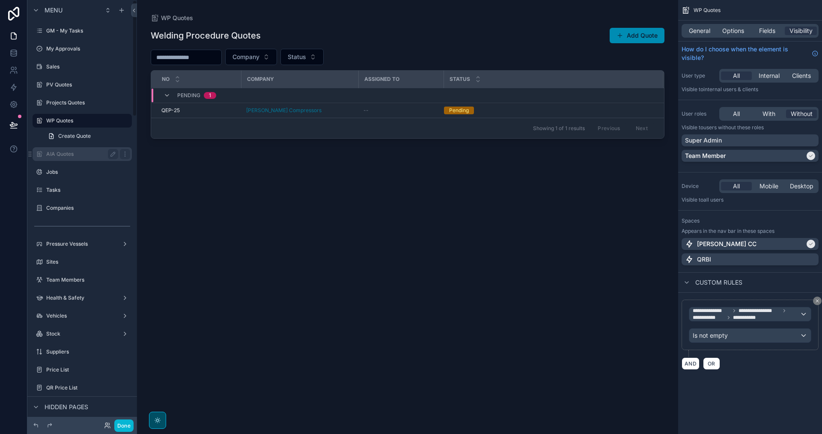
click at [72, 155] on label "AIA Quotes" at bounding box center [80, 154] width 69 height 7
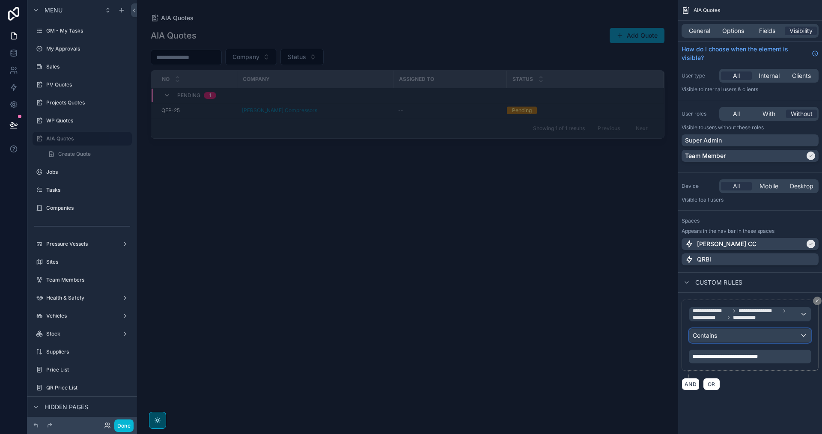
click at [797, 338] on div "Contains" at bounding box center [750, 336] width 122 height 14
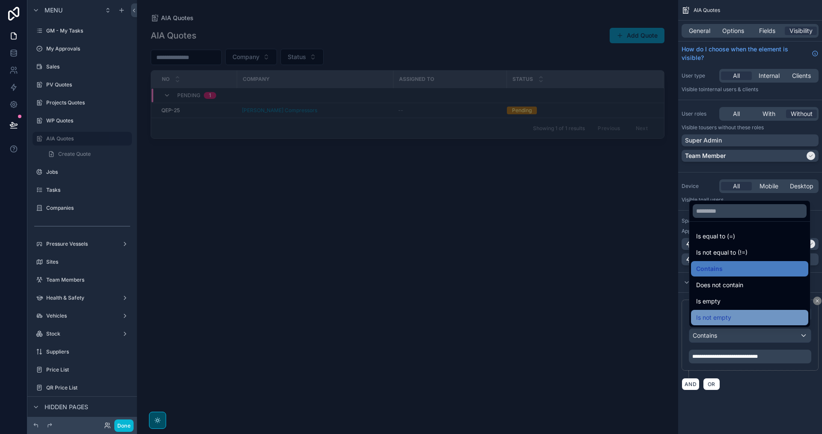
click at [730, 316] on span "Is not empty" at bounding box center [713, 318] width 35 height 10
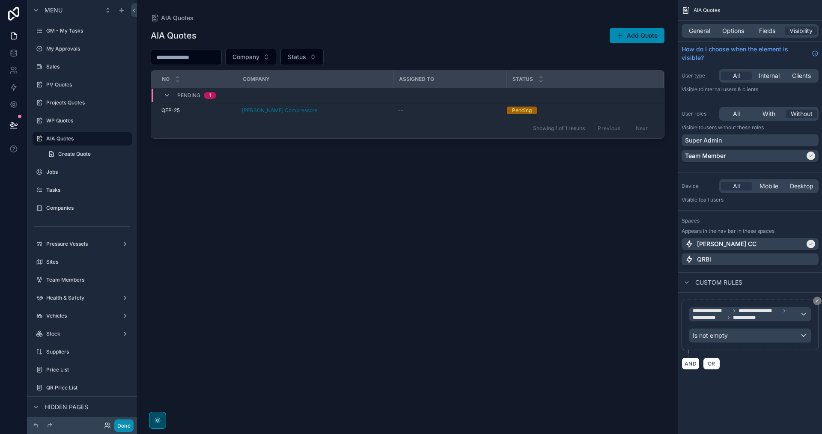
click at [123, 426] on button "Done" at bounding box center [123, 426] width 19 height 12
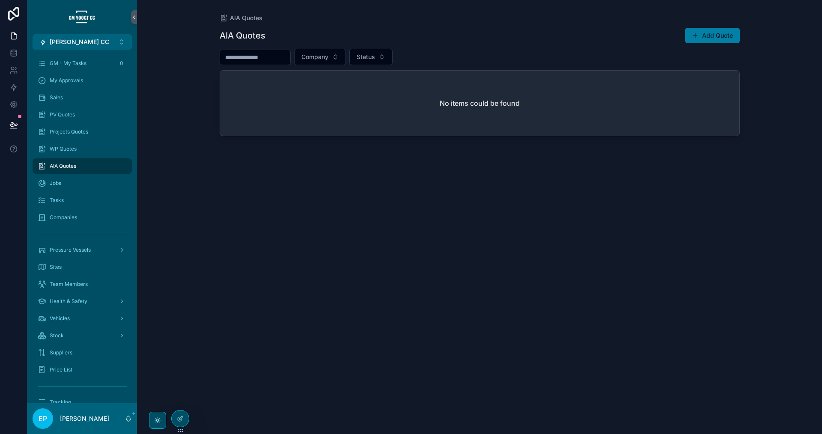
click at [704, 35] on button "Add Quote" at bounding box center [712, 35] width 55 height 15
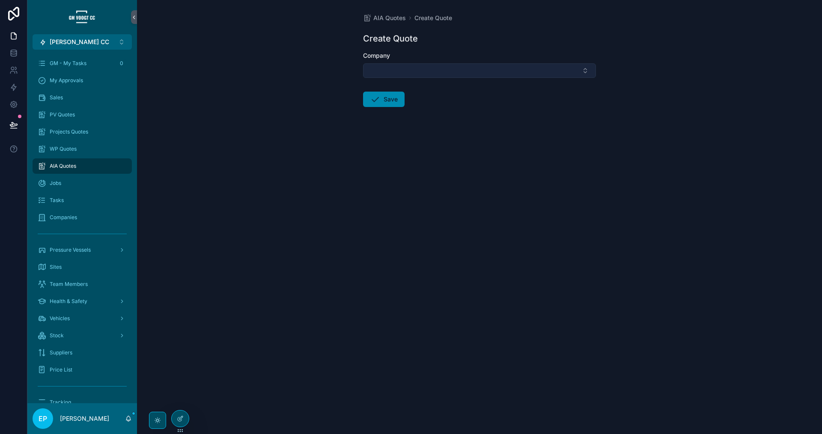
click at [573, 69] on button "Select Button" at bounding box center [479, 70] width 233 height 15
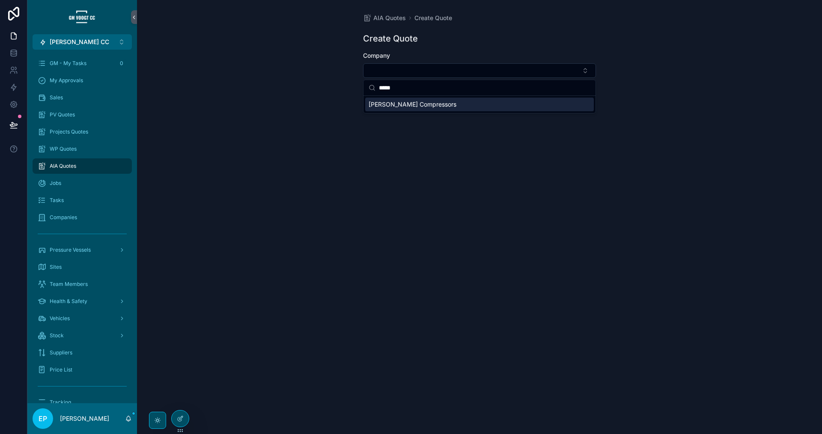
type input "*****"
click at [493, 104] on div "[PERSON_NAME] Compressors" at bounding box center [479, 105] width 229 height 14
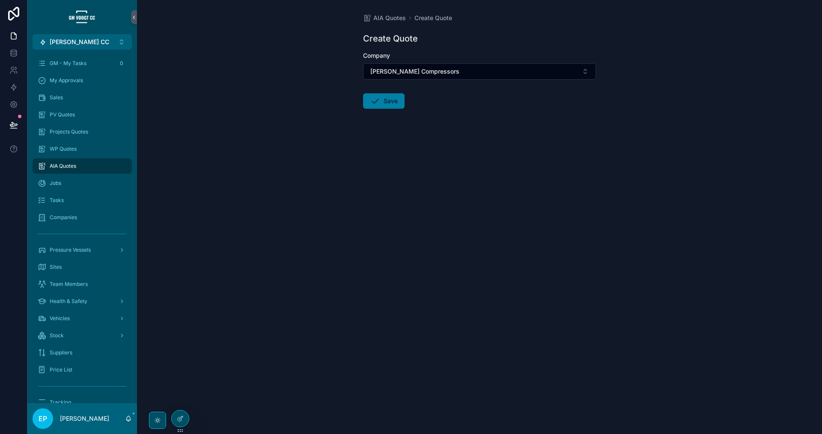
click at [397, 103] on button "Save" at bounding box center [384, 100] width 42 height 15
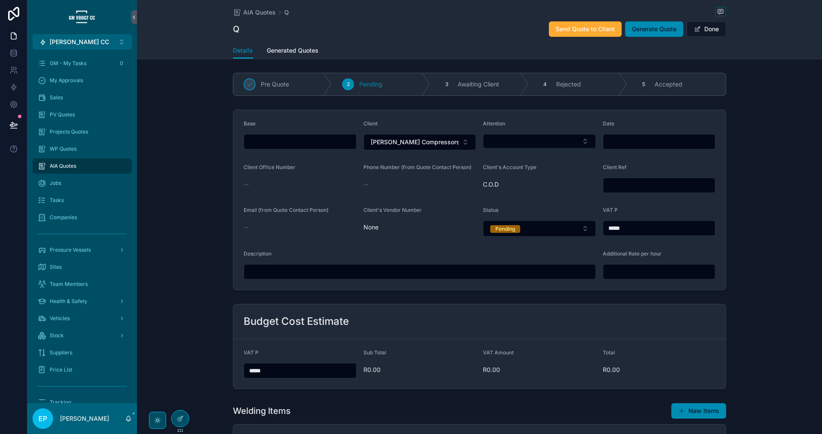
click at [324, 142] on input "scrollable content" at bounding box center [300, 142] width 112 height 12
click at [339, 118] on form "Base Client [PERSON_NAME] Compressors Attention Date Client Office Number -- Ph…" at bounding box center [479, 200] width 492 height 180
type input "*****"
click at [627, 139] on input "scrollable content" at bounding box center [659, 142] width 112 height 12
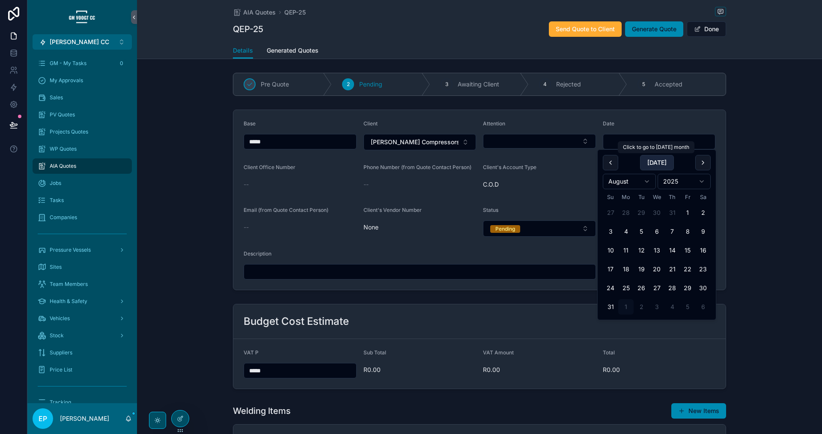
click at [660, 164] on button "[DATE]" at bounding box center [657, 162] width 34 height 15
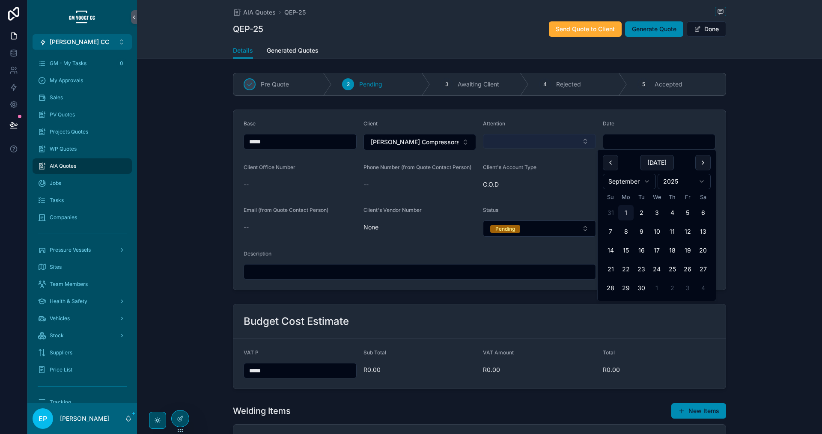
click at [545, 140] on button "Select Button" at bounding box center [539, 141] width 113 height 15
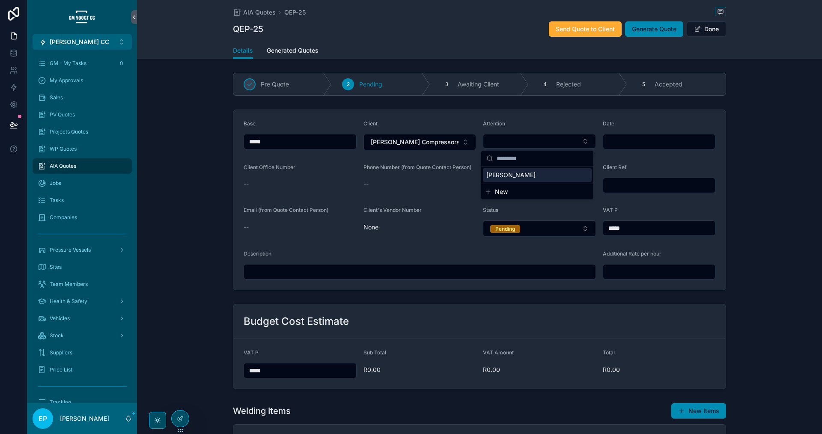
click at [522, 173] on span "[PERSON_NAME]" at bounding box center [511, 175] width 49 height 9
click at [617, 185] on input "scrollable content" at bounding box center [659, 185] width 112 height 12
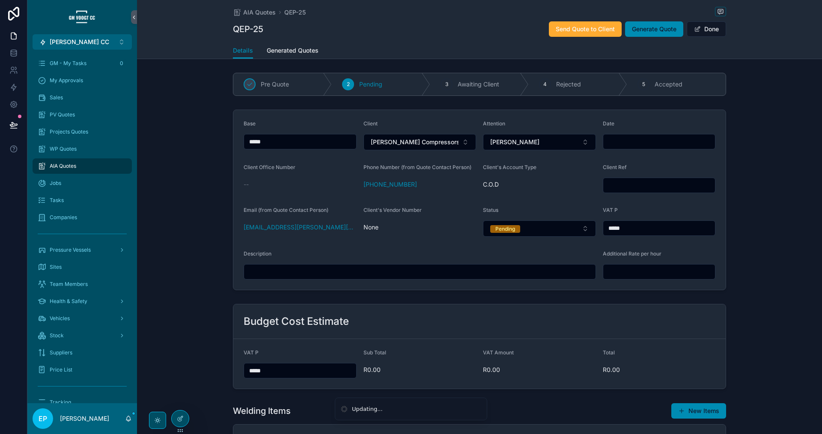
type input "****"
click at [623, 272] on input "scrollable content" at bounding box center [659, 272] width 112 height 12
type input "*****"
click at [529, 273] on input "scrollable content" at bounding box center [420, 272] width 352 height 12
type input "****"
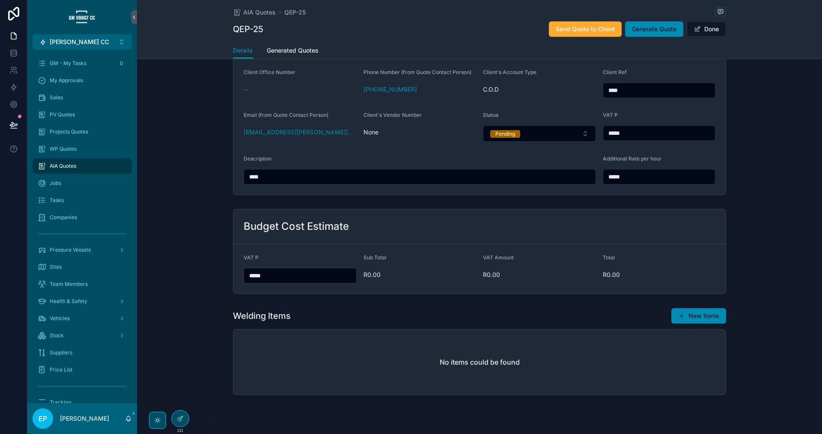
scroll to position [114, 0]
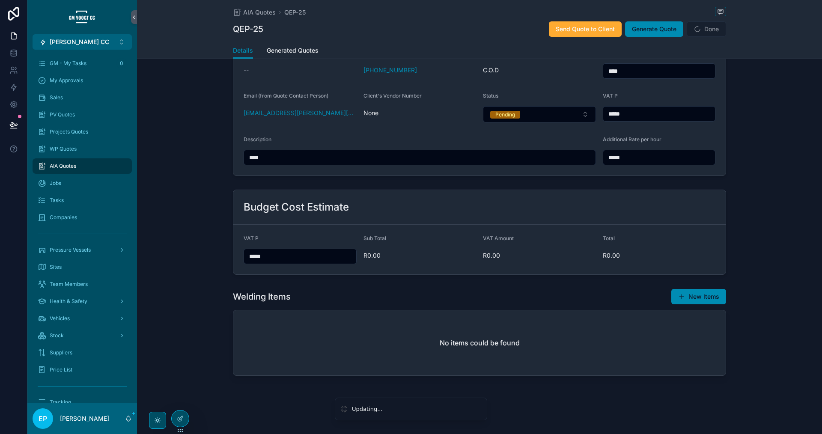
click at [692, 297] on button "New Items" at bounding box center [699, 296] width 55 height 15
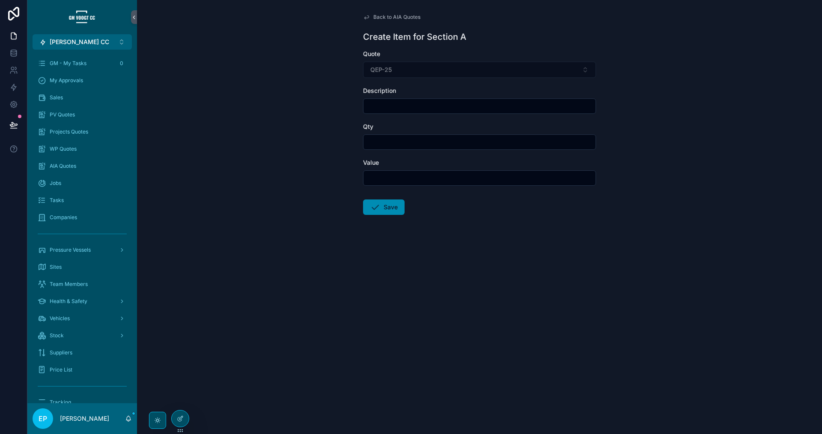
click at [463, 106] on input "scrollable content" at bounding box center [480, 106] width 232 height 12
type input "**********"
click at [421, 145] on input "scrollable content" at bounding box center [480, 142] width 232 height 12
type input "****"
click at [422, 176] on input "scrollable content" at bounding box center [480, 178] width 232 height 12
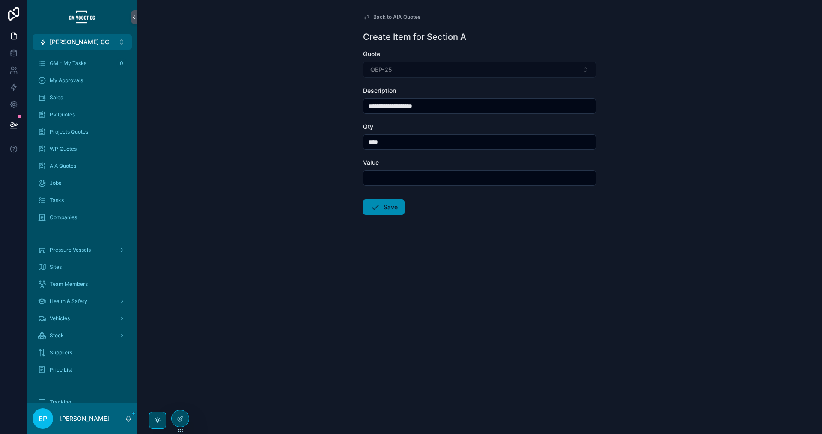
type input "*******"
click at [398, 212] on button "Save" at bounding box center [384, 207] width 42 height 15
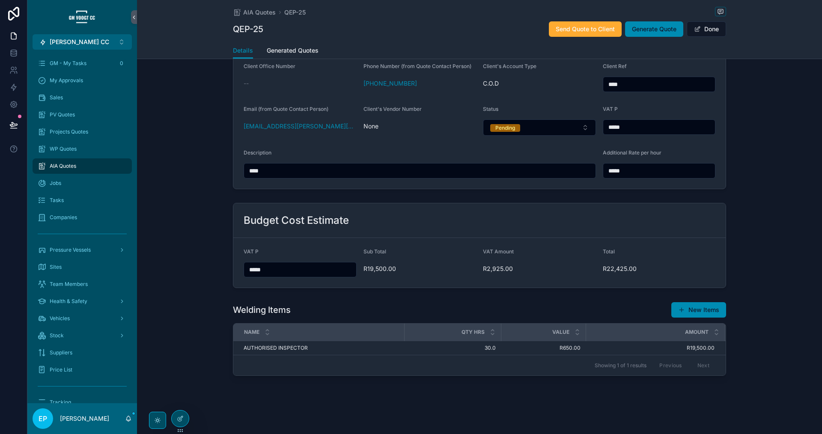
scroll to position [101, 0]
click at [708, 313] on button "New Items" at bounding box center [699, 309] width 55 height 15
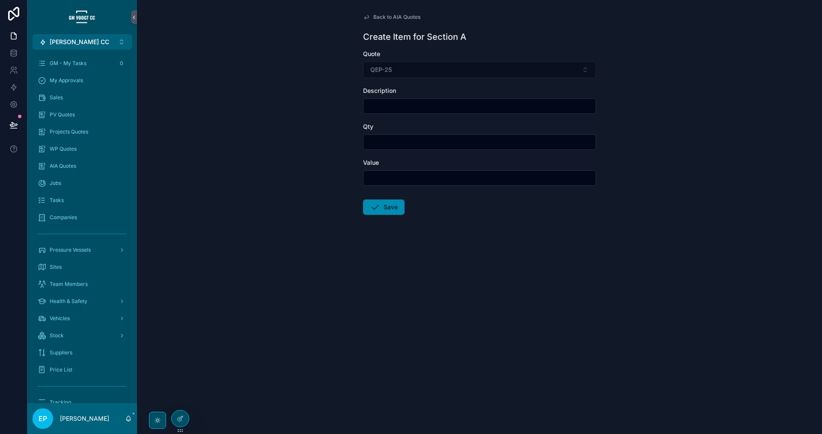
click at [413, 107] on input "scrollable content" at bounding box center [480, 106] width 232 height 12
type input "**********"
click at [458, 143] on input "scrollable content" at bounding box center [480, 142] width 232 height 12
type input "*****"
click at [429, 181] on input "scrollable content" at bounding box center [480, 178] width 232 height 12
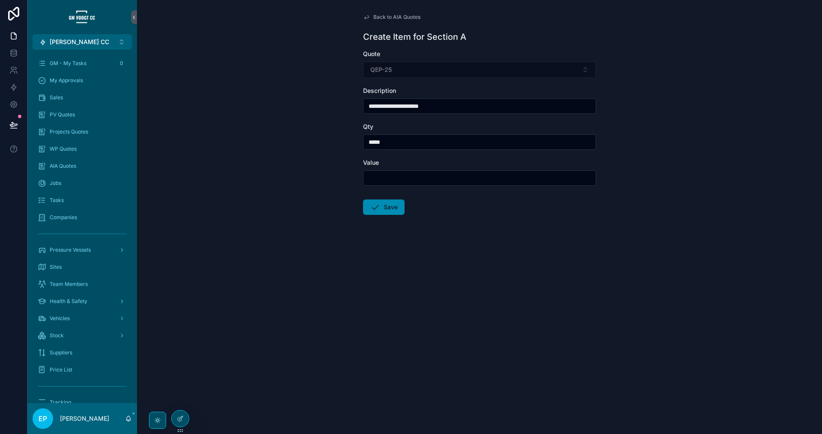
type input "*****"
click at [379, 209] on icon "scrollable content" at bounding box center [375, 207] width 10 height 10
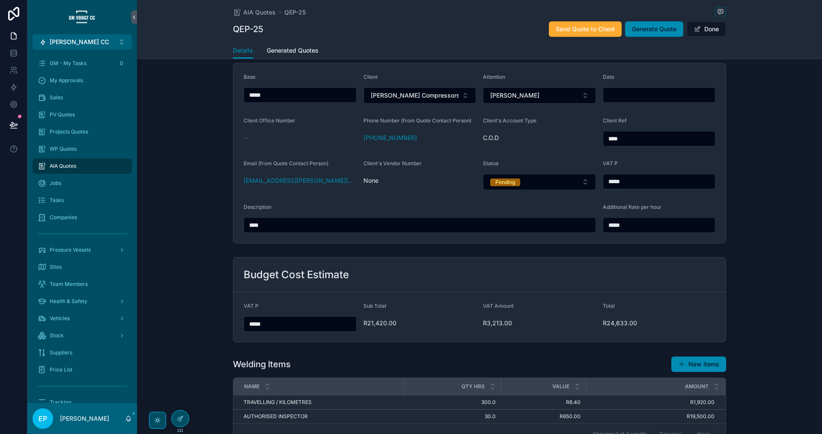
scroll to position [115, 0]
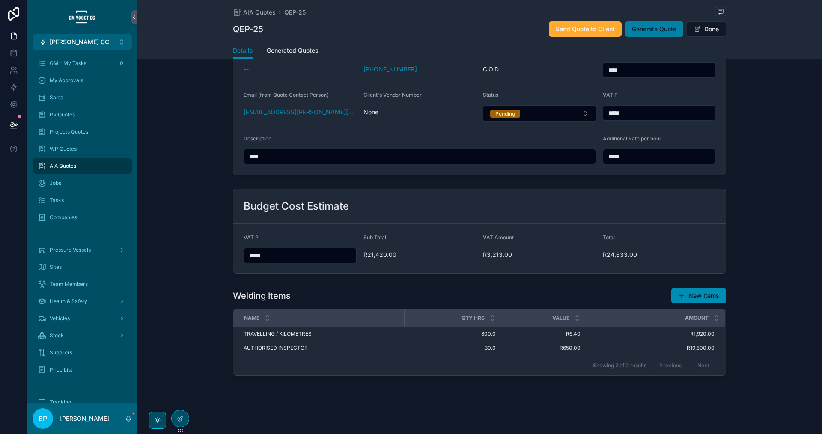
click at [661, 31] on span "Generate Quote" at bounding box center [654, 29] width 45 height 9
click at [66, 167] on span "AIA Quotes" at bounding box center [63, 166] width 27 height 7
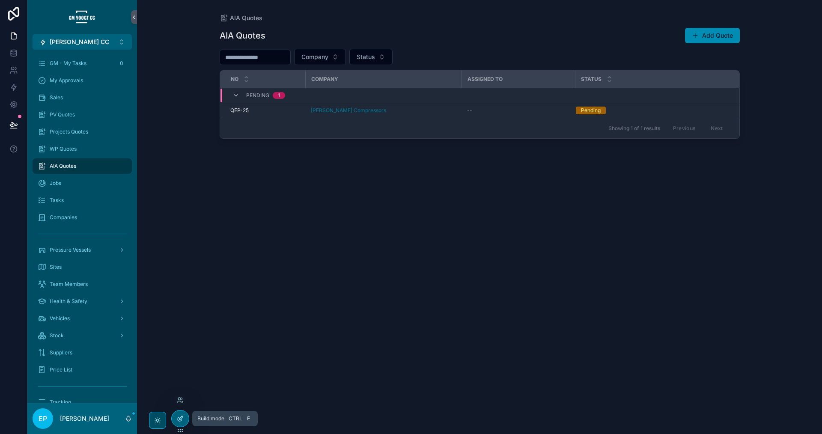
click at [181, 421] on icon at bounding box center [180, 418] width 7 height 7
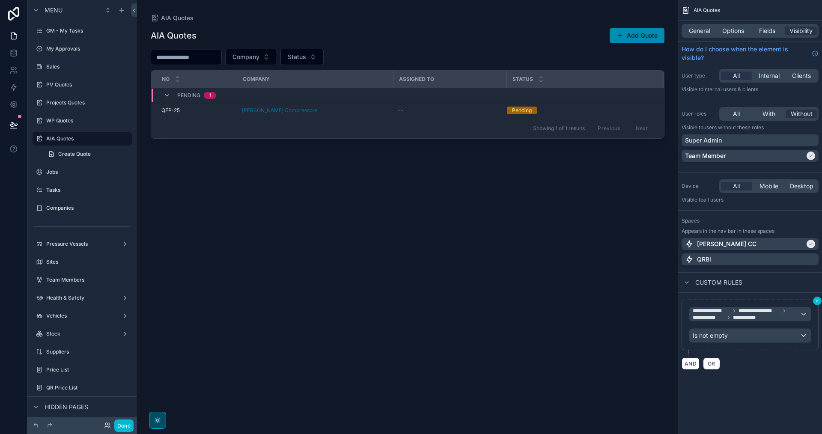
click at [817, 302] on icon "scrollable content" at bounding box center [817, 300] width 5 height 5
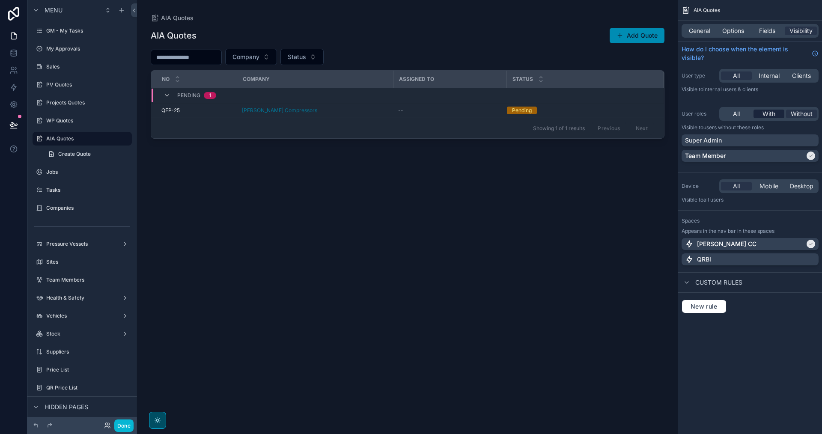
click at [775, 116] on span "With" at bounding box center [769, 114] width 13 height 9
click at [764, 140] on div "Super Admin" at bounding box center [750, 140] width 130 height 9
click at [755, 153] on div "Team Member" at bounding box center [745, 156] width 120 height 9
click at [73, 122] on label "WP Quotes" at bounding box center [80, 120] width 69 height 7
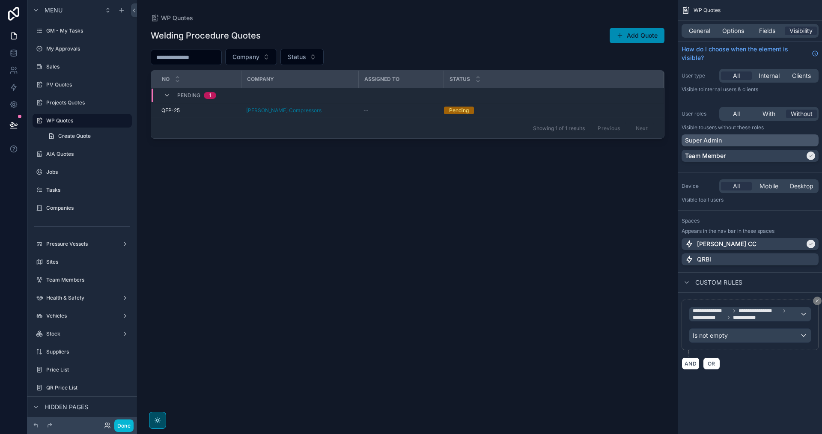
click at [763, 140] on div "Super Admin" at bounding box center [750, 140] width 130 height 9
click at [759, 156] on div "Team Member" at bounding box center [745, 156] width 120 height 9
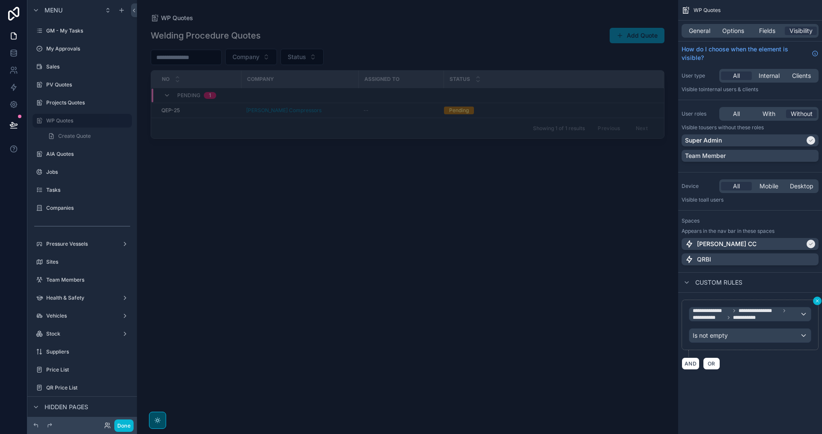
click at [817, 301] on icon "scrollable content" at bounding box center [817, 300] width 5 height 5
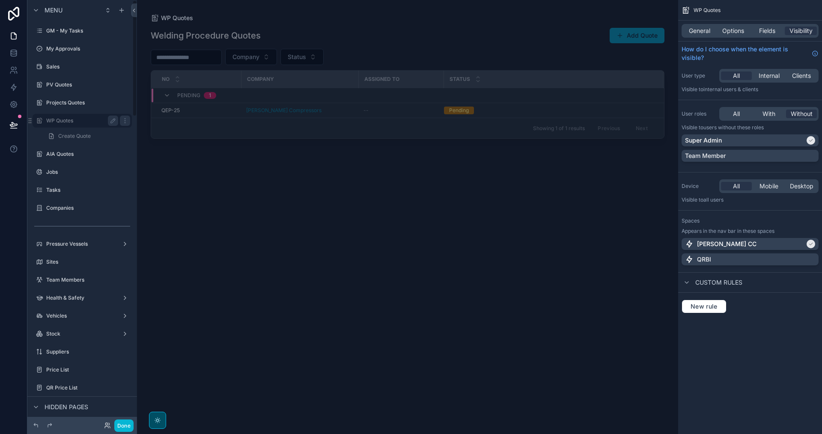
click at [72, 122] on label "WP Quotes" at bounding box center [80, 120] width 69 height 7
click at [769, 115] on span "With" at bounding box center [769, 114] width 13 height 9
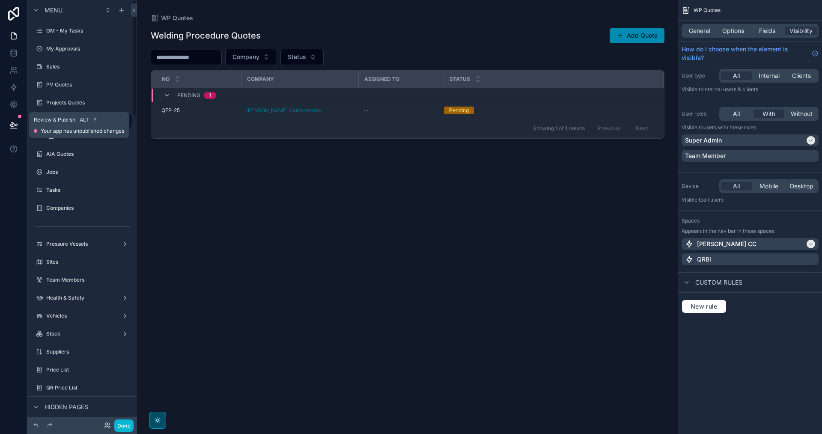
click at [18, 121] on icon at bounding box center [13, 125] width 9 height 9
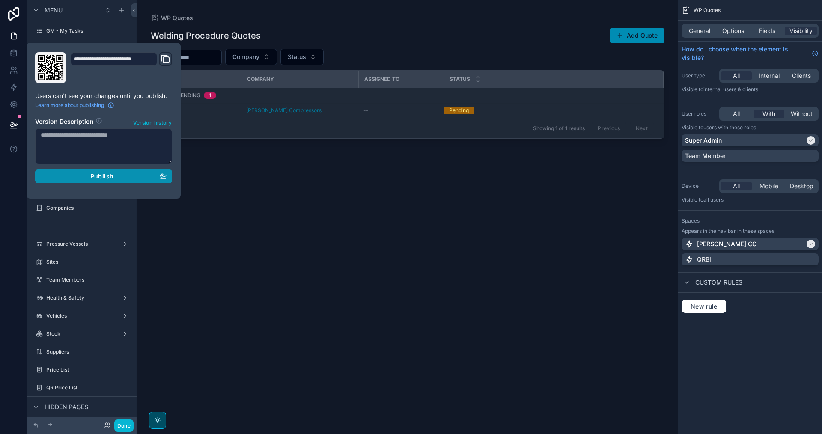
click at [119, 180] on div "Publish" at bounding box center [104, 177] width 126 height 8
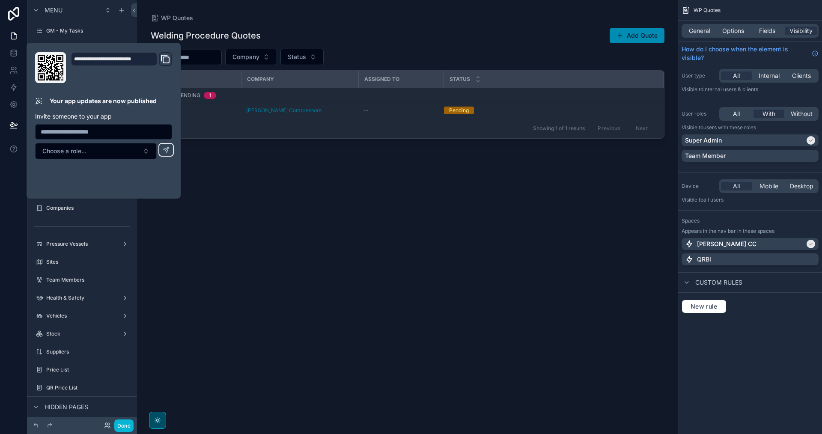
click at [275, 233] on div "scrollable content" at bounding box center [407, 212] width 541 height 424
